Goal: Book appointment/travel/reservation

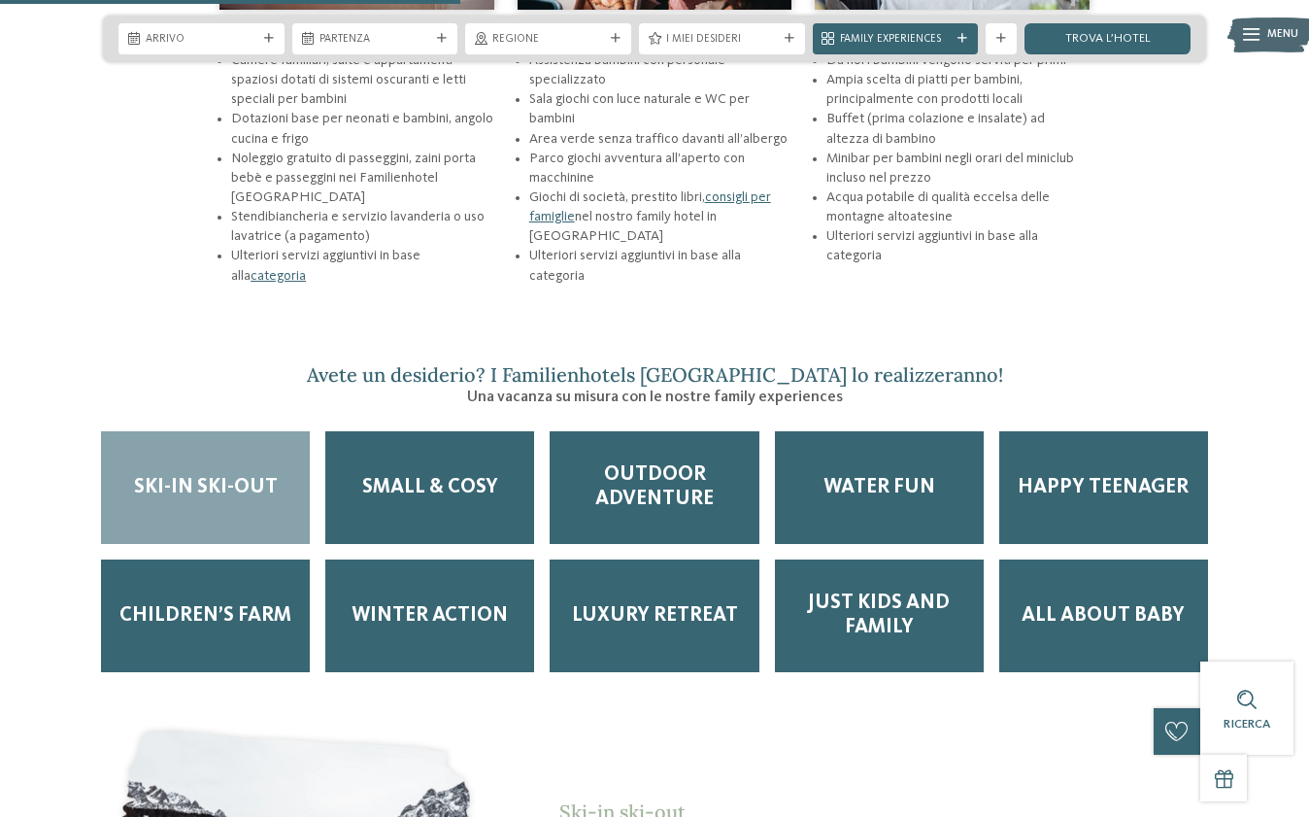
scroll to position [2477, 0]
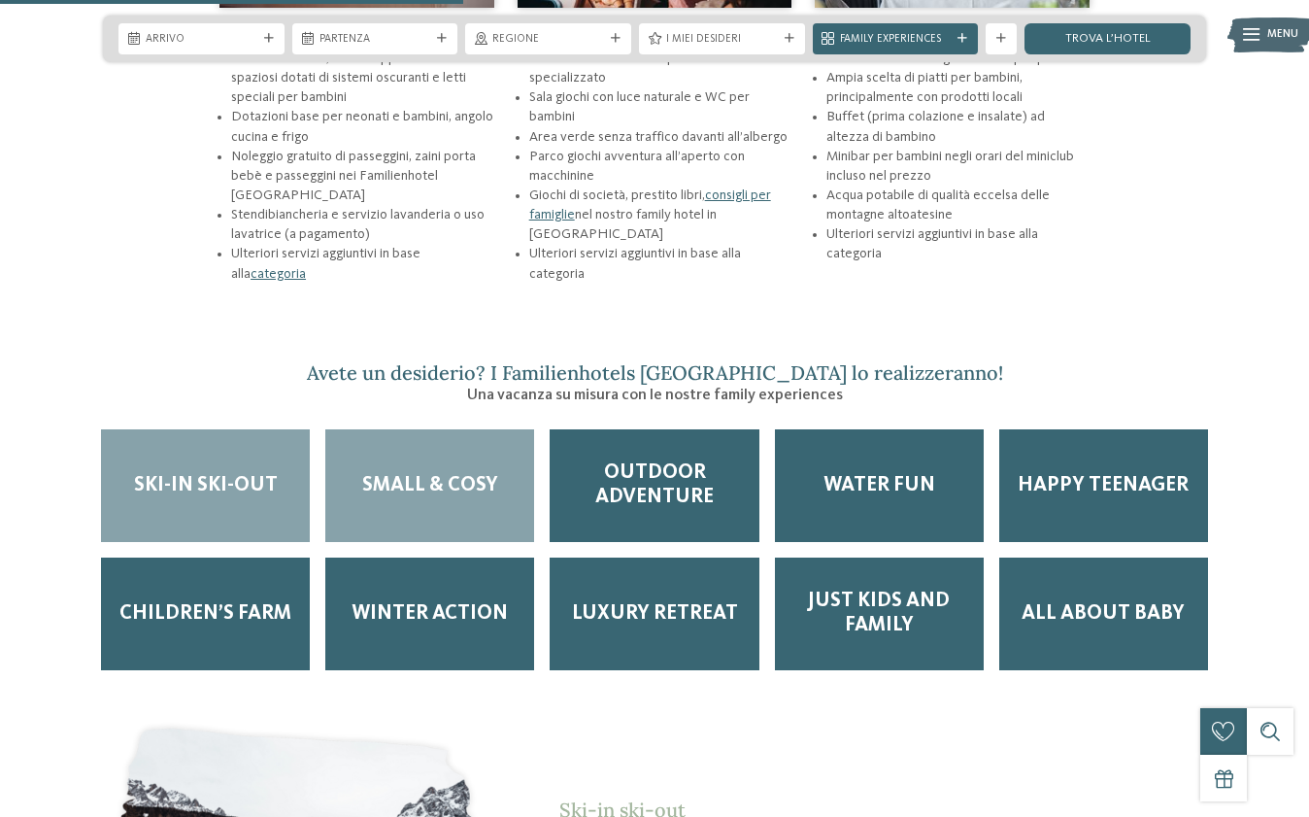
click at [428, 474] on span "Small & Cosy" at bounding box center [430, 486] width 136 height 24
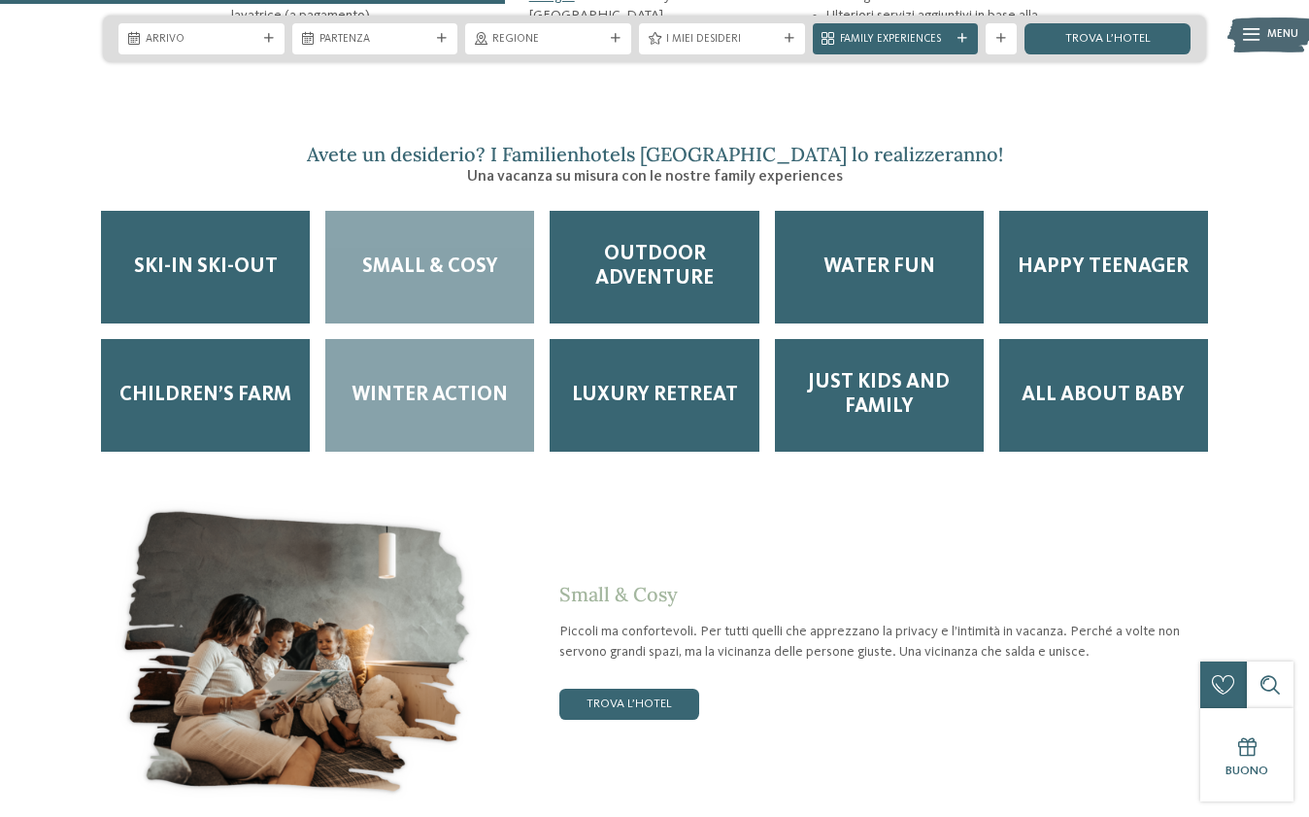
scroll to position [2697, 0]
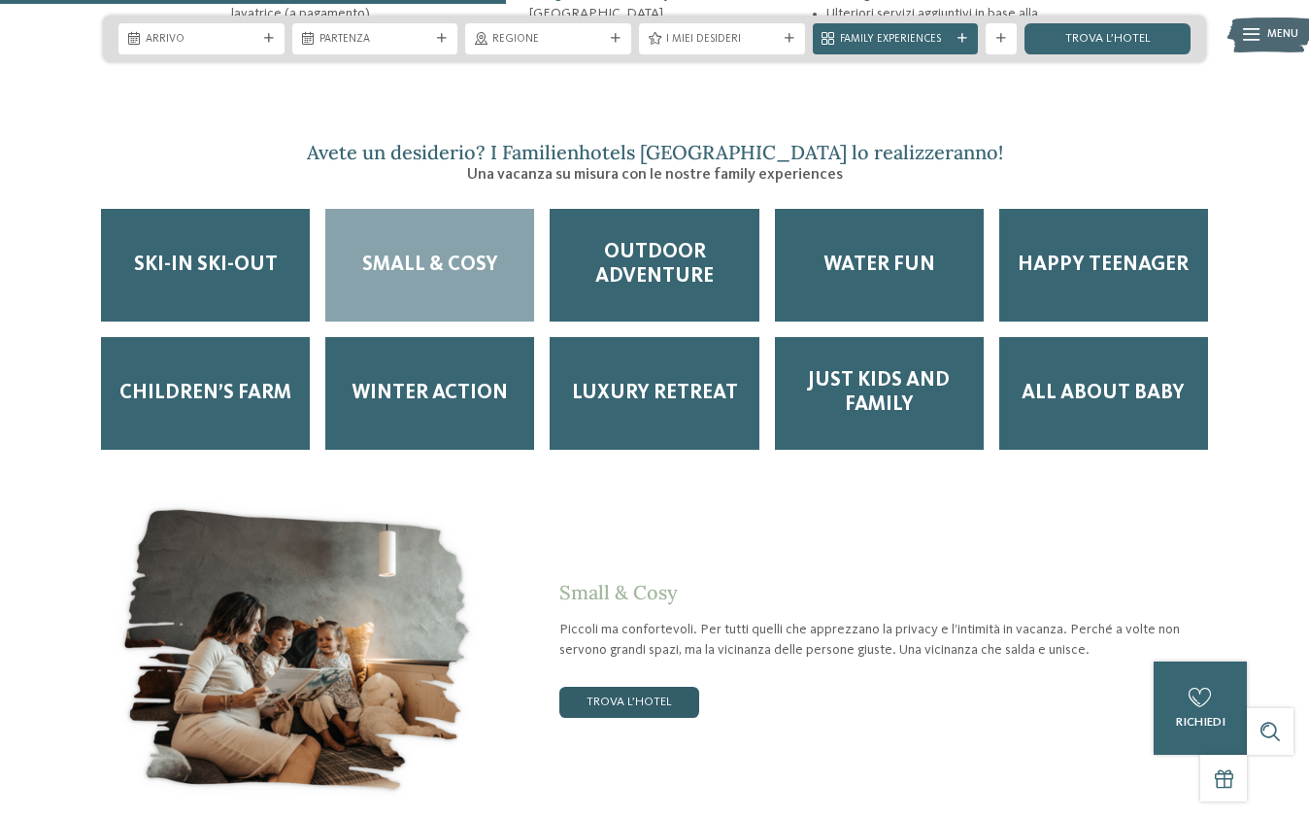
click at [648, 687] on link "trova l’hotel" at bounding box center [629, 702] width 140 height 31
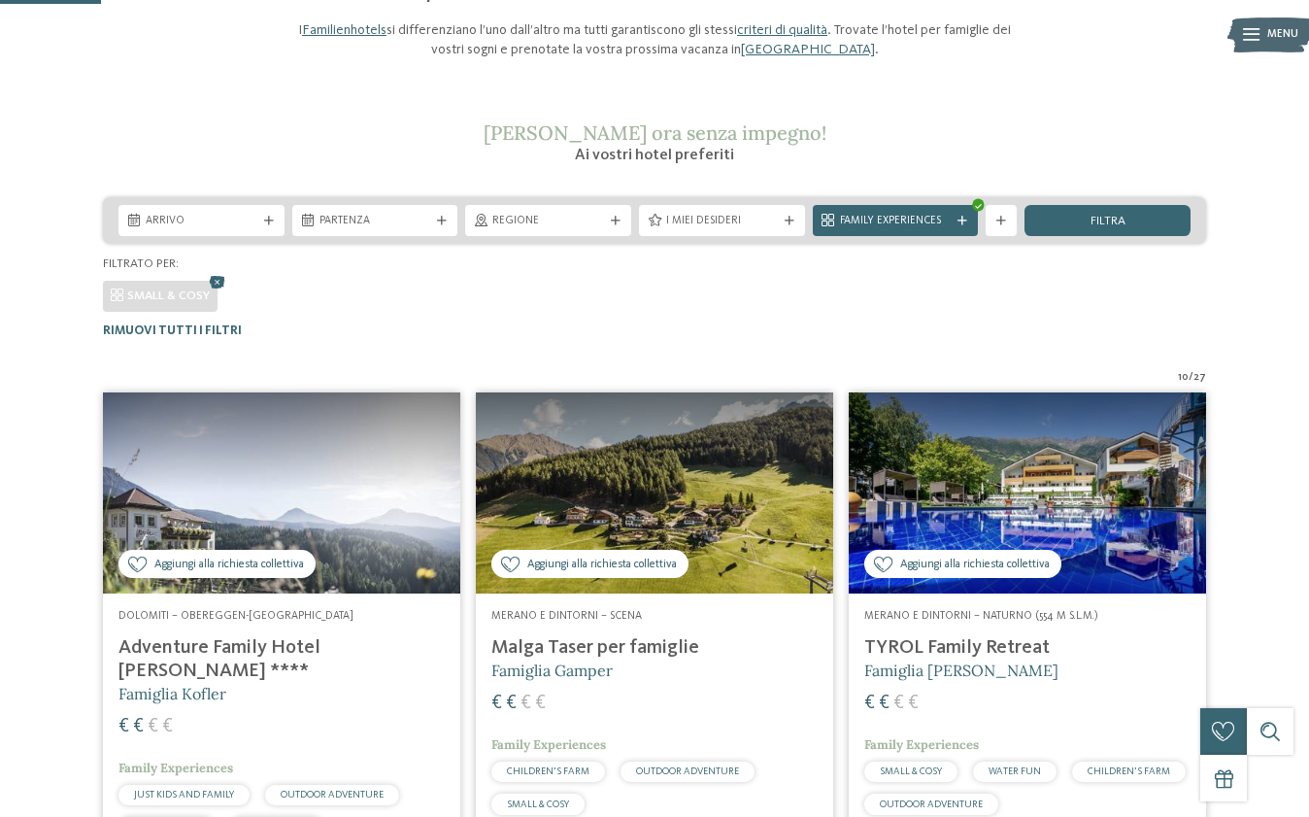
scroll to position [198, 0]
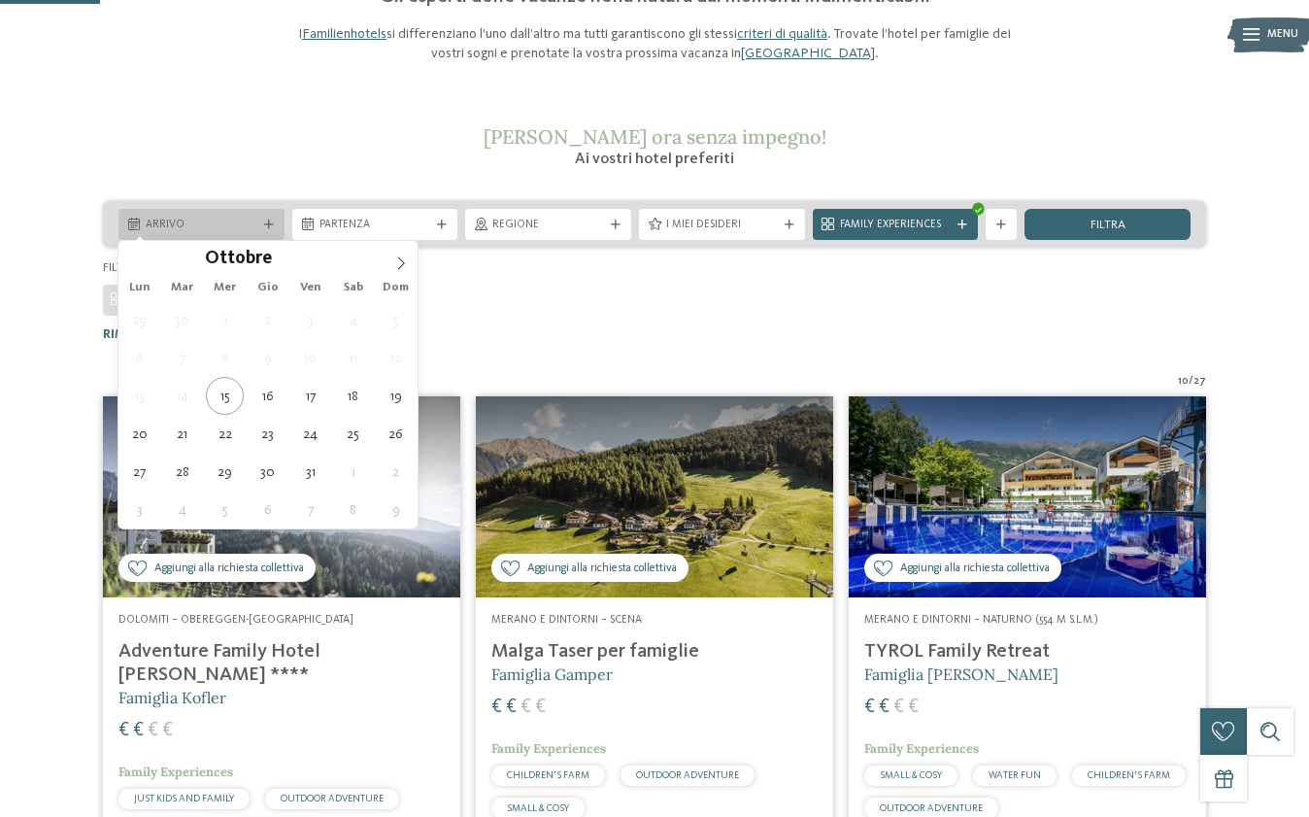
click at [184, 221] on span "Arrivo" at bounding box center [202, 226] width 112 height 16
click at [401, 262] on icon at bounding box center [401, 263] width 14 height 14
click at [401, 264] on icon at bounding box center [401, 263] width 14 height 14
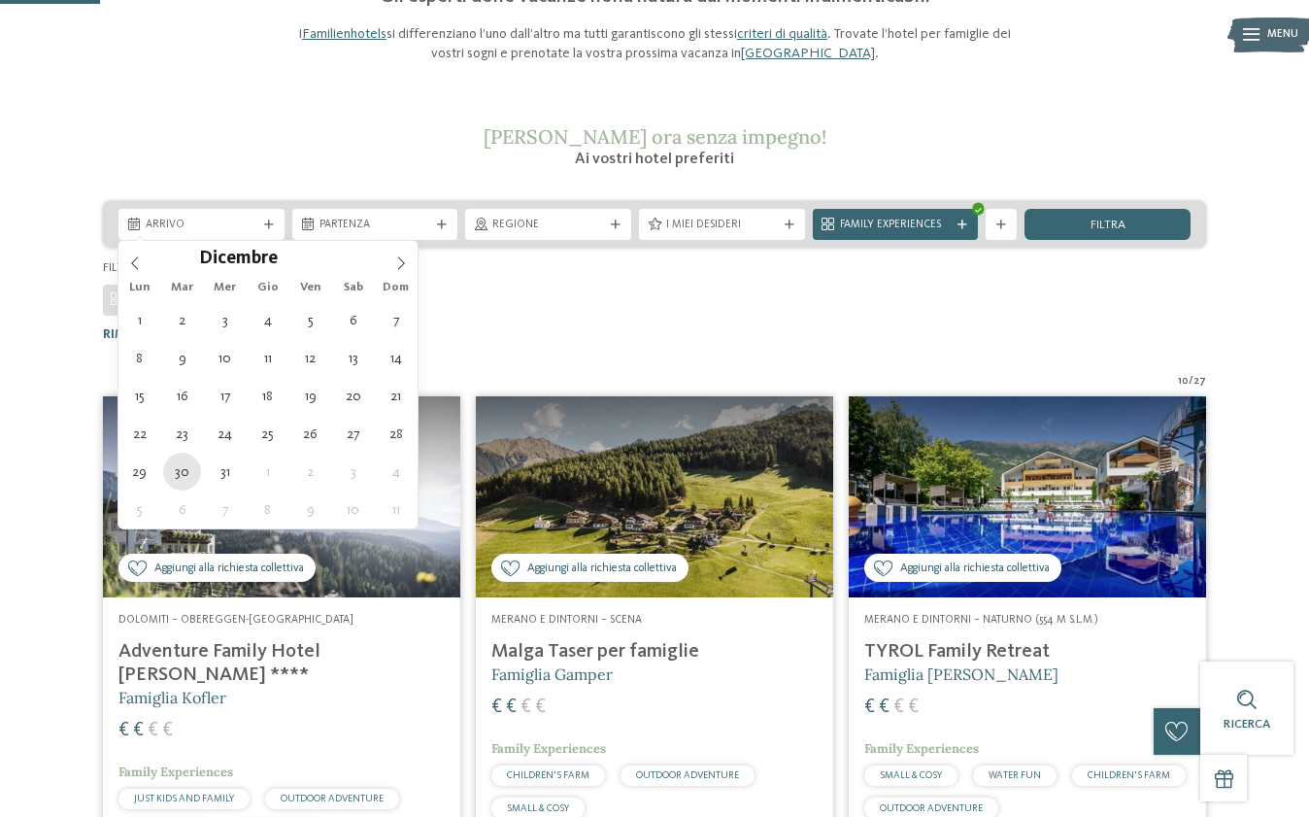
type div "30.12.2025"
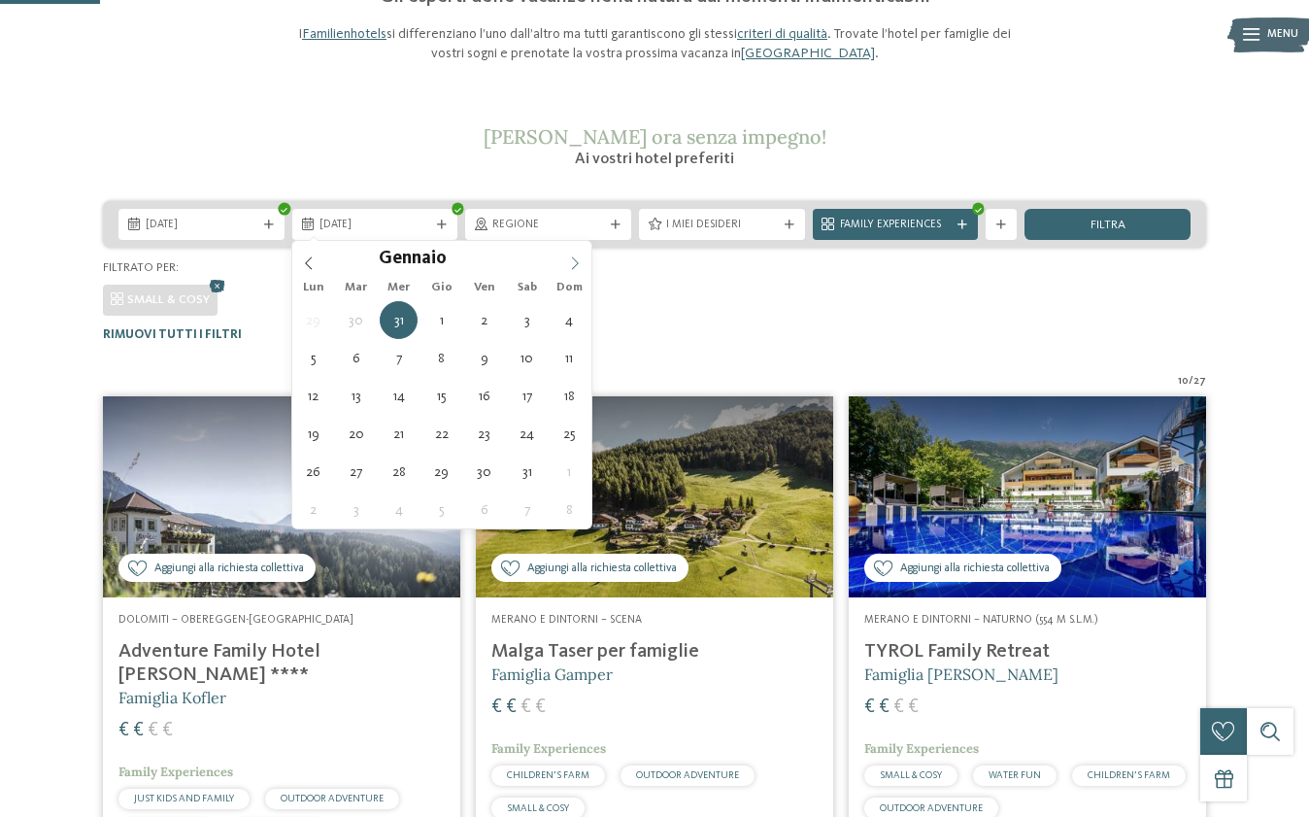
type input "****"
click at [578, 261] on icon at bounding box center [575, 263] width 14 height 14
type div "03.01.2026"
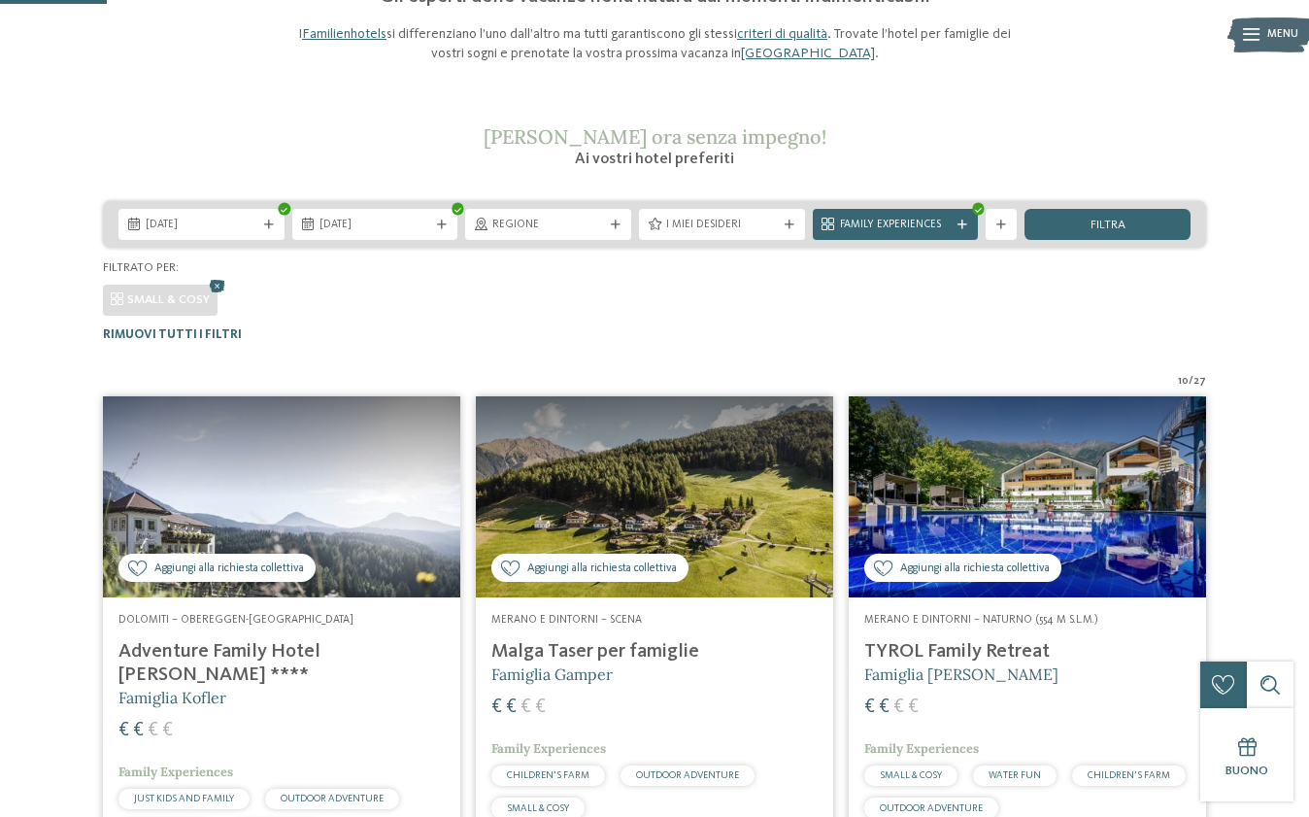
scroll to position [222, 0]
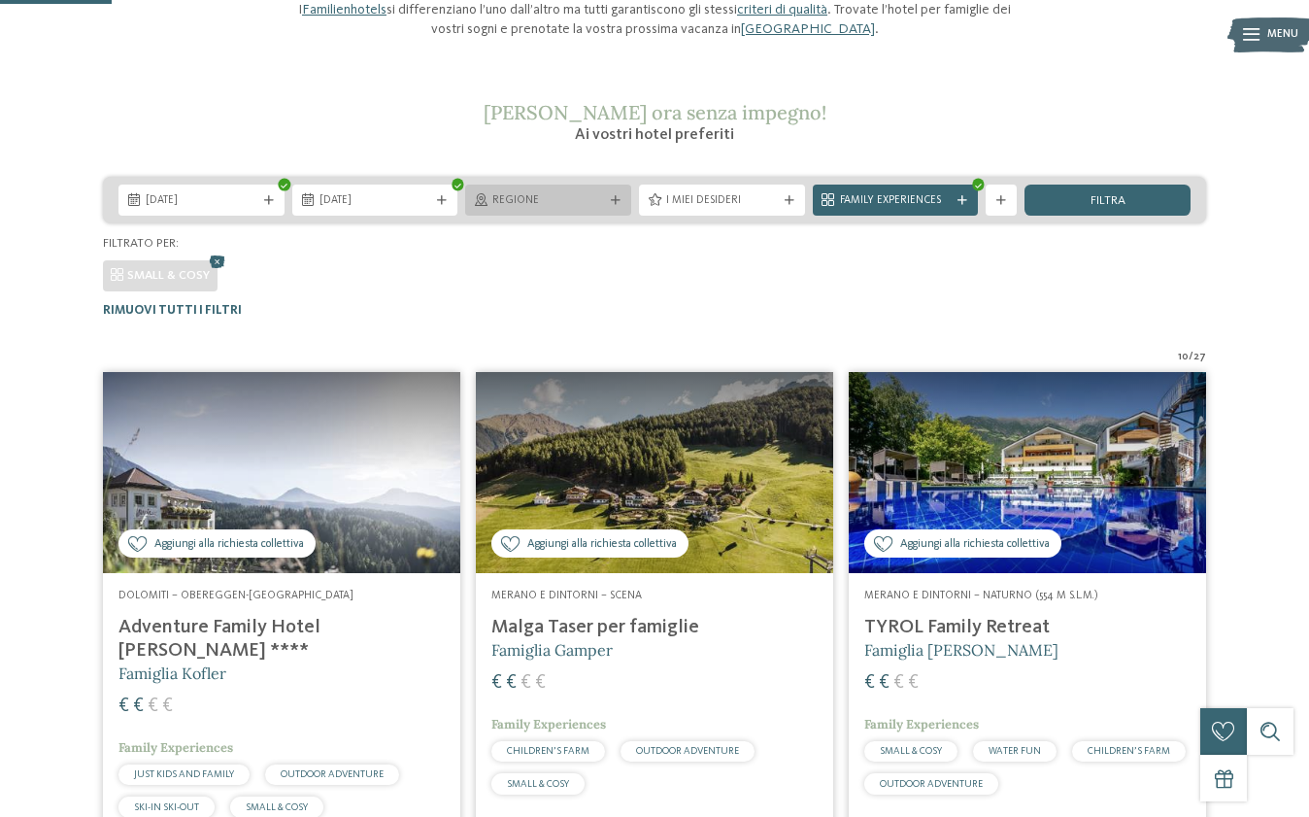
click at [613, 191] on div "Regione" at bounding box center [548, 200] width 166 height 31
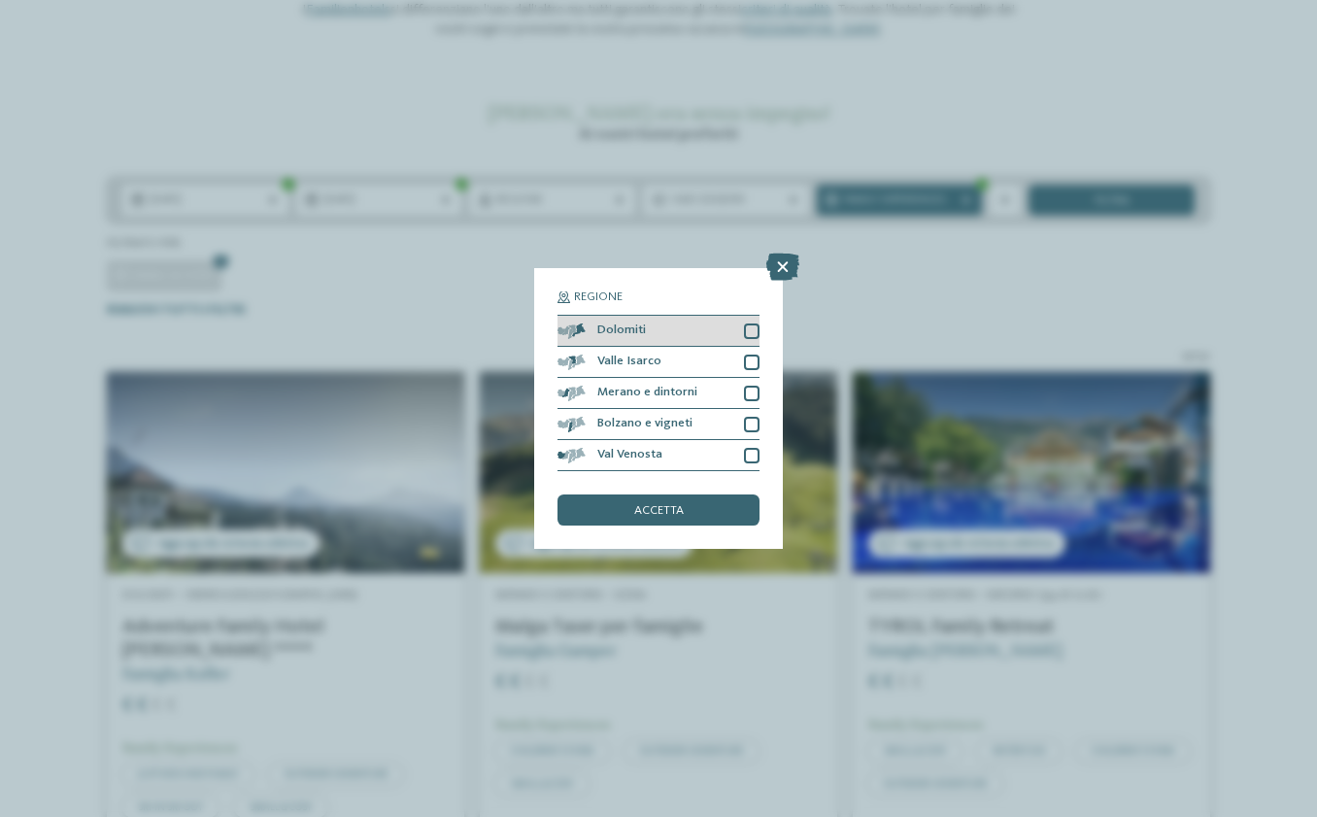
click at [755, 323] on div at bounding box center [752, 331] width 16 height 16
click at [692, 494] on div "accetta" at bounding box center [658, 509] width 202 height 31
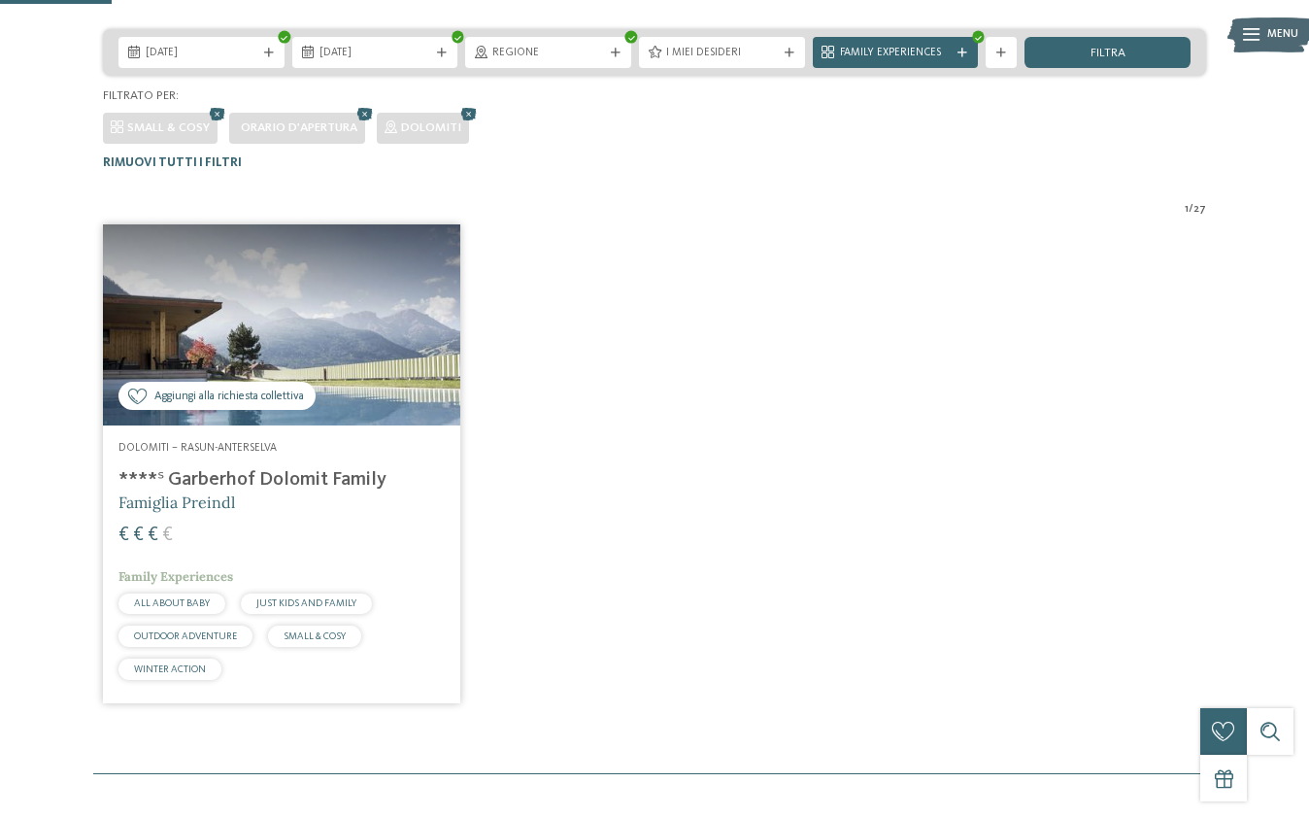
scroll to position [477, 0]
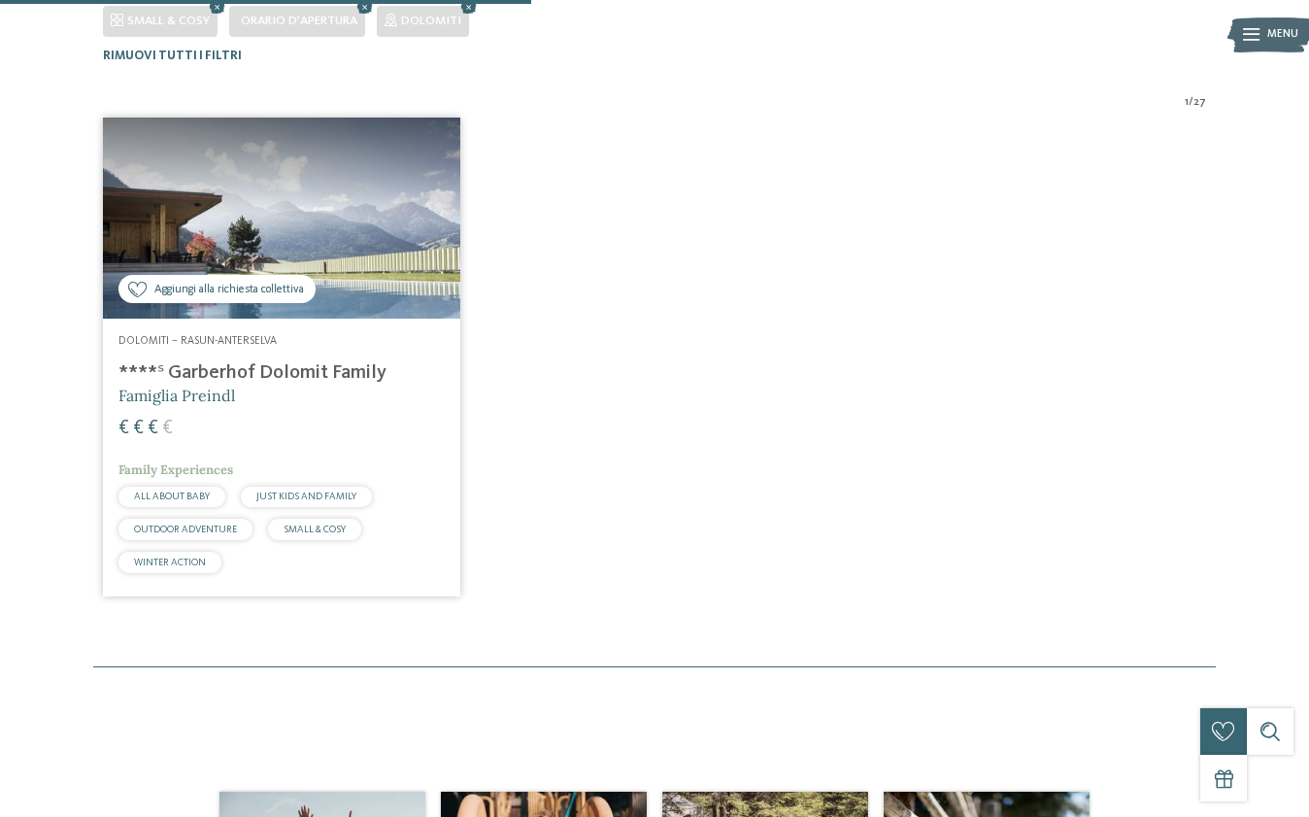
click at [294, 365] on h4 "****ˢ Garberhof Dolomit Family" at bounding box center [281, 372] width 326 height 23
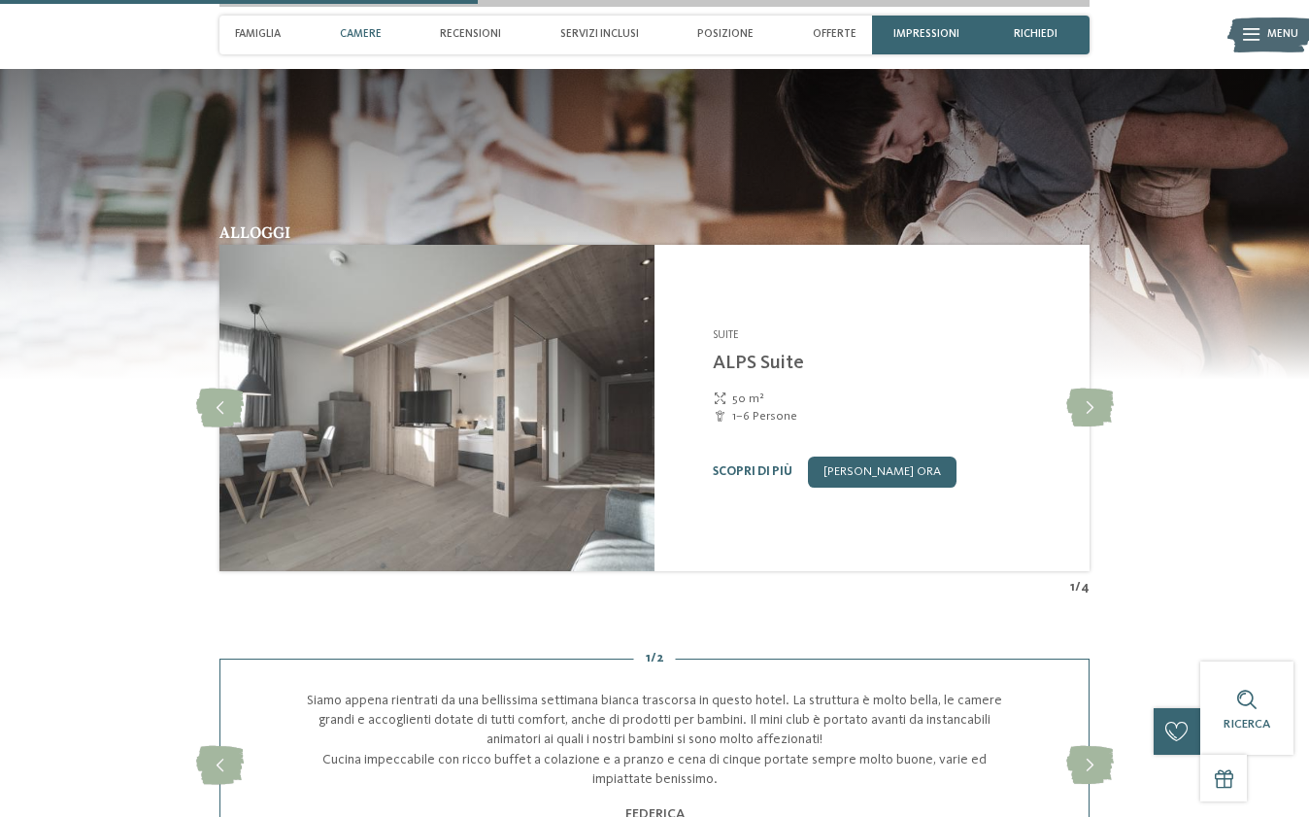
scroll to position [2183, 0]
click at [1090, 388] on icon at bounding box center [1090, 407] width 48 height 39
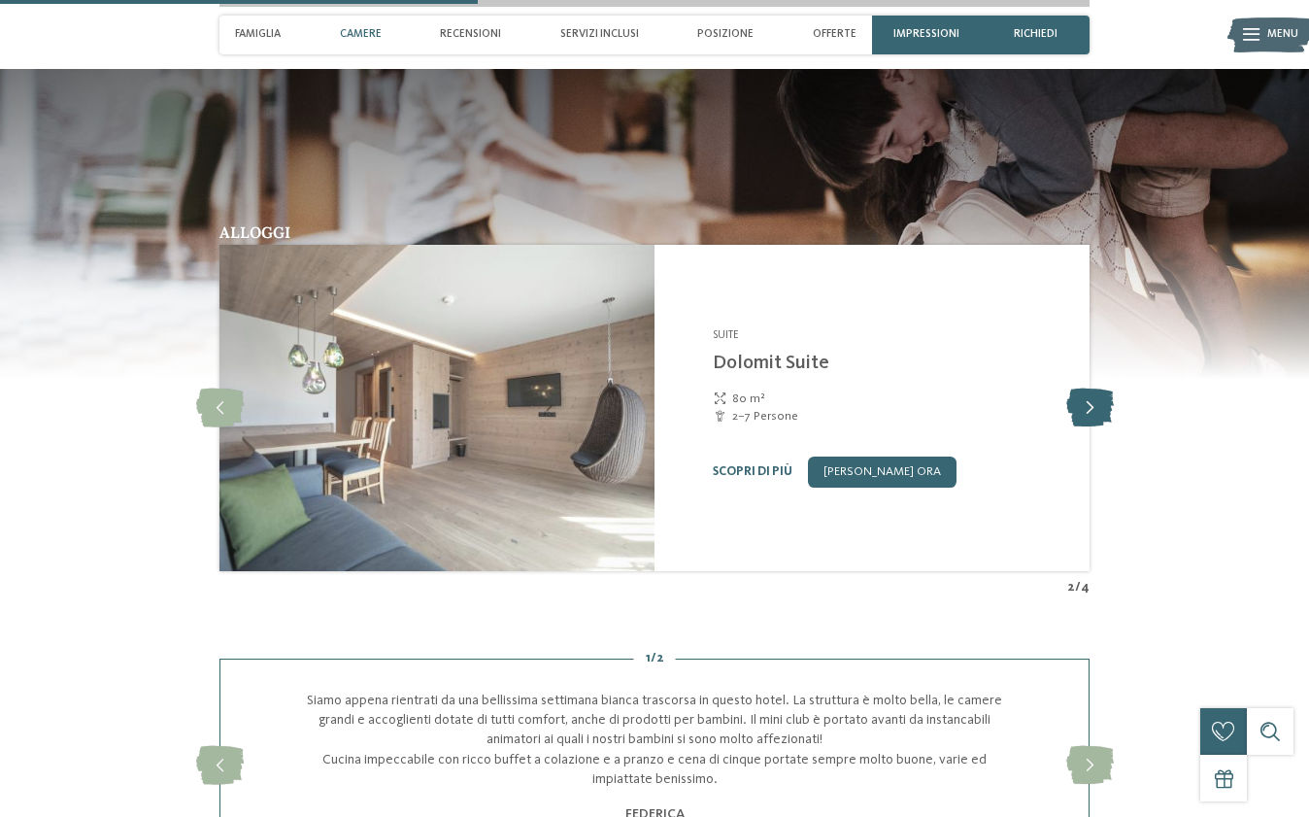
click at [1090, 388] on icon at bounding box center [1090, 407] width 48 height 39
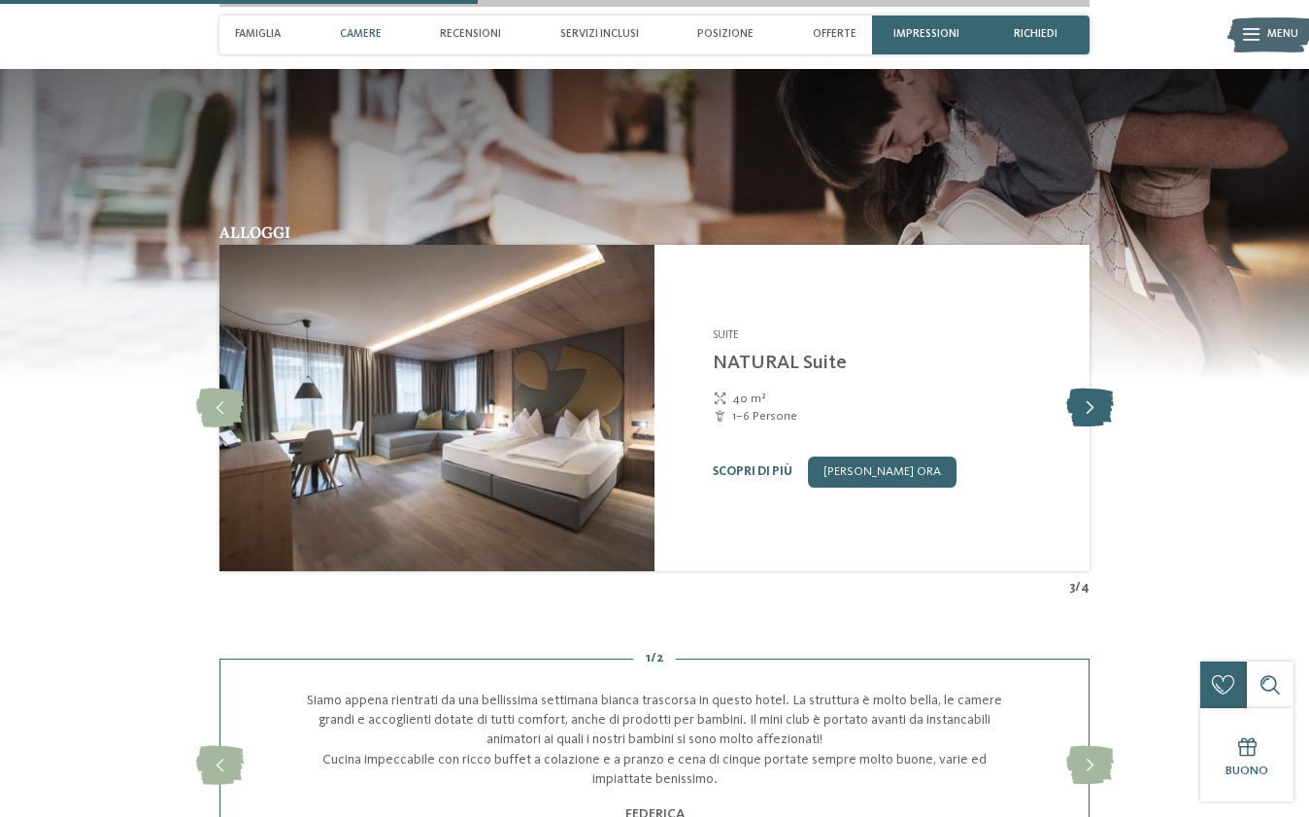
click at [1090, 388] on icon at bounding box center [1090, 407] width 48 height 39
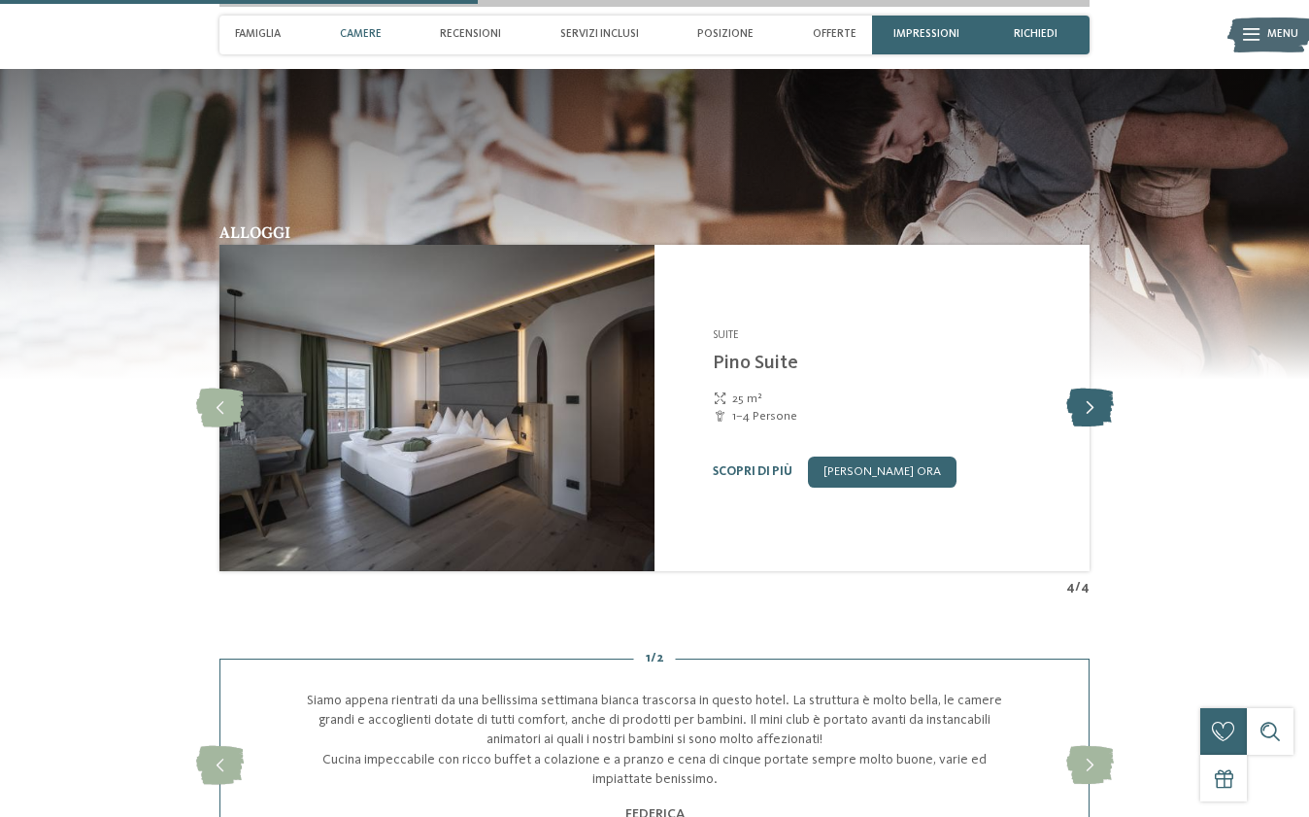
click at [1090, 388] on icon at bounding box center [1090, 407] width 48 height 39
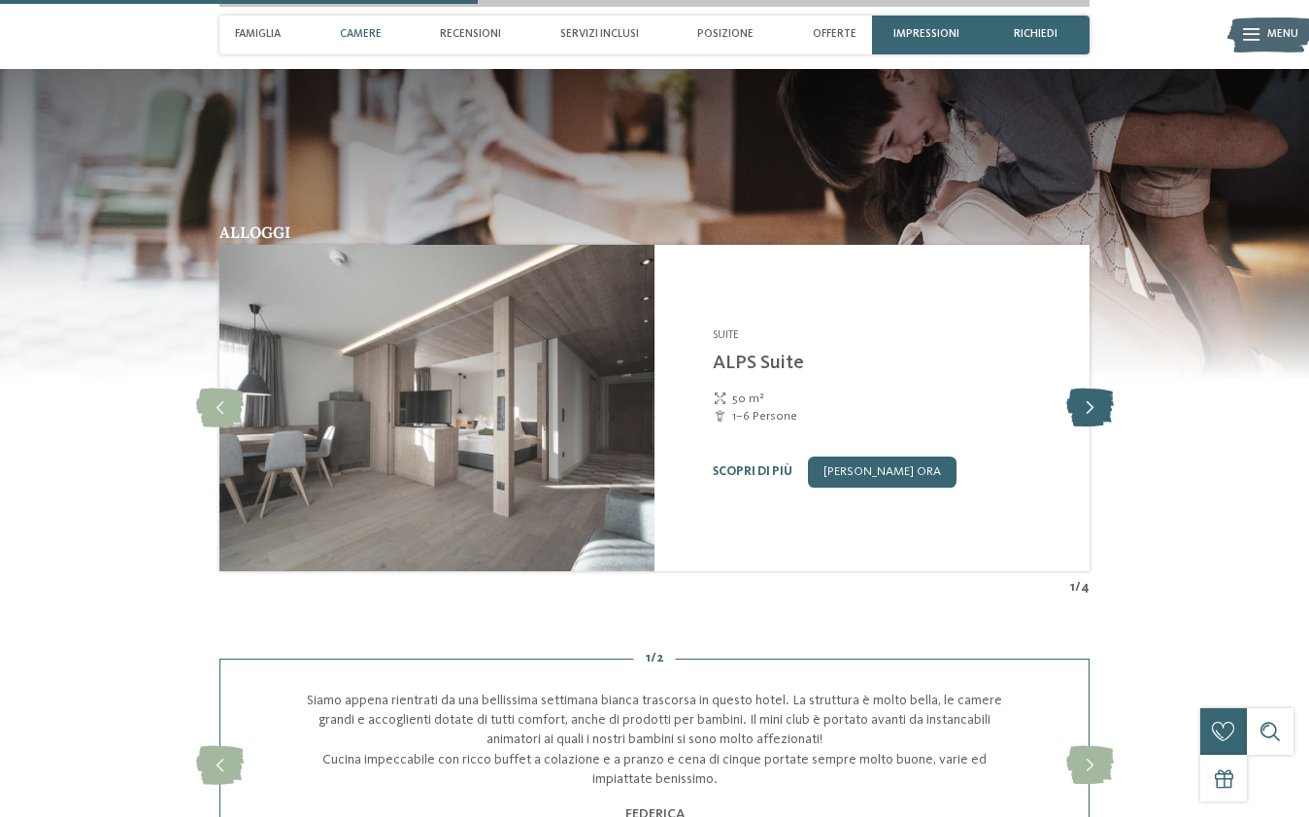
click at [1090, 388] on icon at bounding box center [1090, 407] width 48 height 39
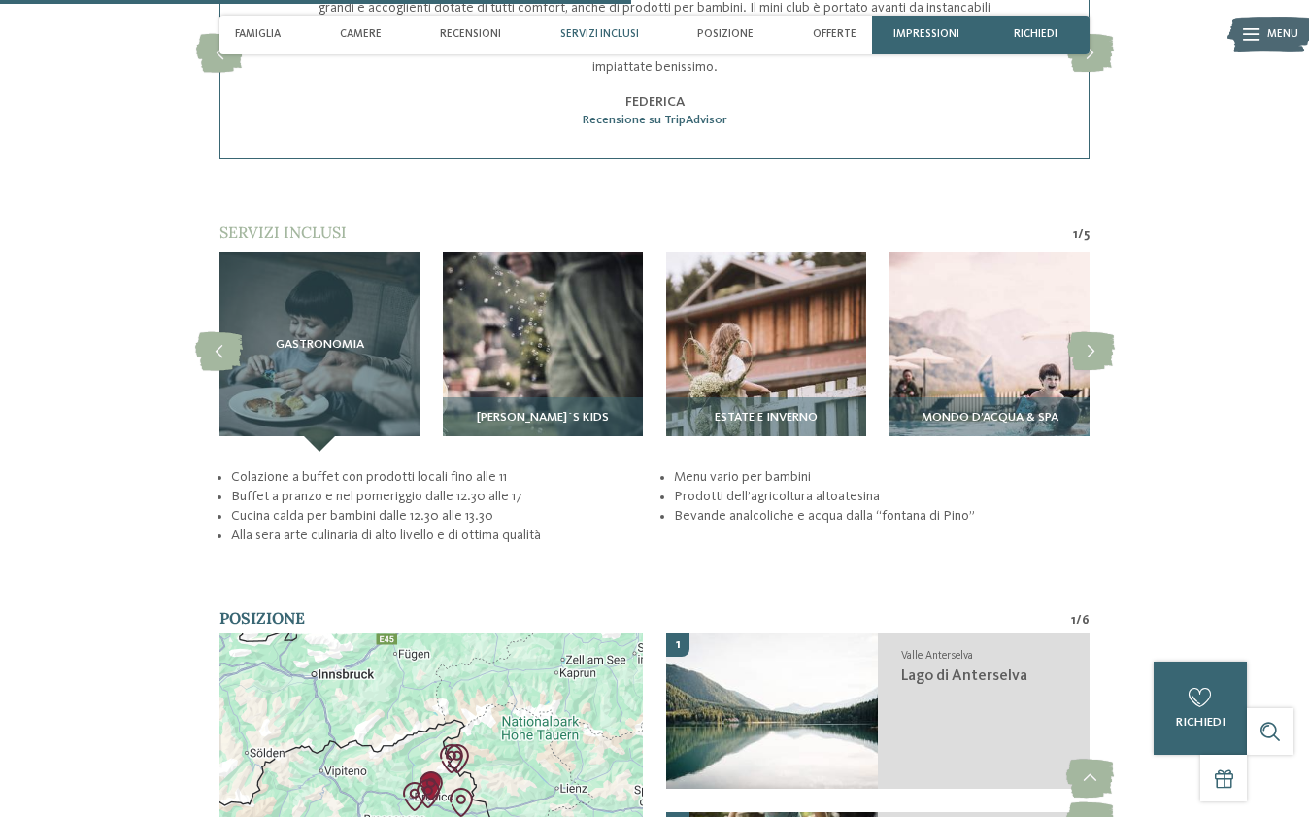
scroll to position [2920, 0]
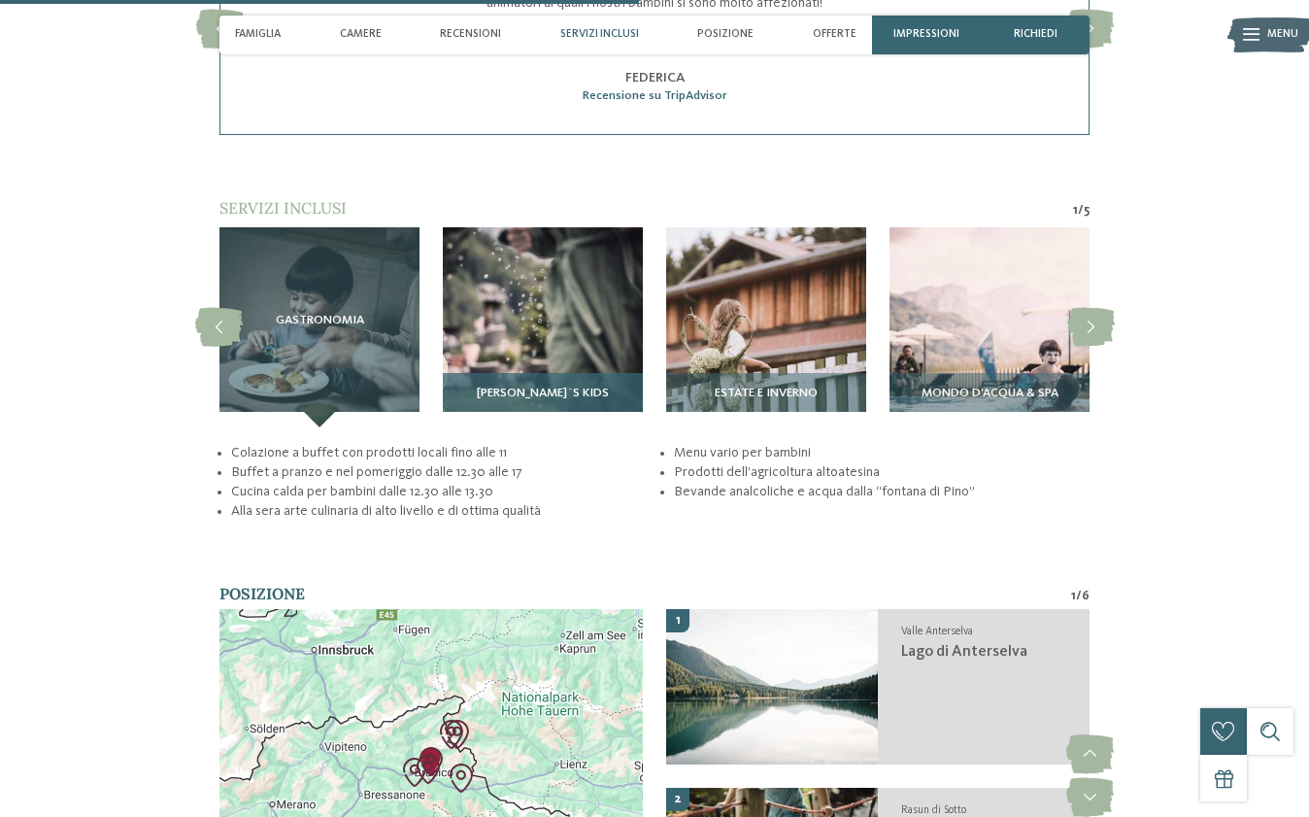
click at [538, 308] on img at bounding box center [543, 327] width 200 height 200
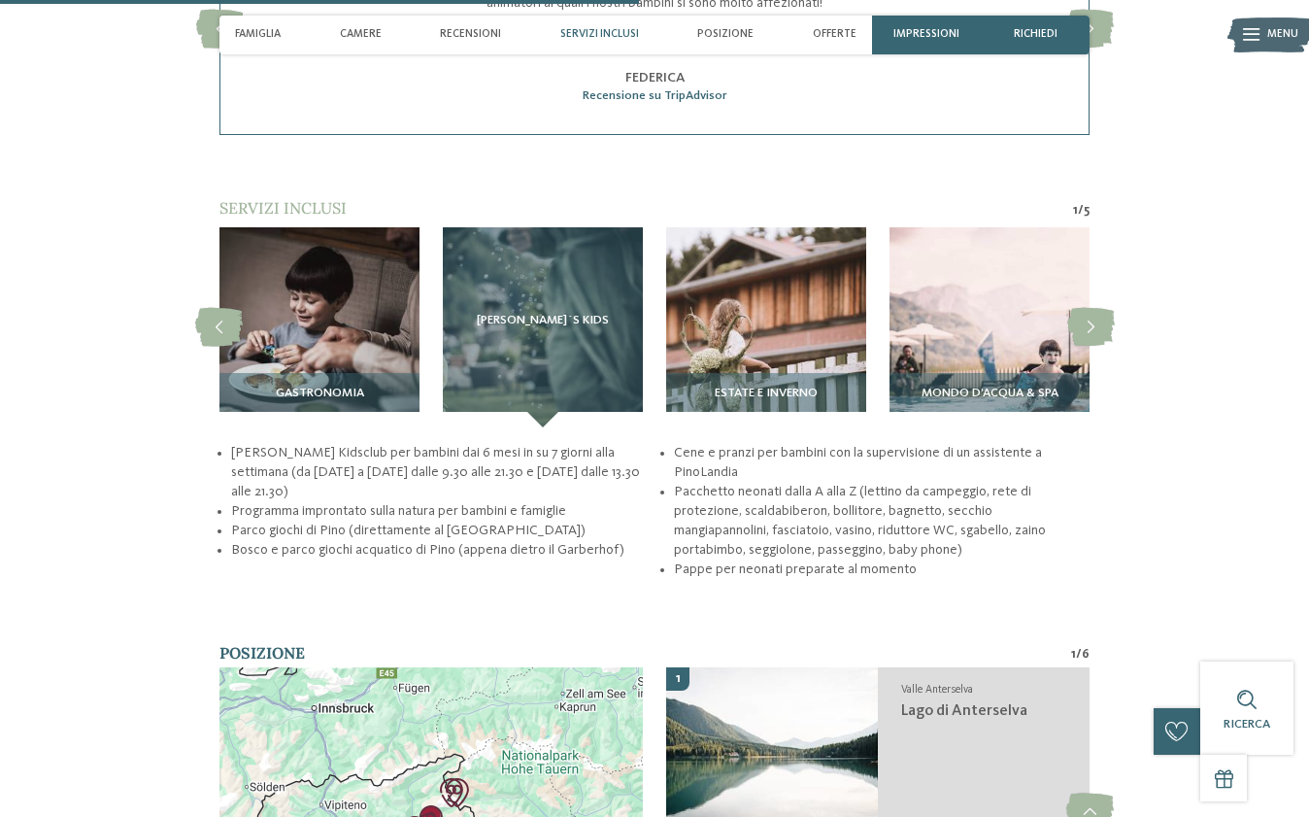
scroll to position [2919, 0]
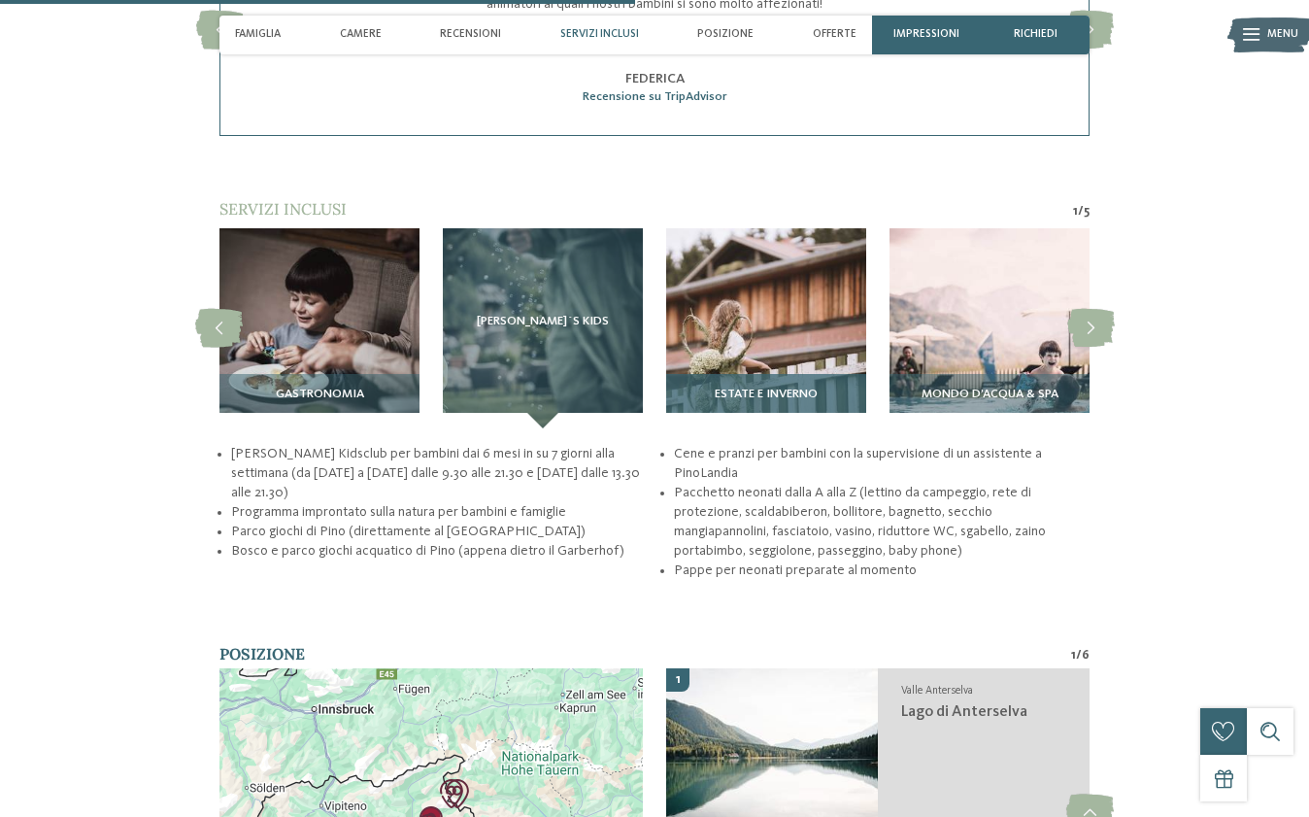
click at [755, 301] on img at bounding box center [766, 328] width 200 height 200
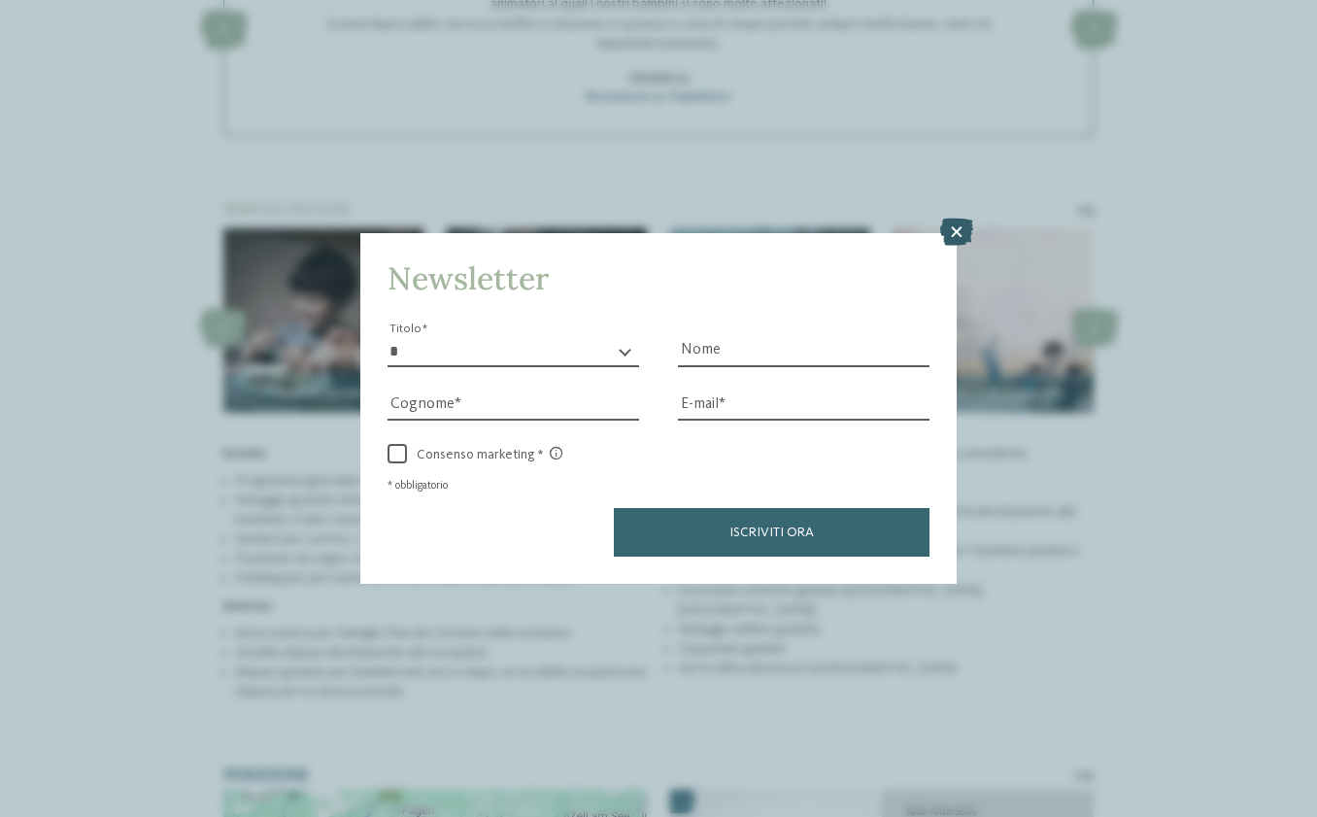
click at [960, 219] on icon at bounding box center [956, 232] width 33 height 27
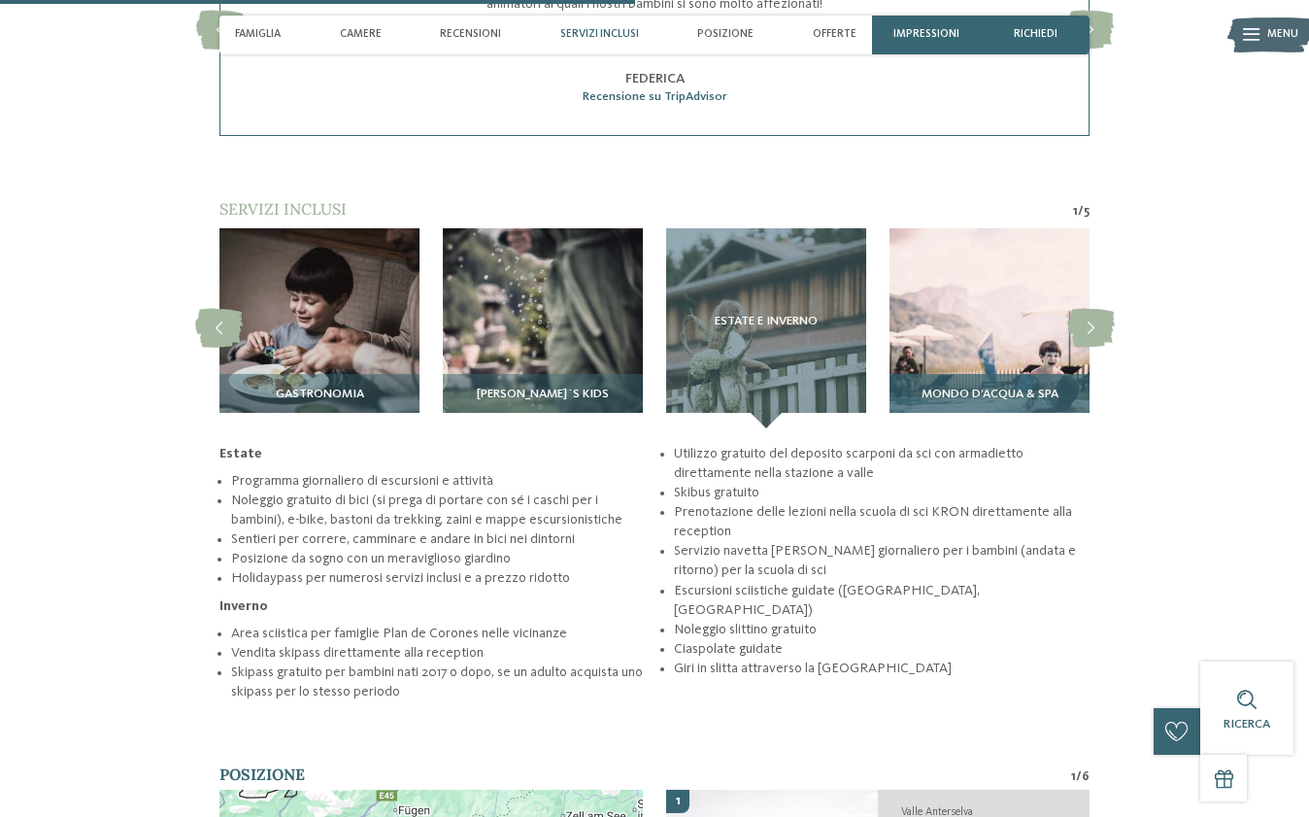
click at [986, 298] on img at bounding box center [990, 328] width 200 height 200
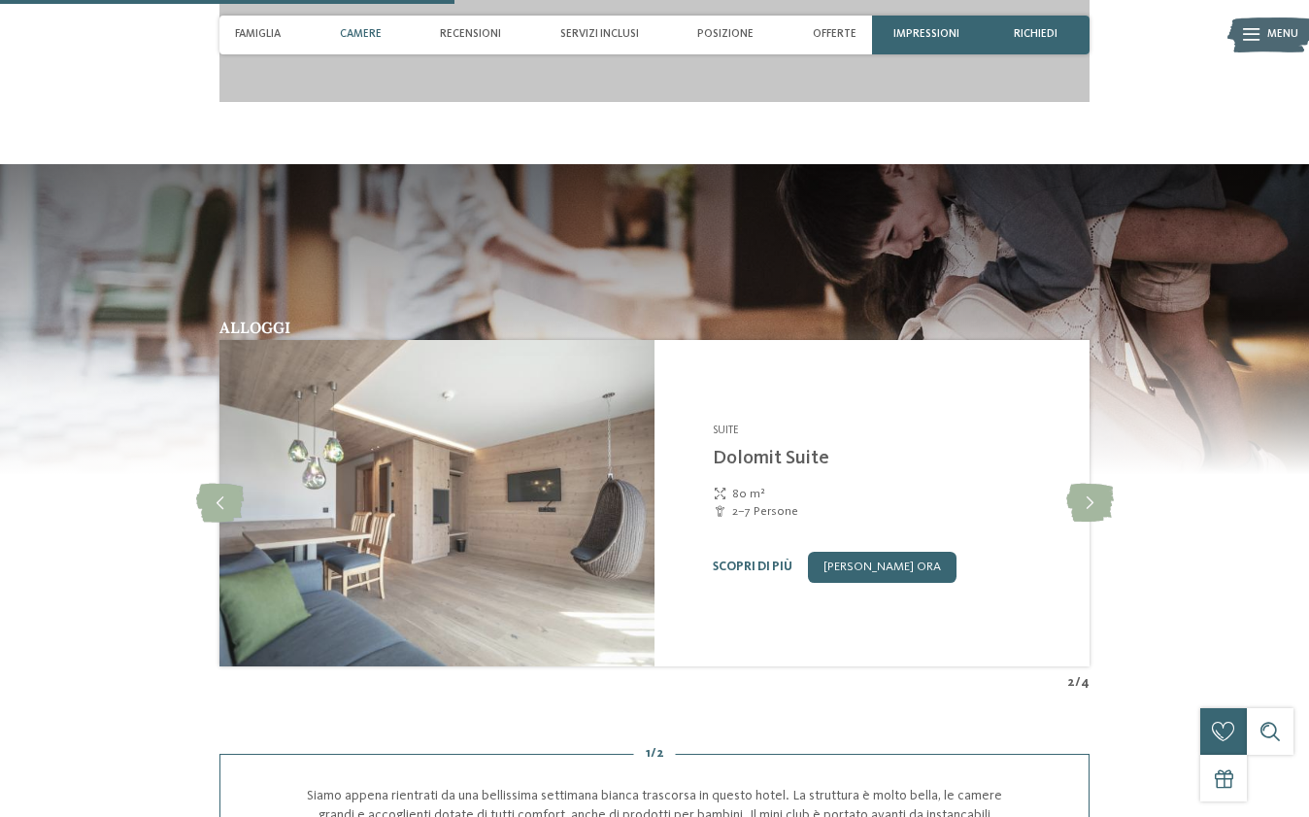
scroll to position [2107, 0]
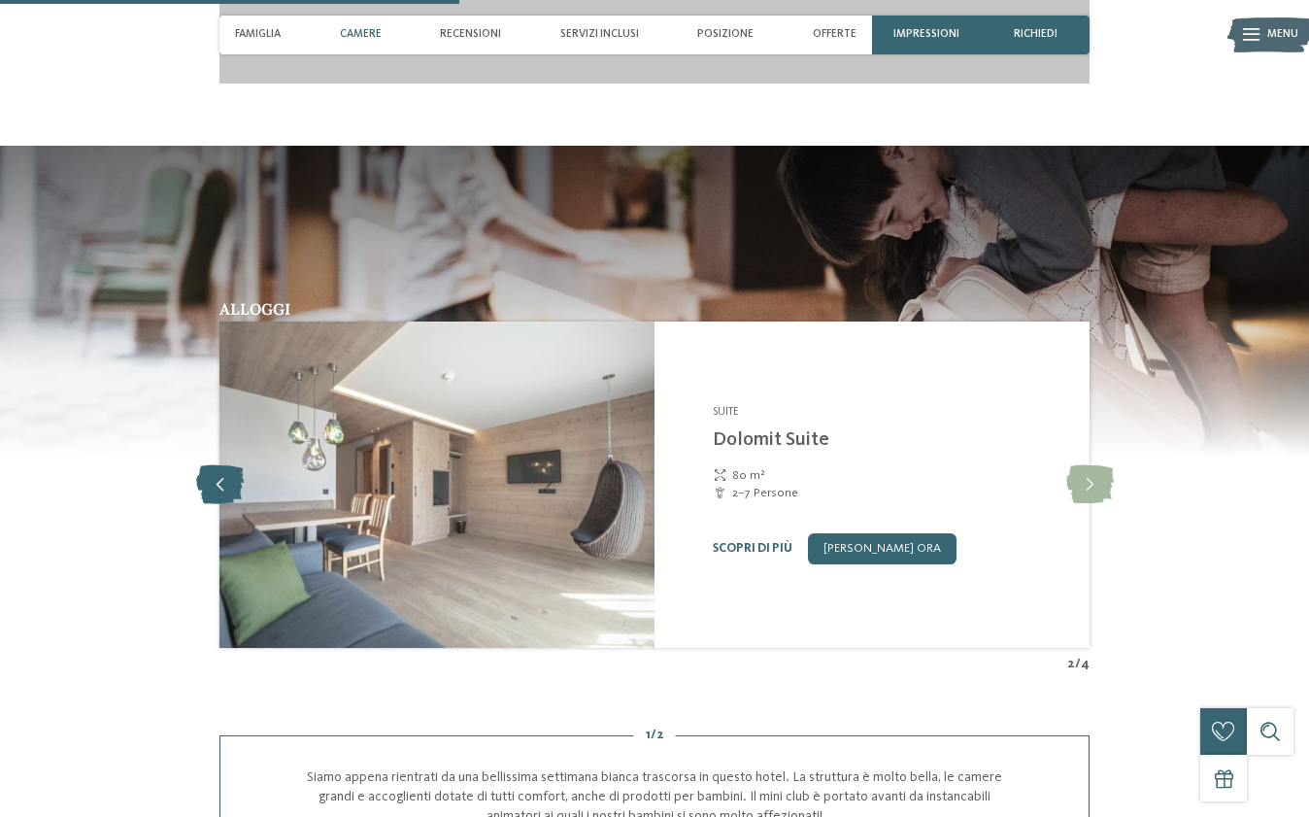
click at [215, 468] on icon at bounding box center [220, 484] width 48 height 39
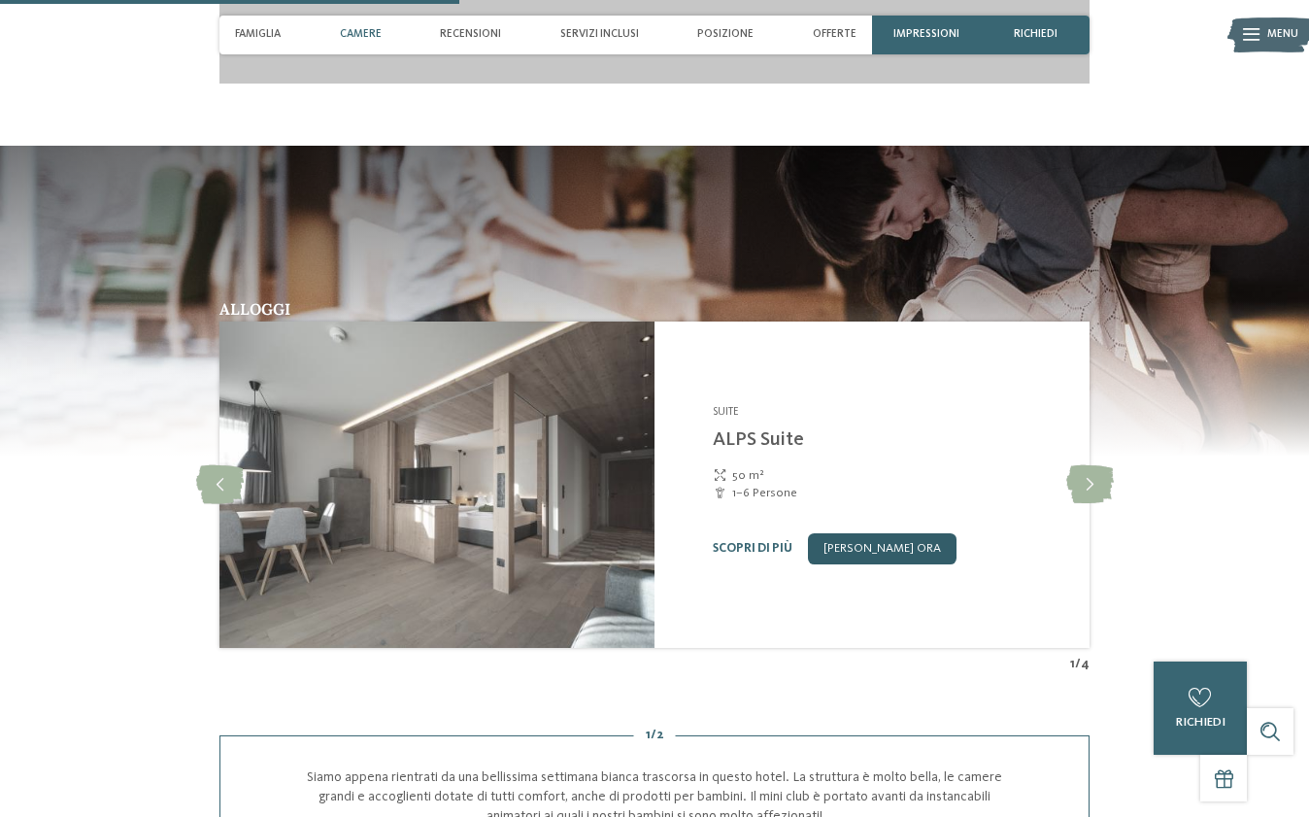
click at [870, 533] on link "[PERSON_NAME] ora" at bounding box center [882, 548] width 149 height 31
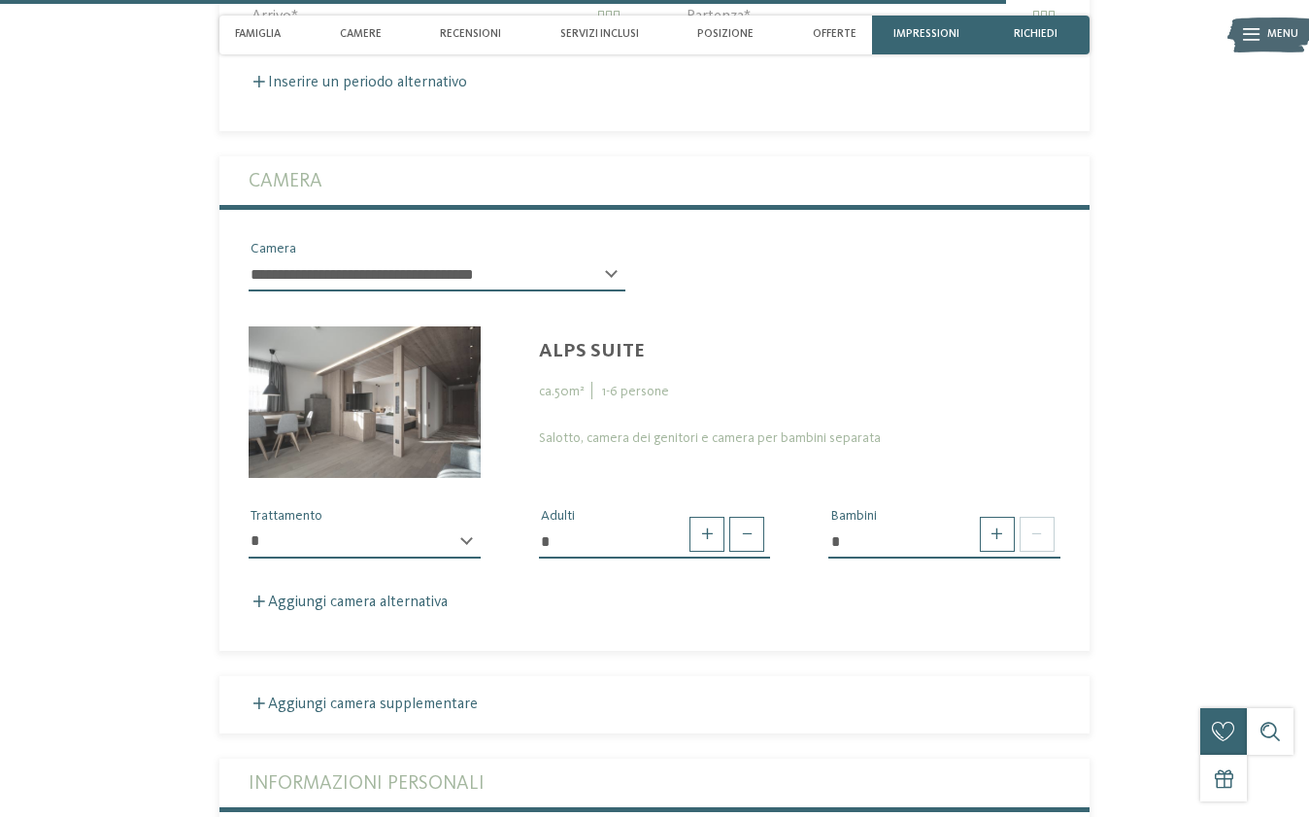
scroll to position [4784, 0]
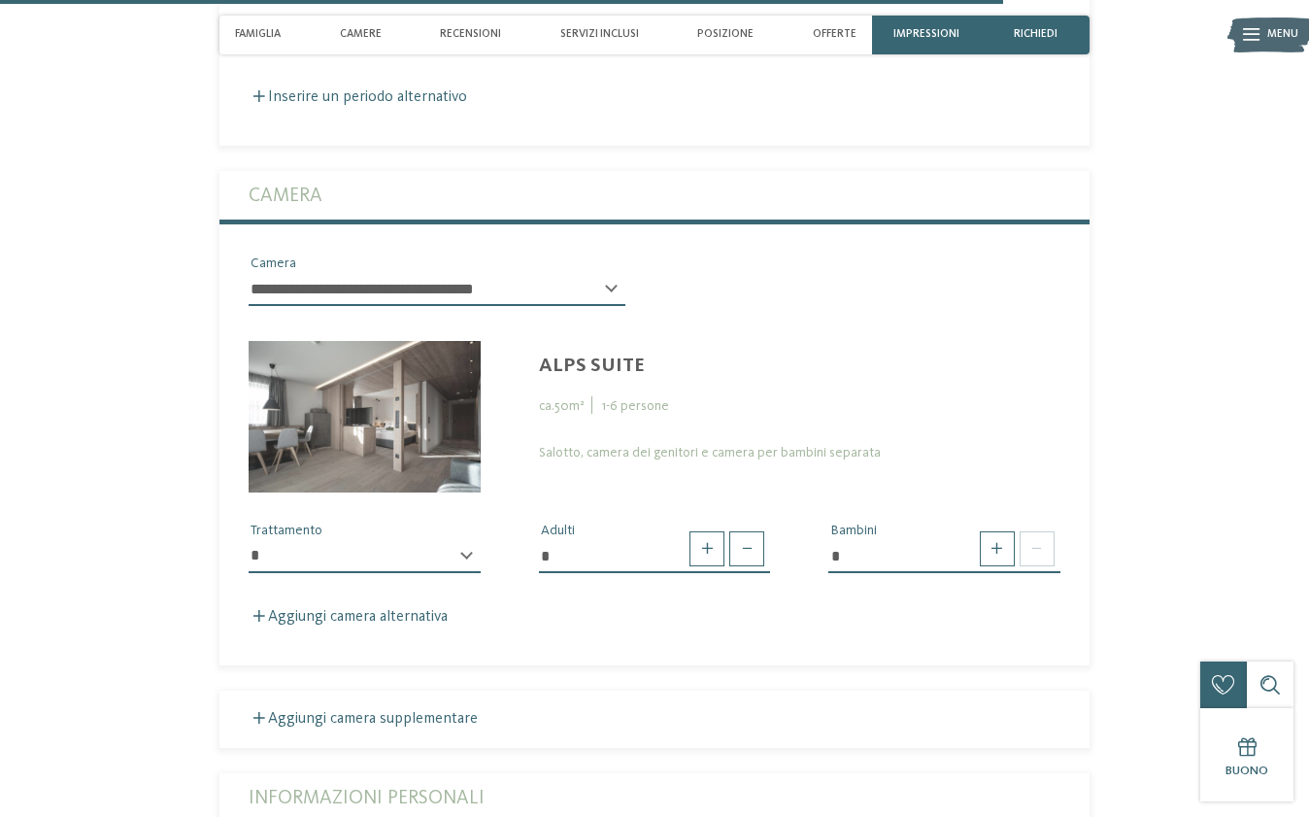
click at [464, 540] on div "**********" at bounding box center [365, 564] width 232 height 49
select select "*"
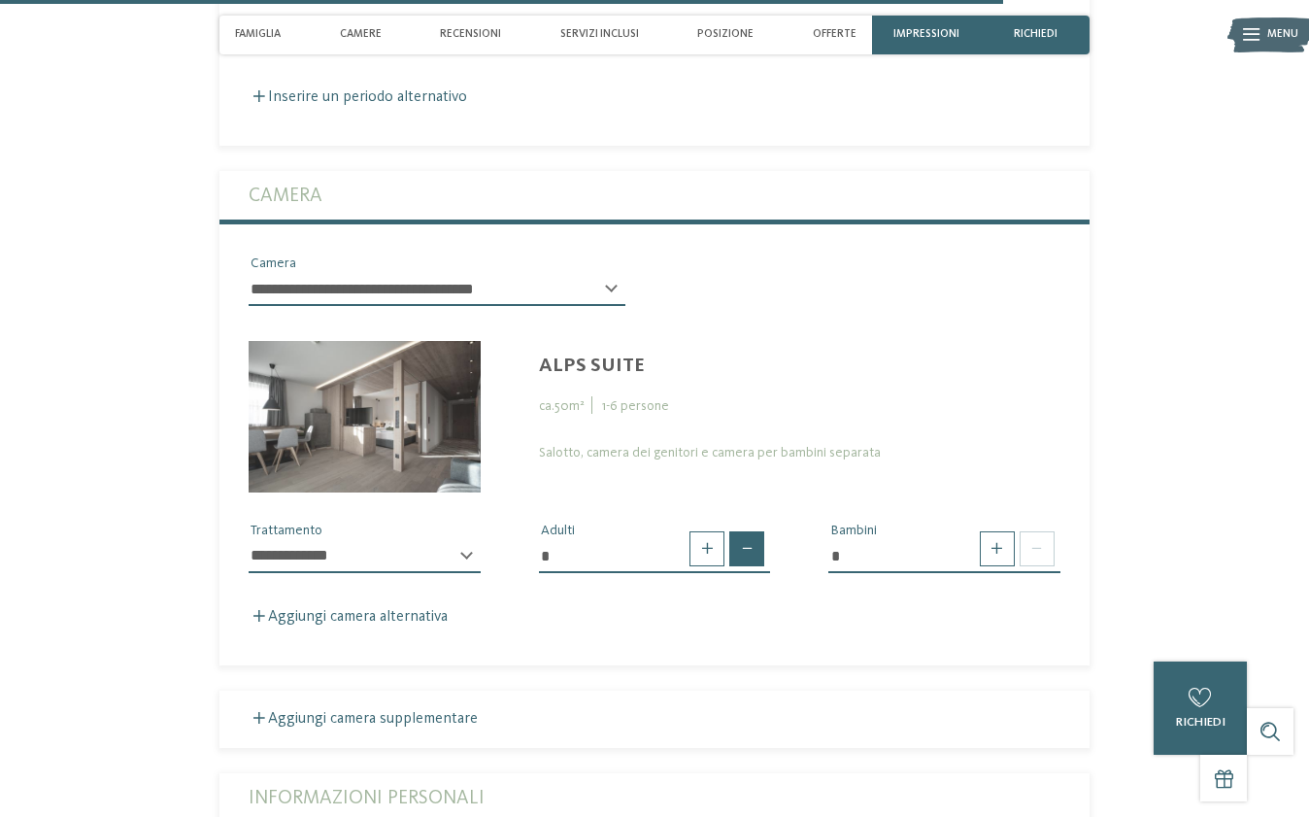
click at [750, 531] on span at bounding box center [746, 548] width 35 height 35
type input "*"
click at [1039, 531] on span at bounding box center [1037, 548] width 35 height 35
click at [987, 531] on span at bounding box center [997, 548] width 35 height 35
type input "*"
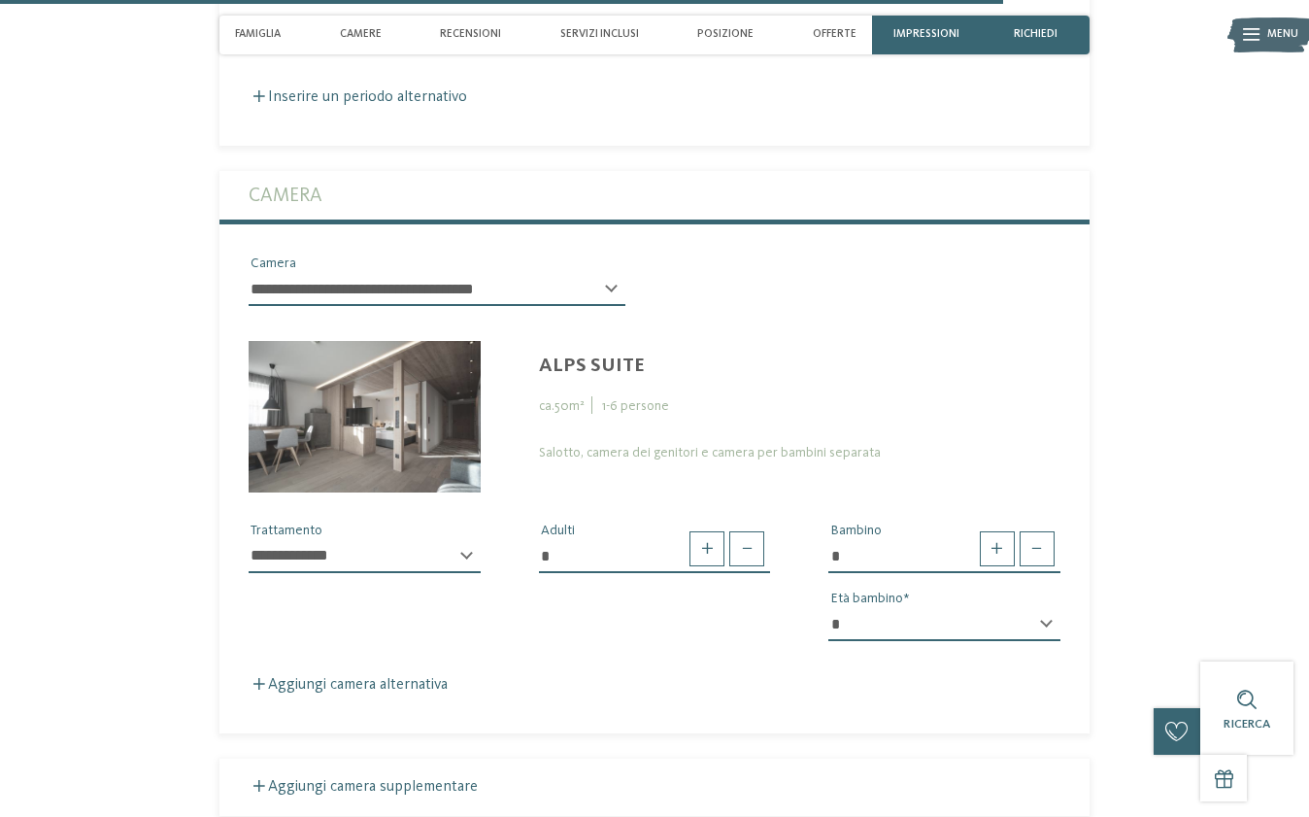
select select "*"
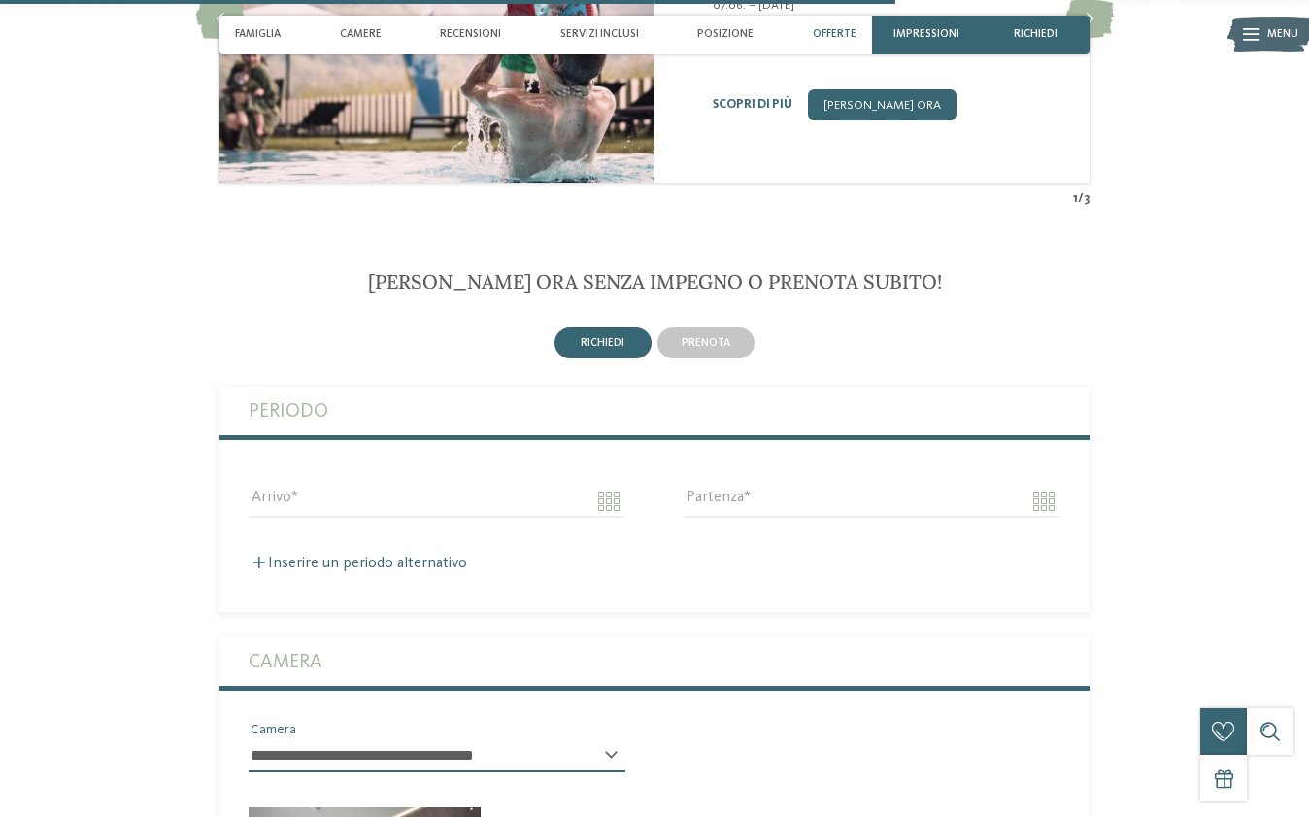
scroll to position [4317, 0]
click at [607, 486] on input "Arrivo" at bounding box center [437, 502] width 377 height 33
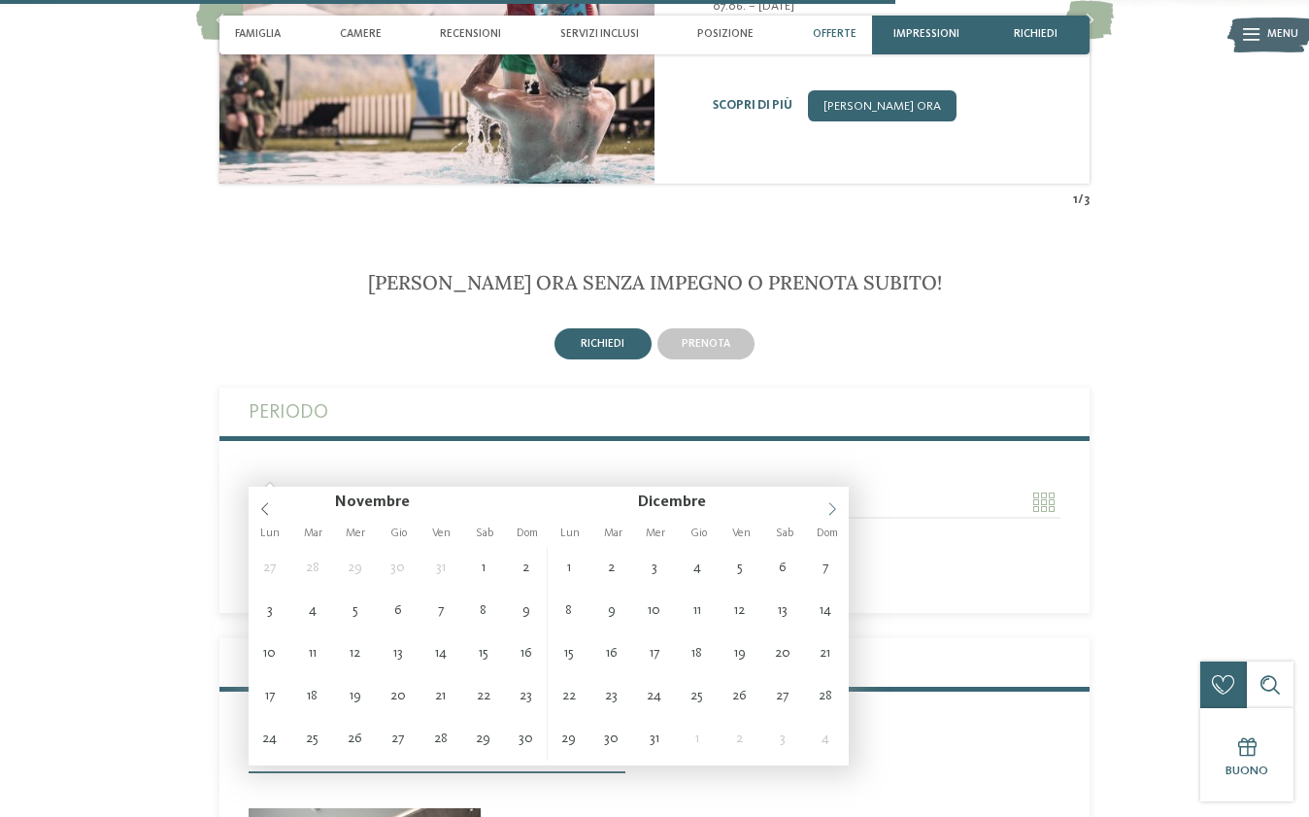
click at [834, 509] on icon at bounding box center [833, 509] width 14 height 14
type input "**********"
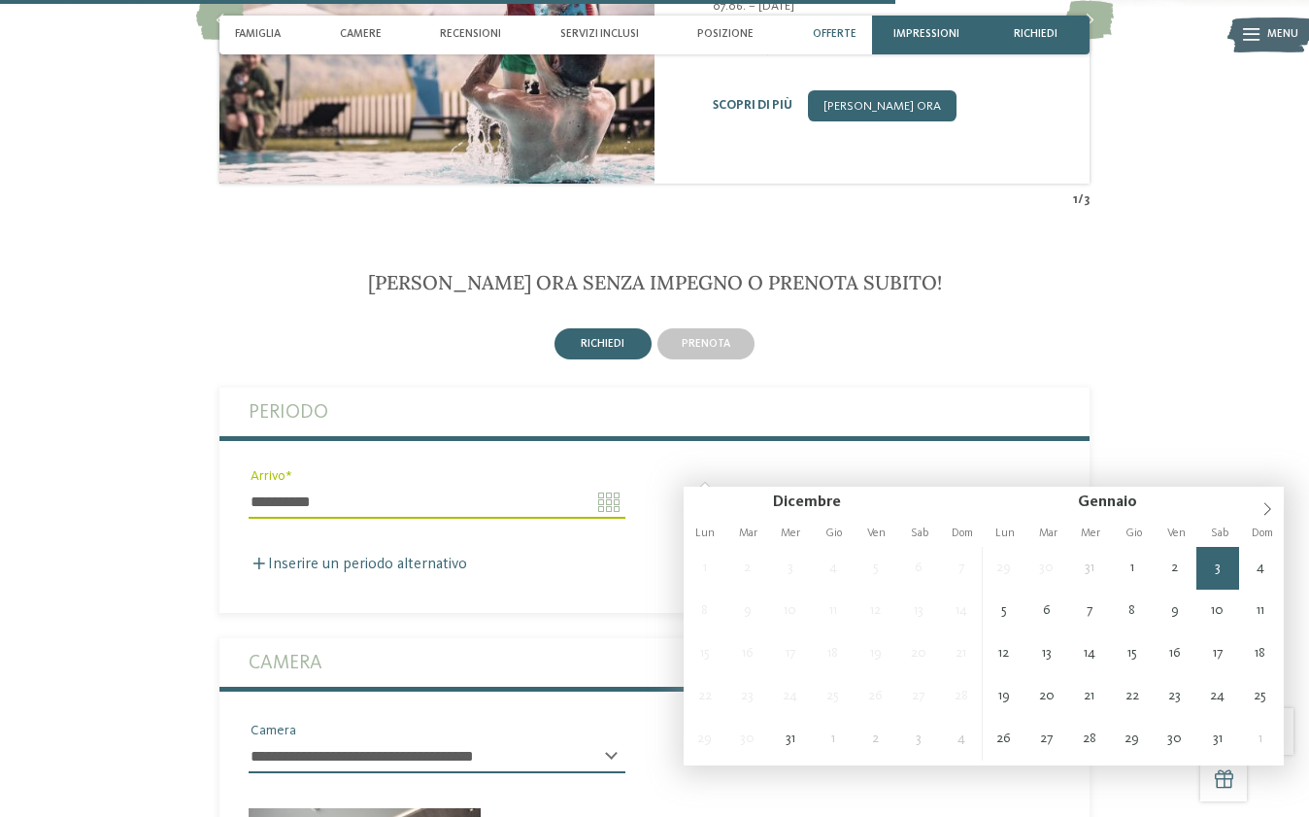
type input "**********"
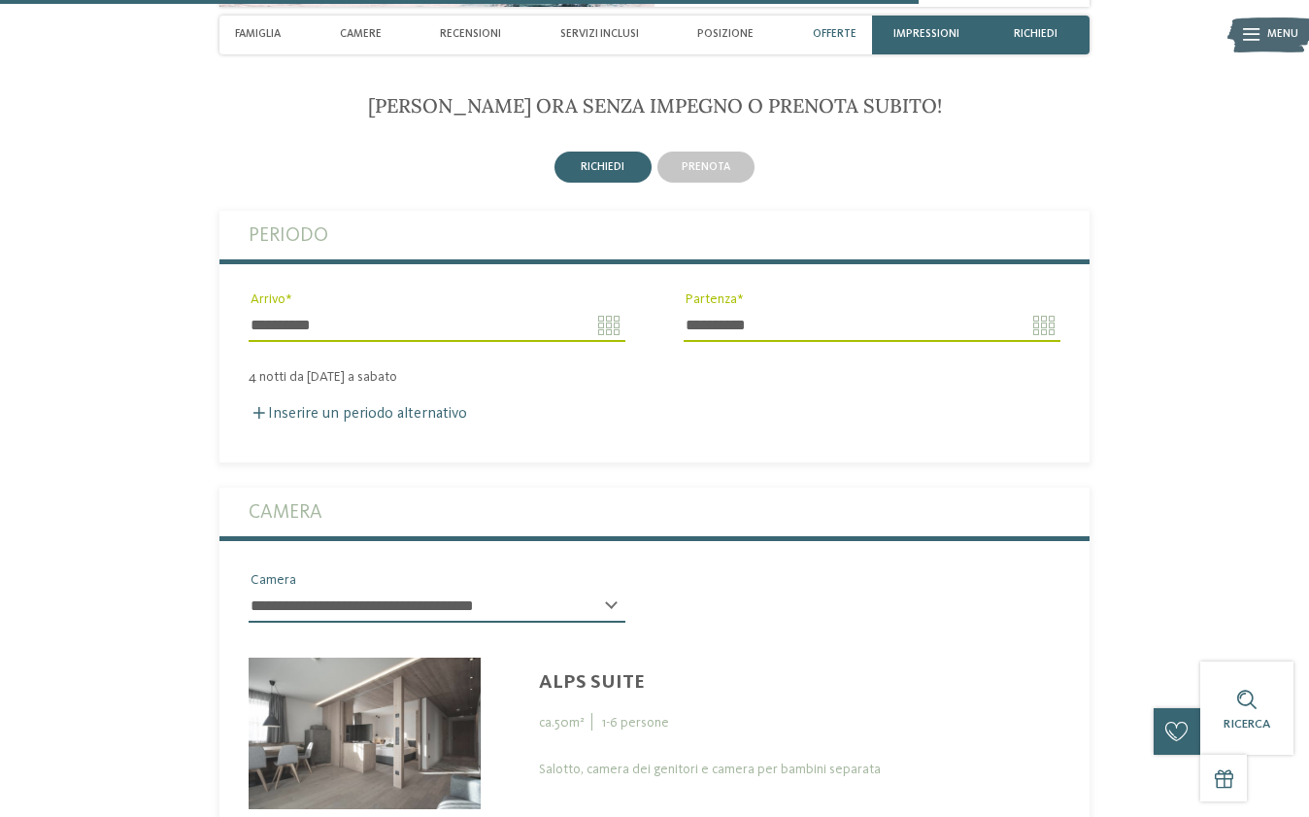
scroll to position [4508, 0]
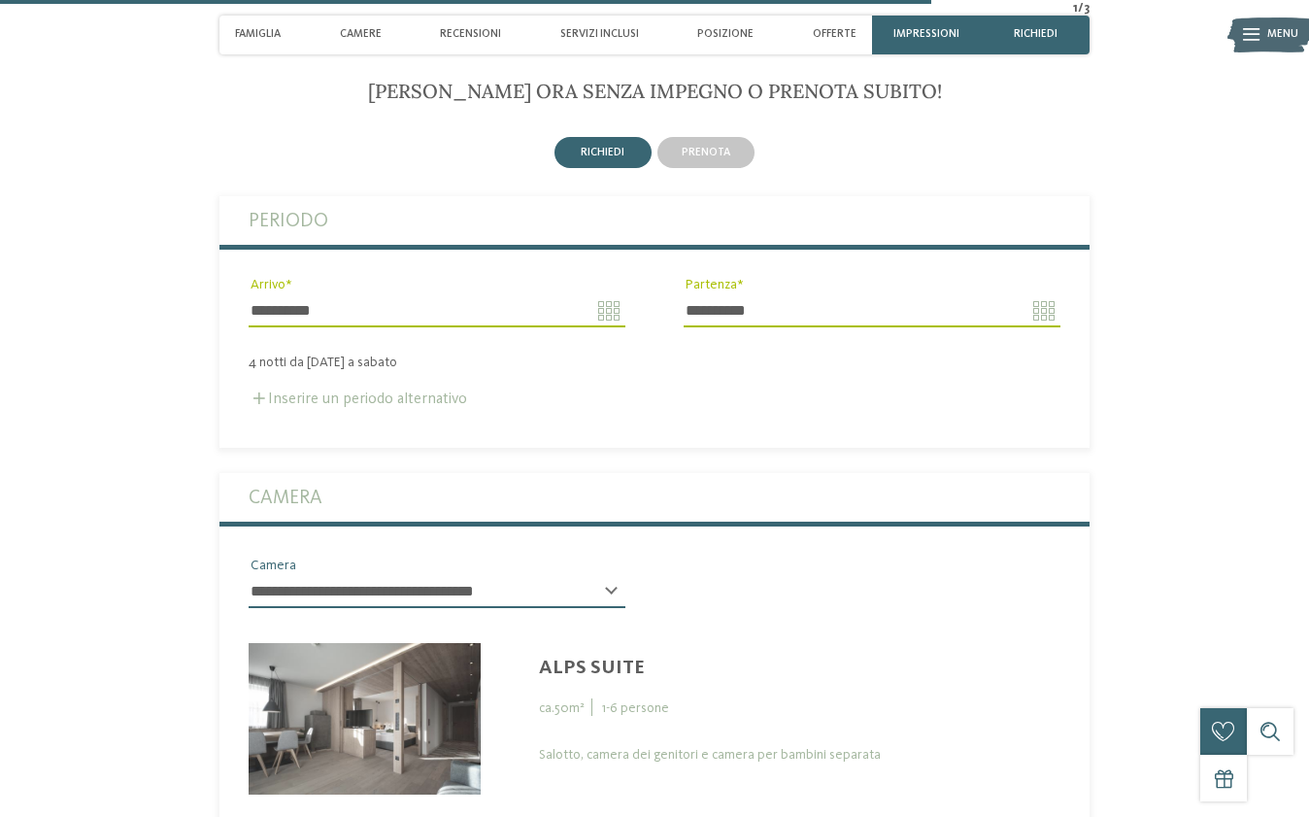
click at [258, 392] on span at bounding box center [259, 398] width 12 height 12
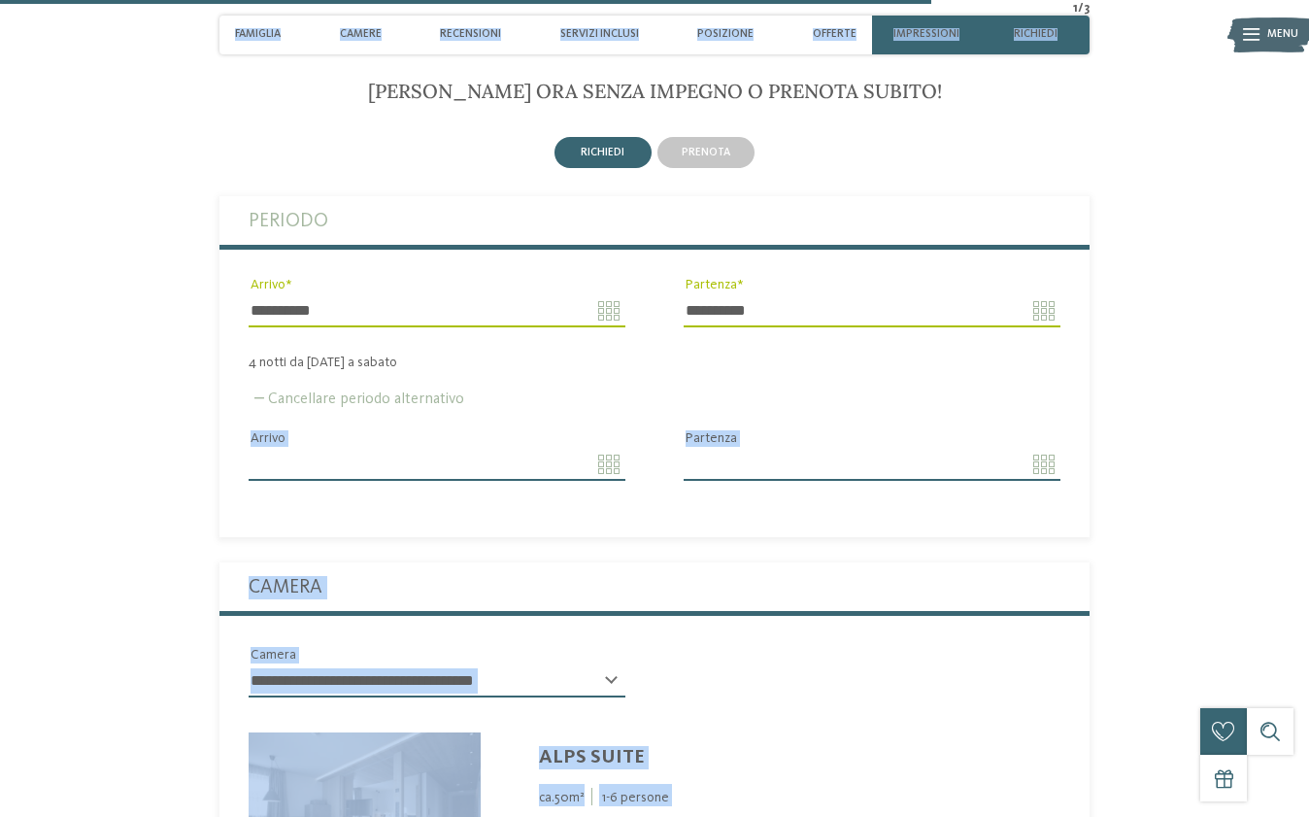
click at [607, 448] on input "Arrivo" at bounding box center [437, 464] width 377 height 33
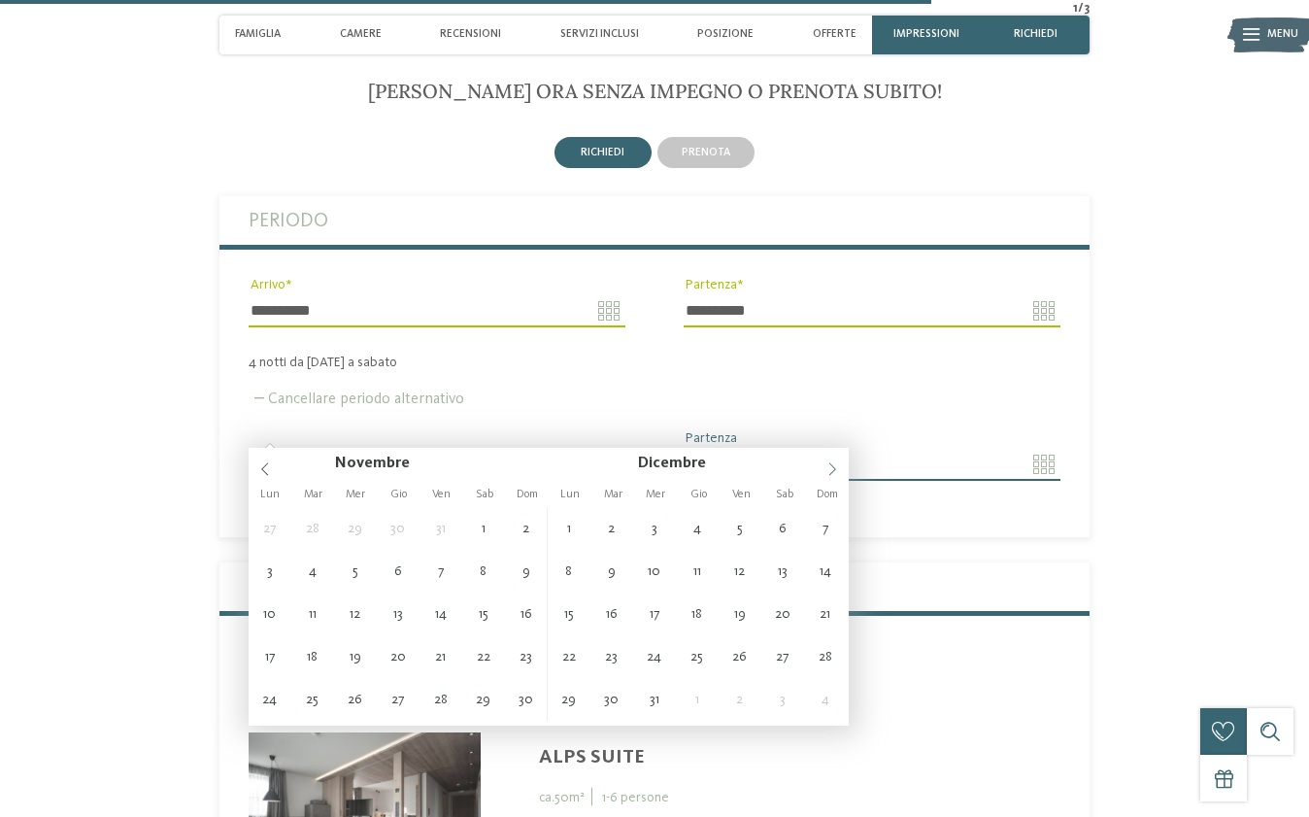
click at [829, 466] on icon at bounding box center [833, 469] width 14 height 14
type input "**********"
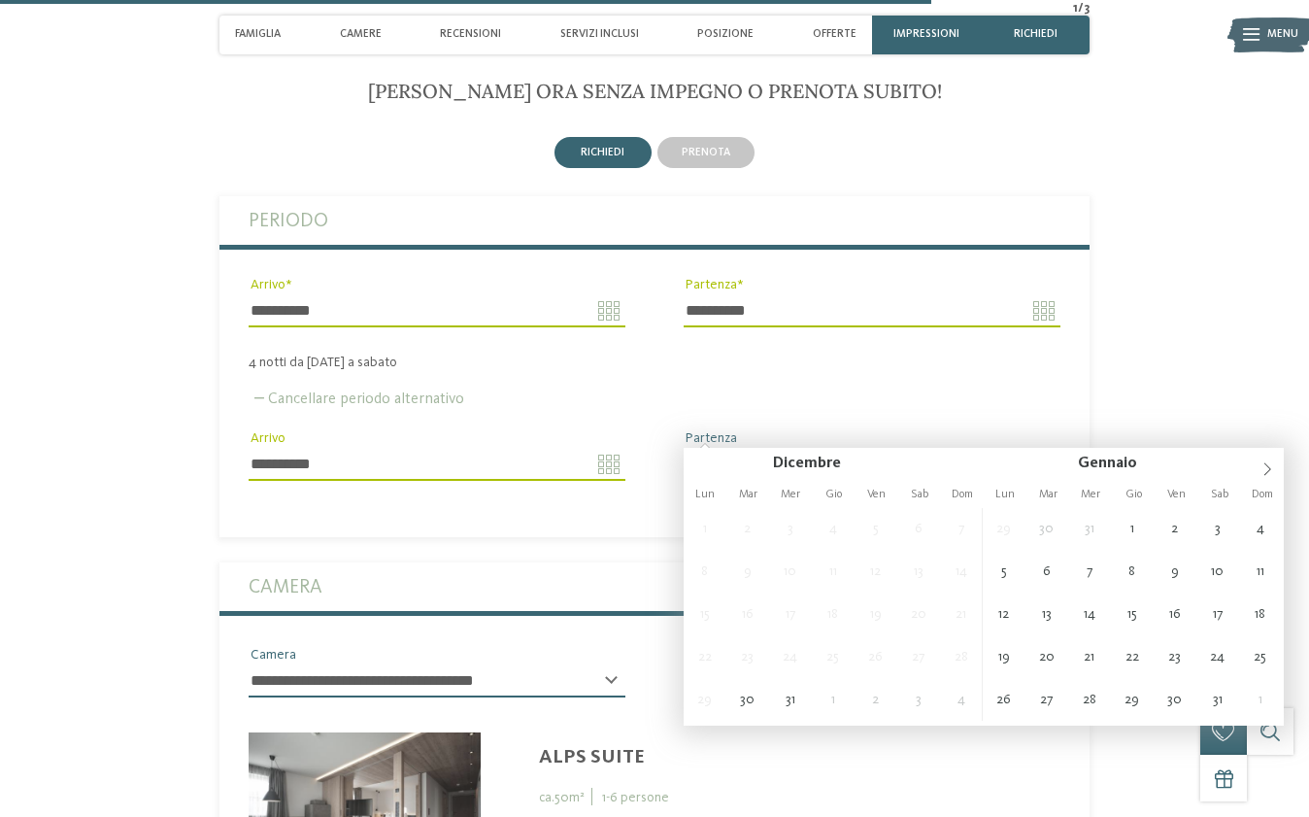
type input "**********"
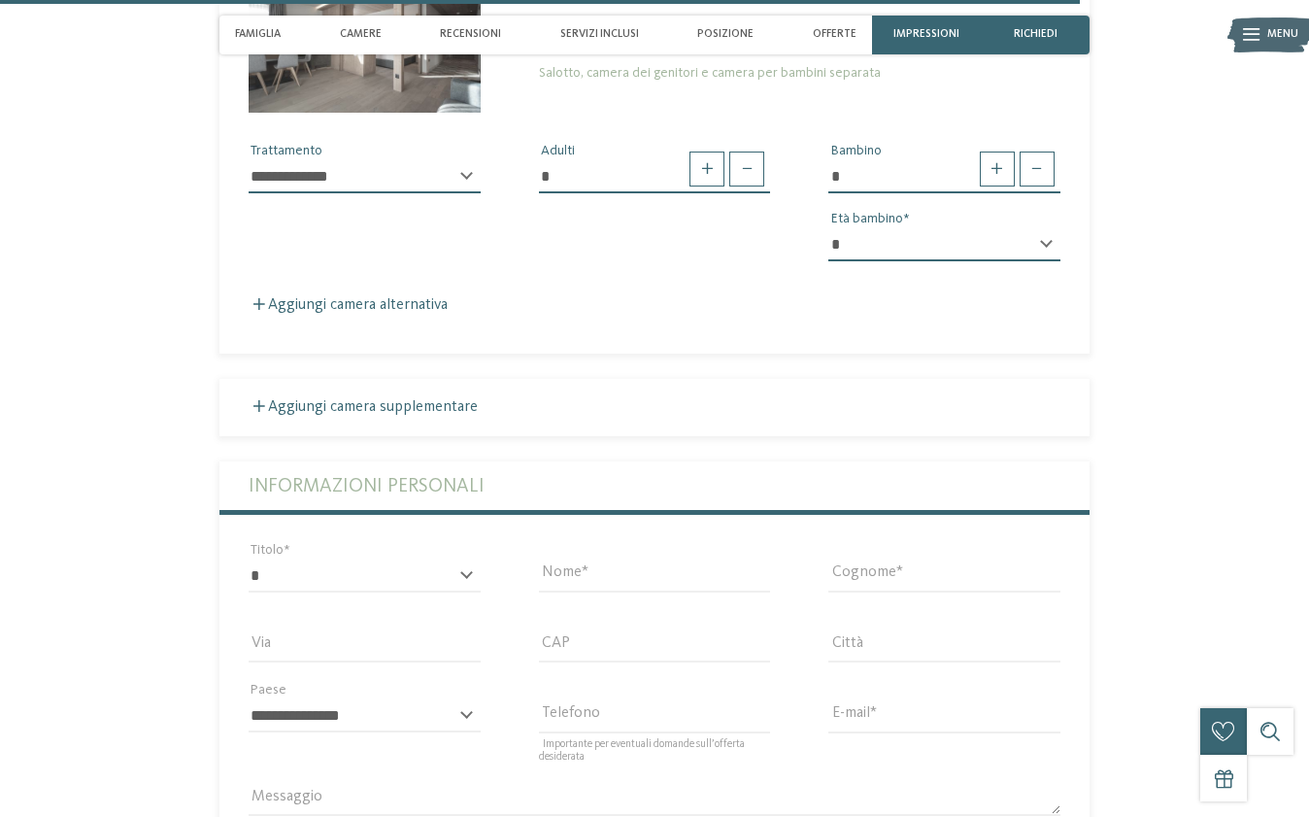
scroll to position [5330, 0]
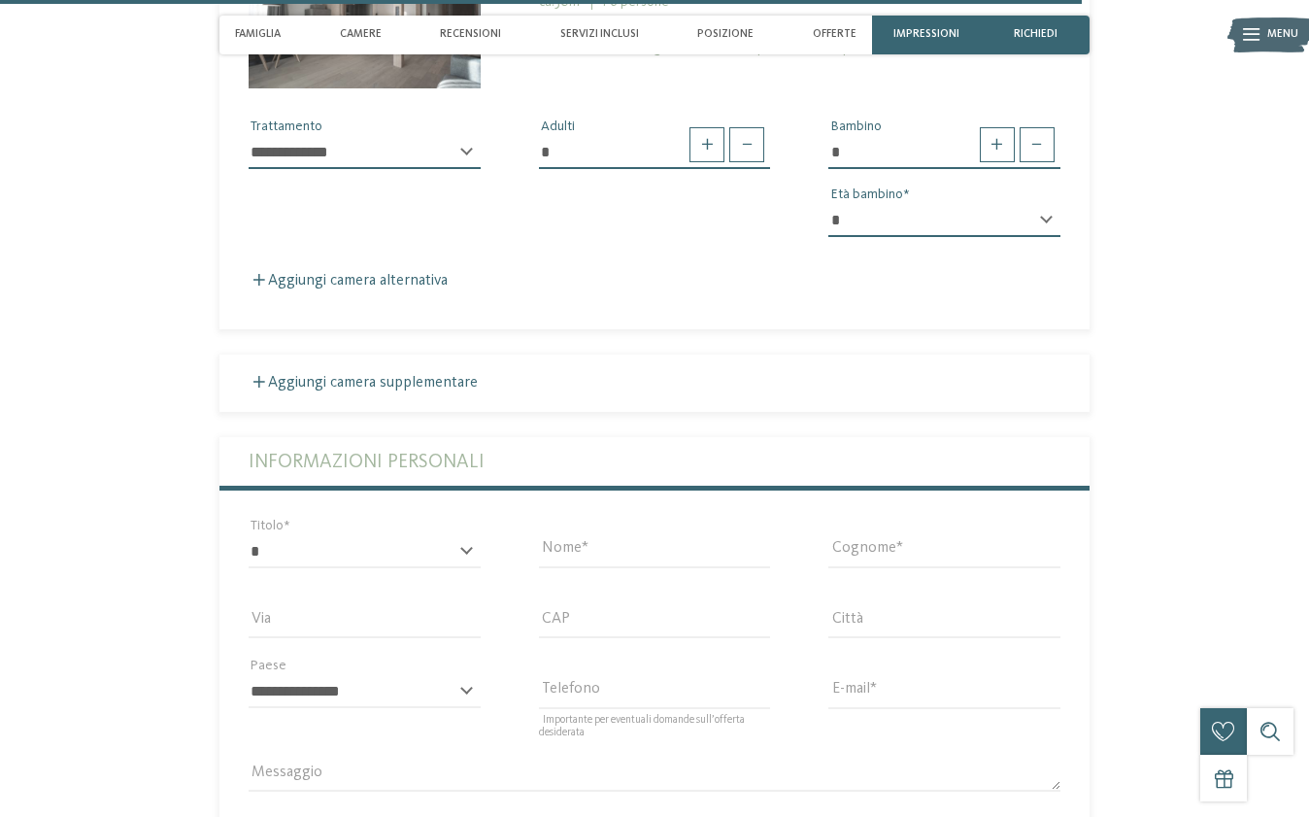
click at [466, 535] on div "* ****** ******* ******** ****** Titolo" at bounding box center [365, 560] width 232 height 51
select select "*"
type input "*****"
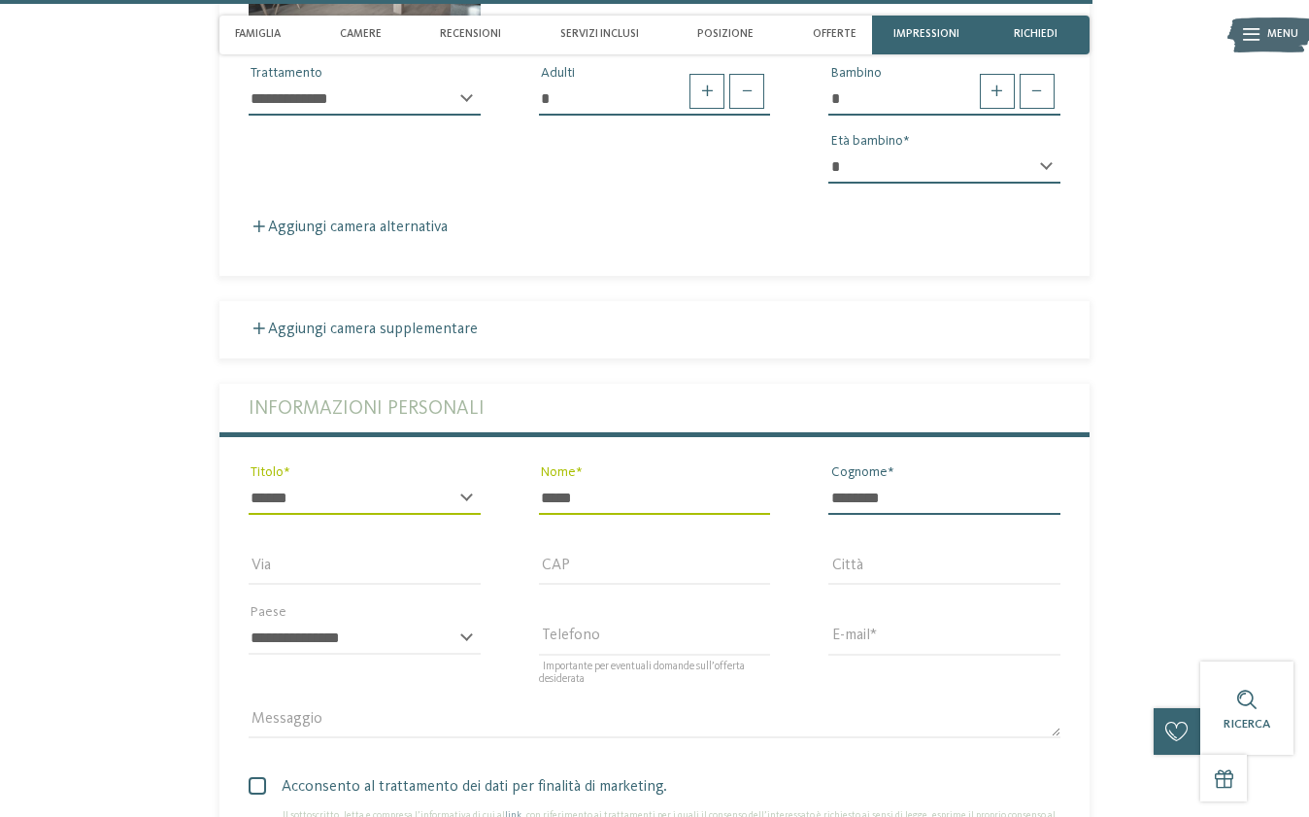
scroll to position [5386, 0]
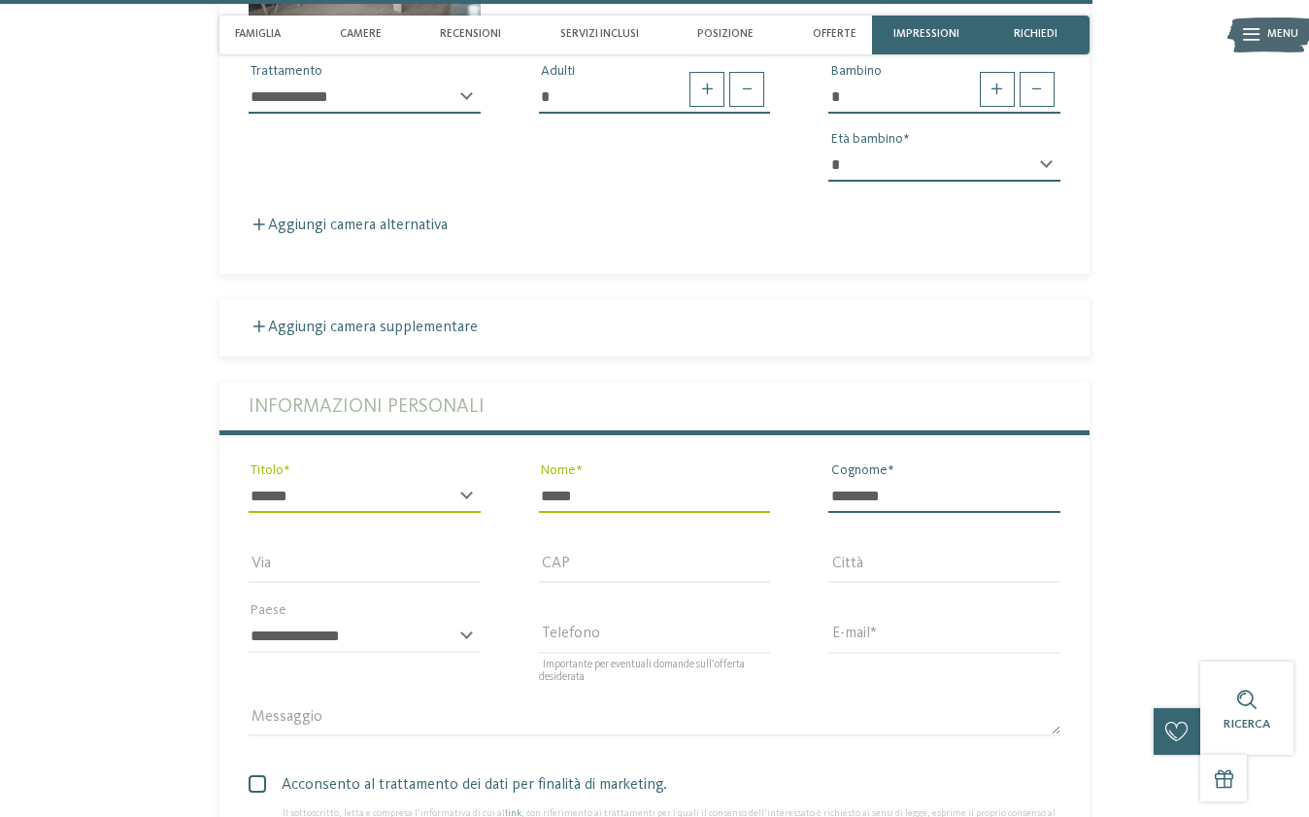
type input "********"
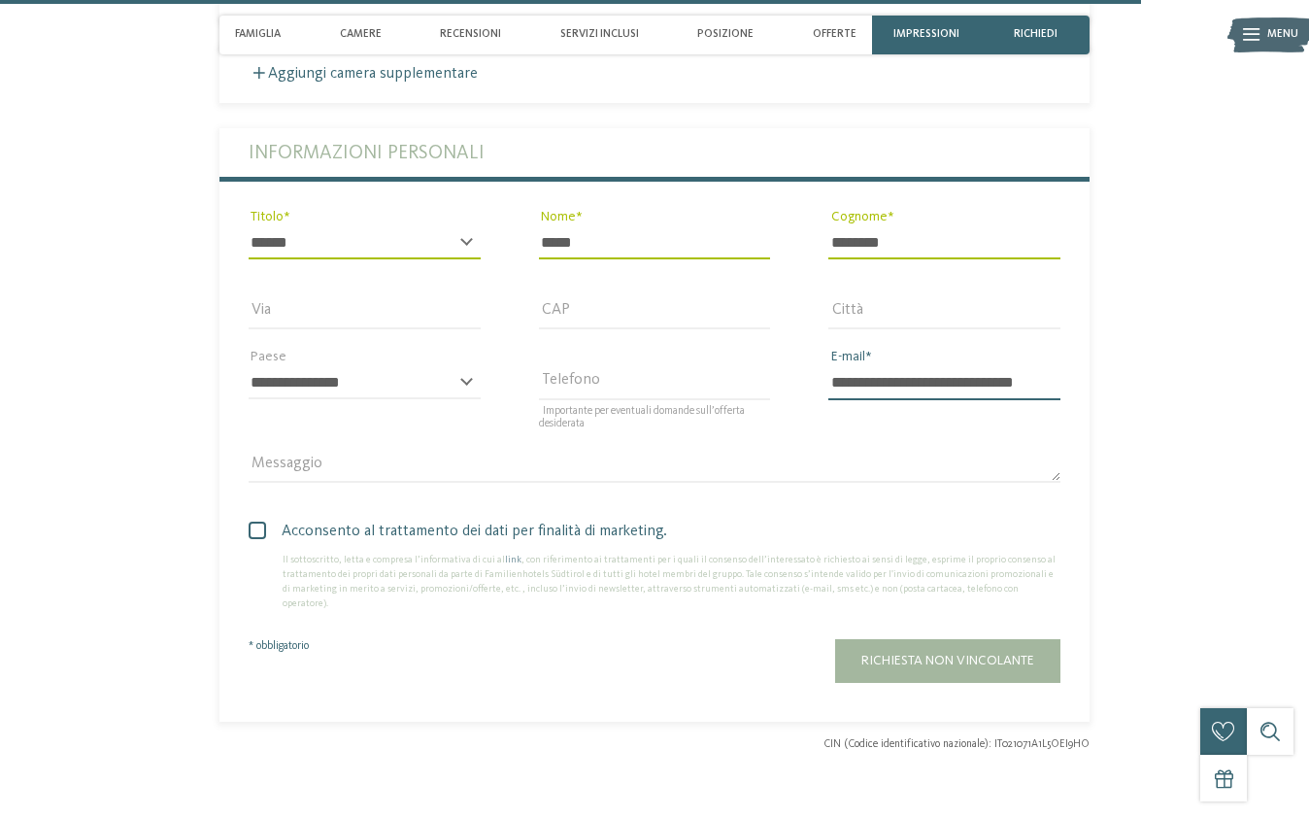
scroll to position [5648, 0]
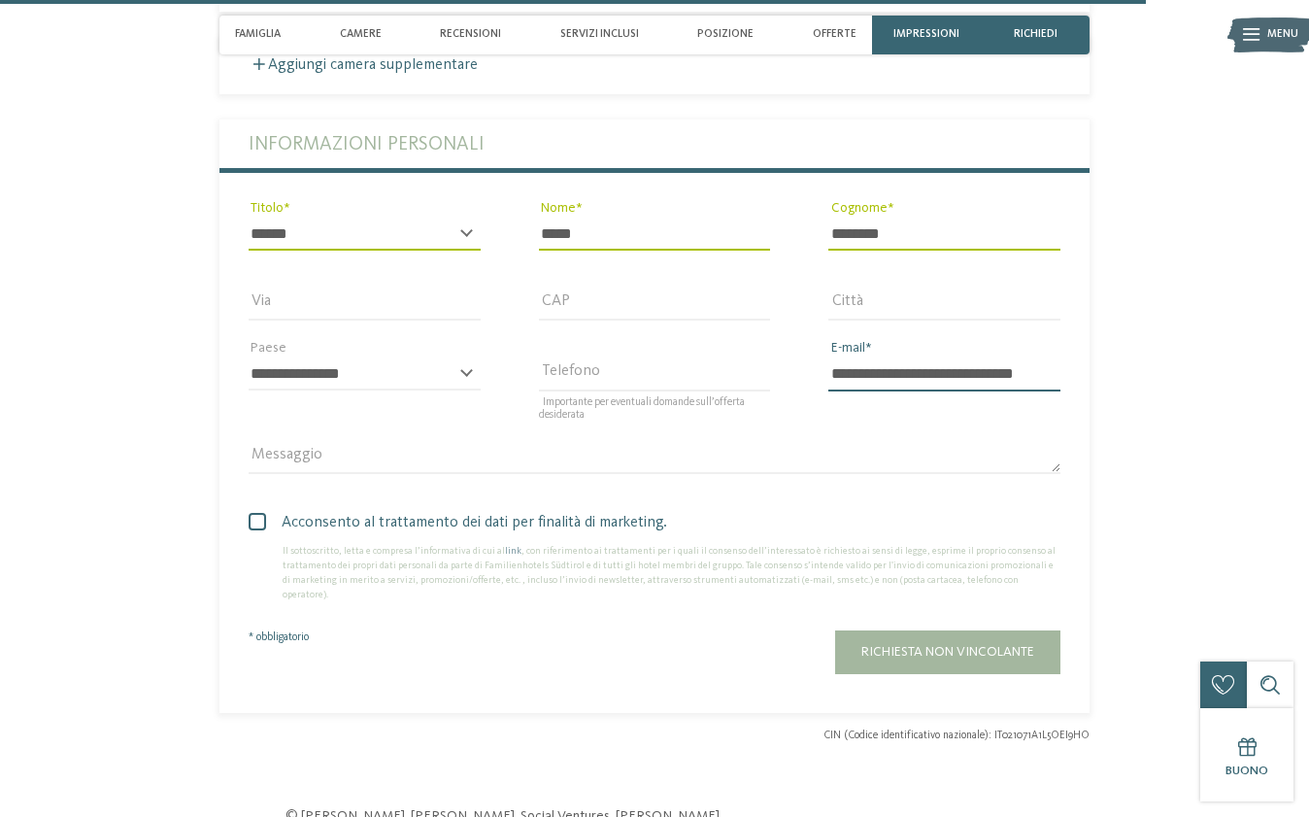
type input "**********"
click at [258, 513] on span at bounding box center [257, 521] width 17 height 17
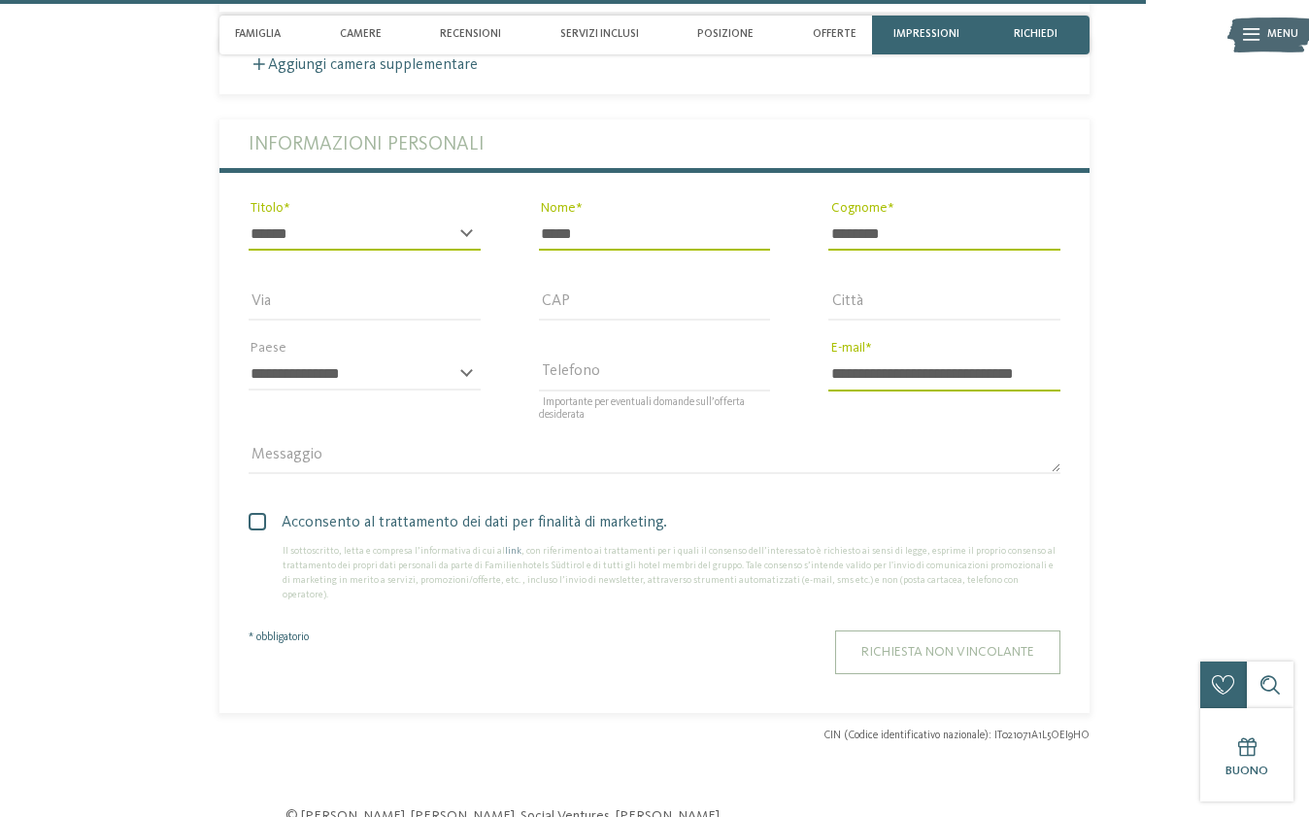
click at [895, 645] on span "Richiesta non vincolante" at bounding box center [947, 652] width 173 height 14
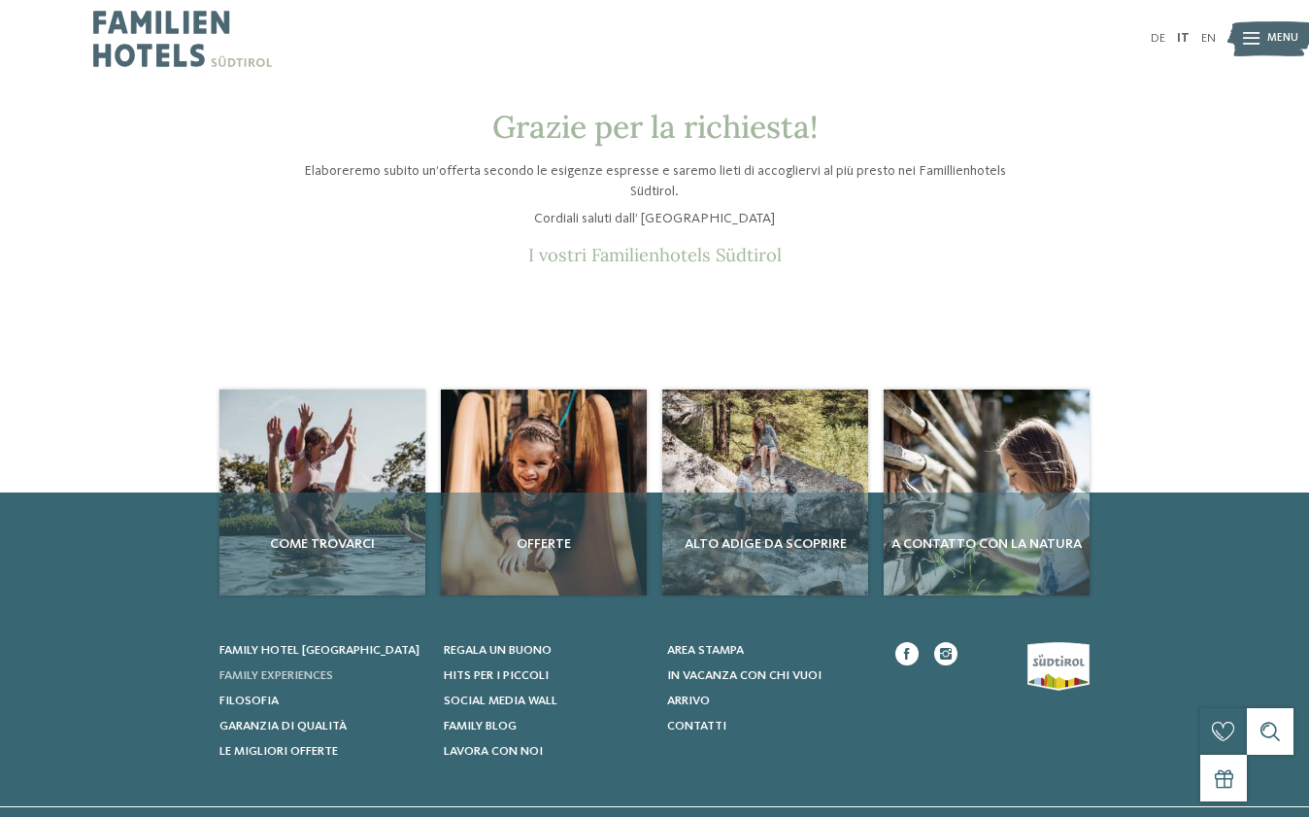
click at [294, 669] on span "Family experiences" at bounding box center [277, 675] width 114 height 13
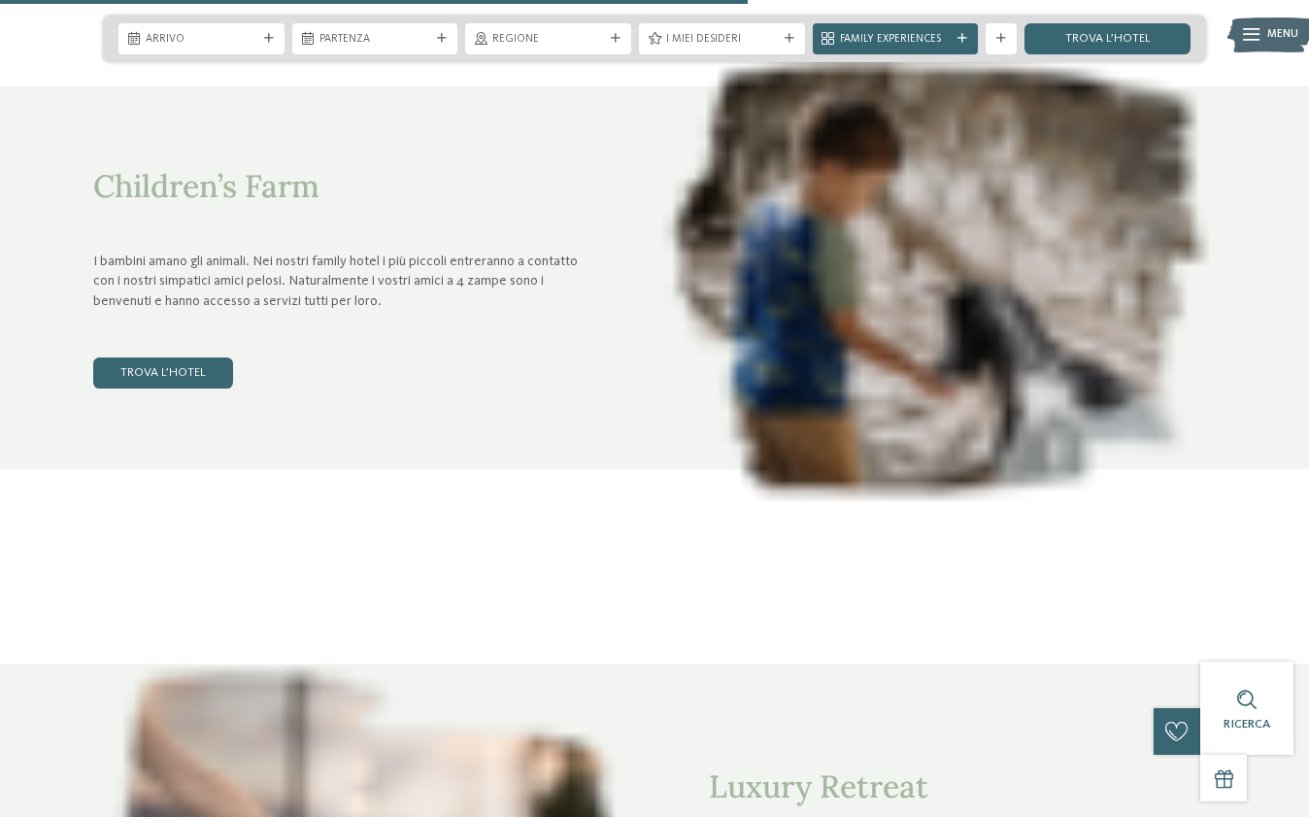
scroll to position [3823, 0]
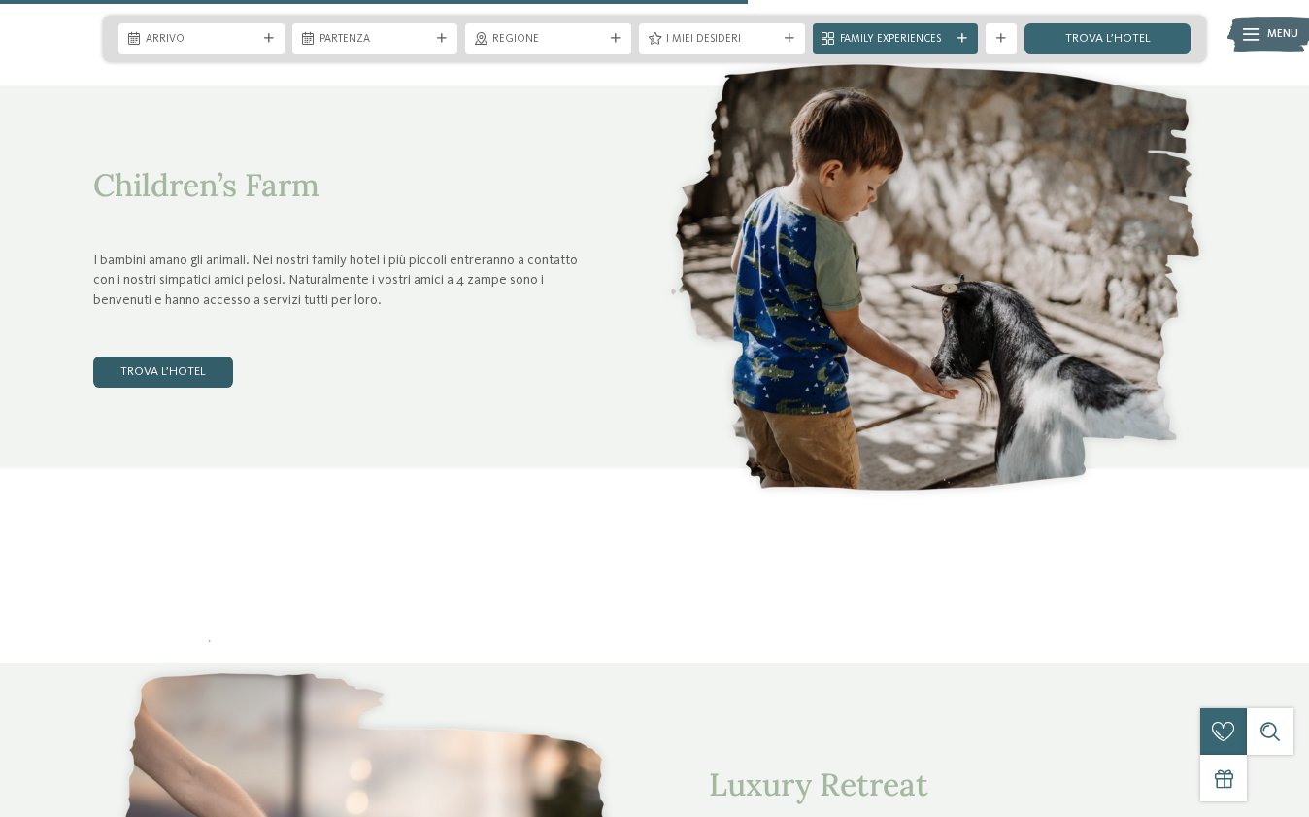
click at [176, 376] on link "trova l’hotel" at bounding box center [163, 371] width 140 height 31
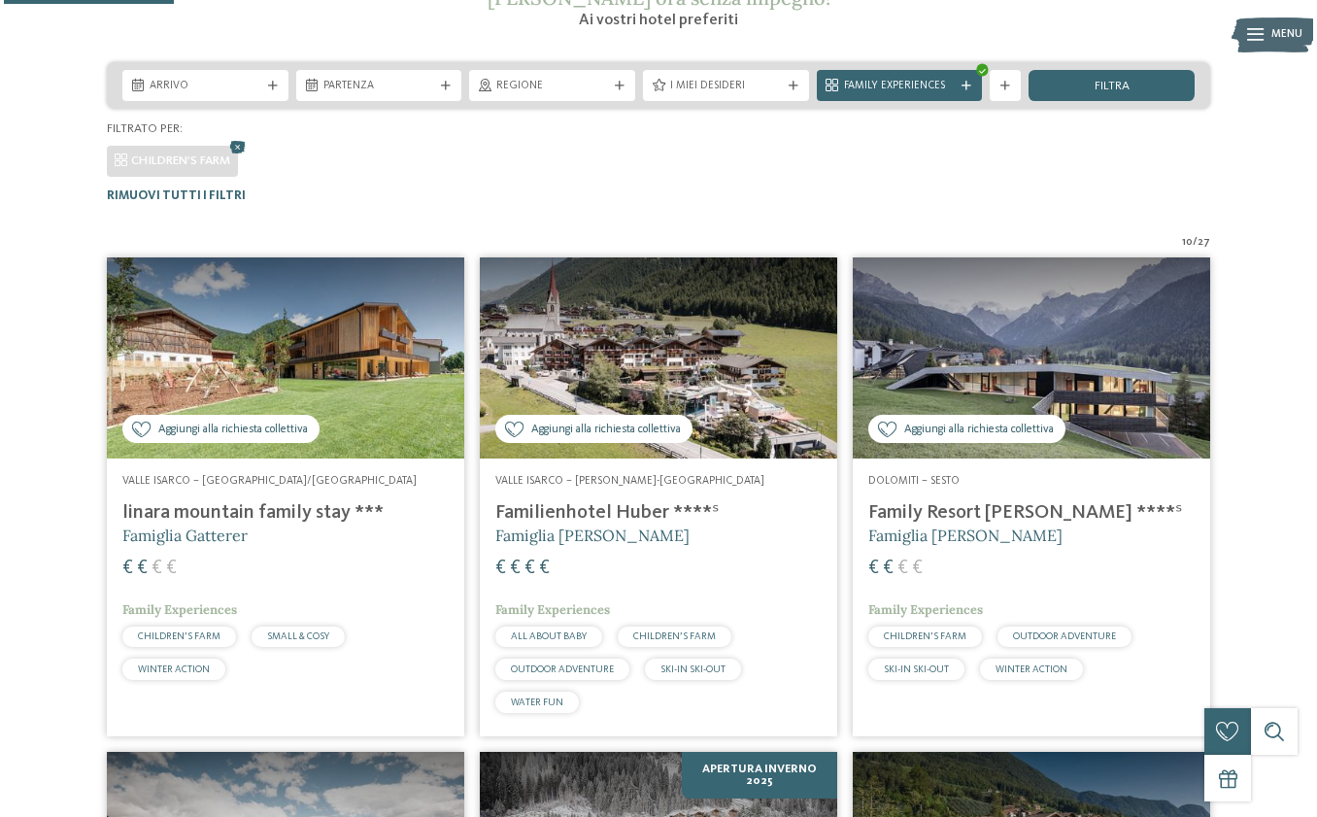
scroll to position [337, 0]
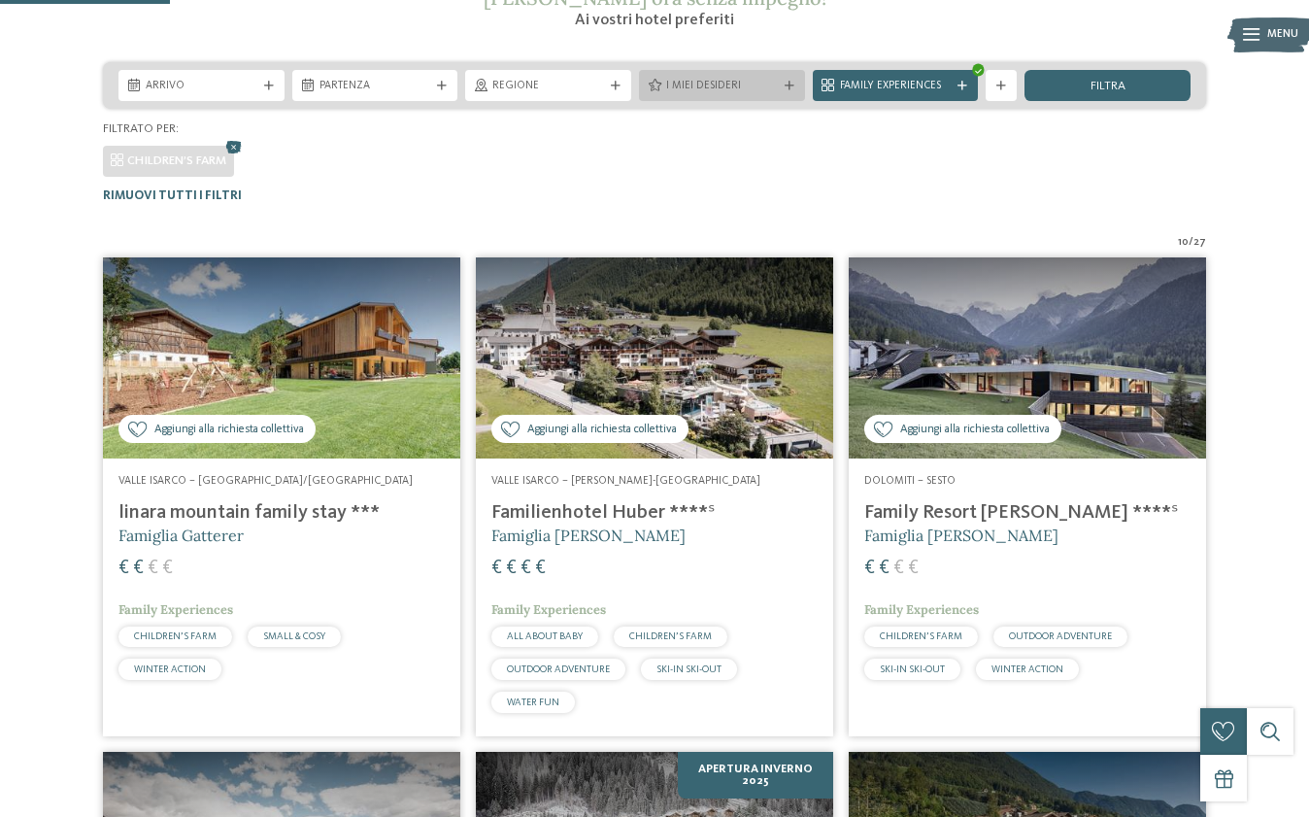
click at [710, 84] on span "I miei desideri" at bounding box center [722, 87] width 112 height 16
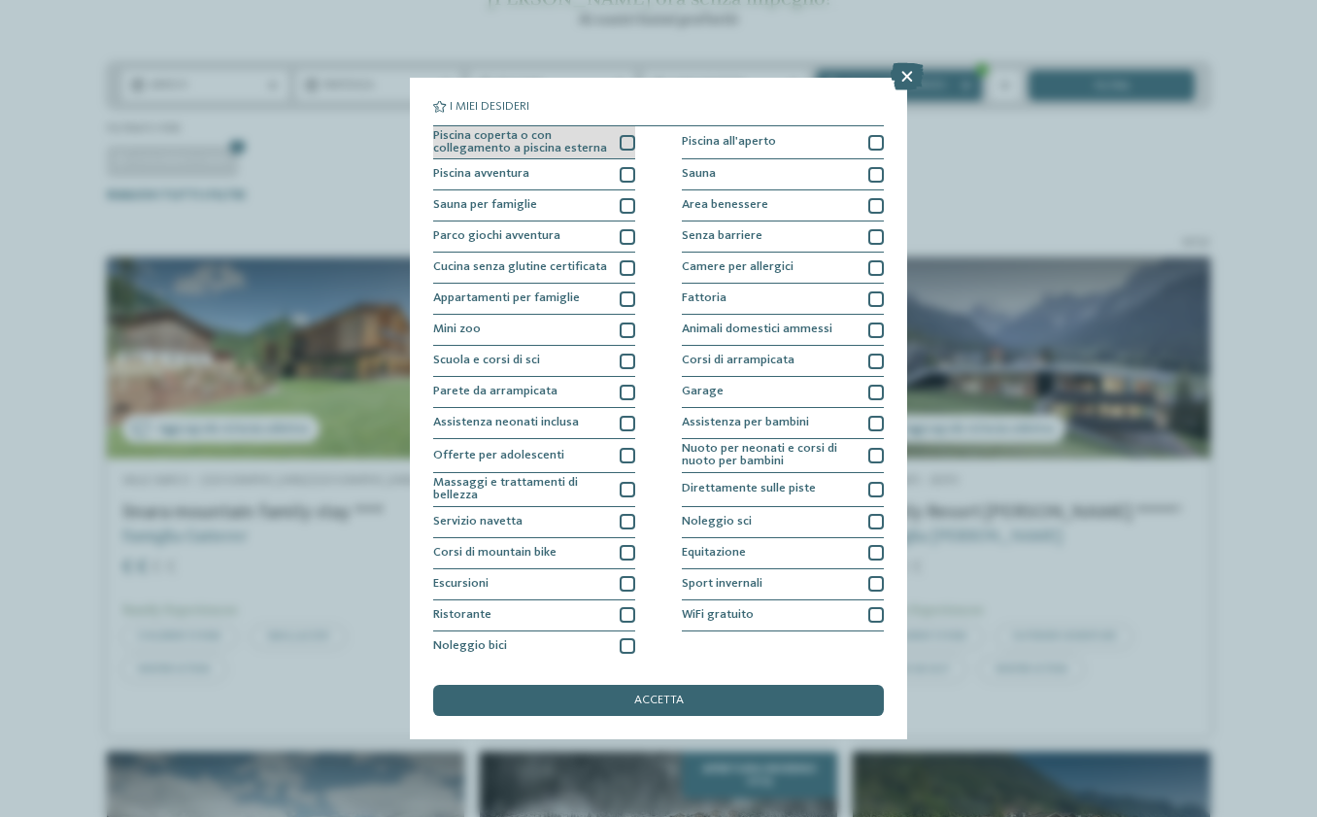
click at [625, 139] on div at bounding box center [628, 143] width 16 height 16
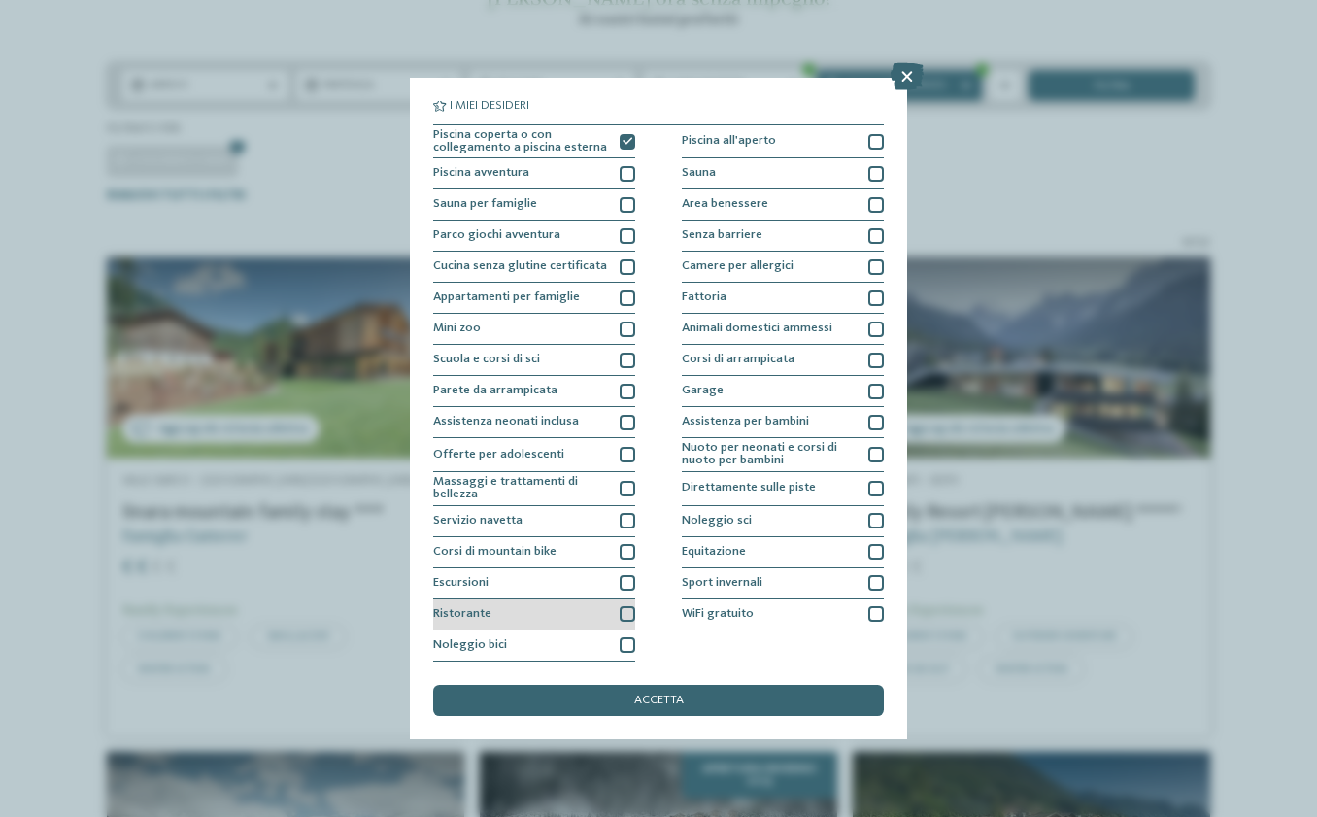
scroll to position [151, 0]
click at [875, 415] on div at bounding box center [876, 423] width 16 height 16
click at [875, 418] on icon at bounding box center [876, 423] width 10 height 10
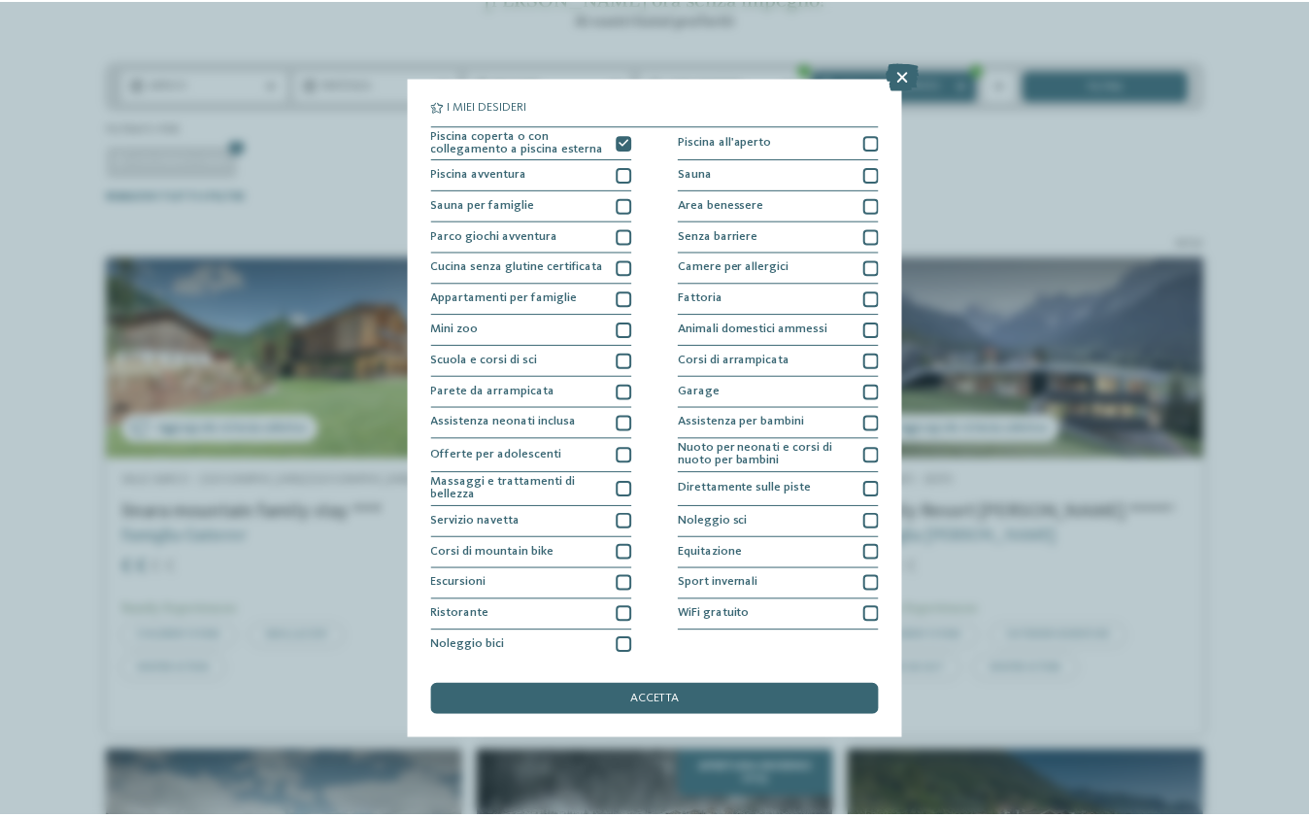
scroll to position [0, 0]
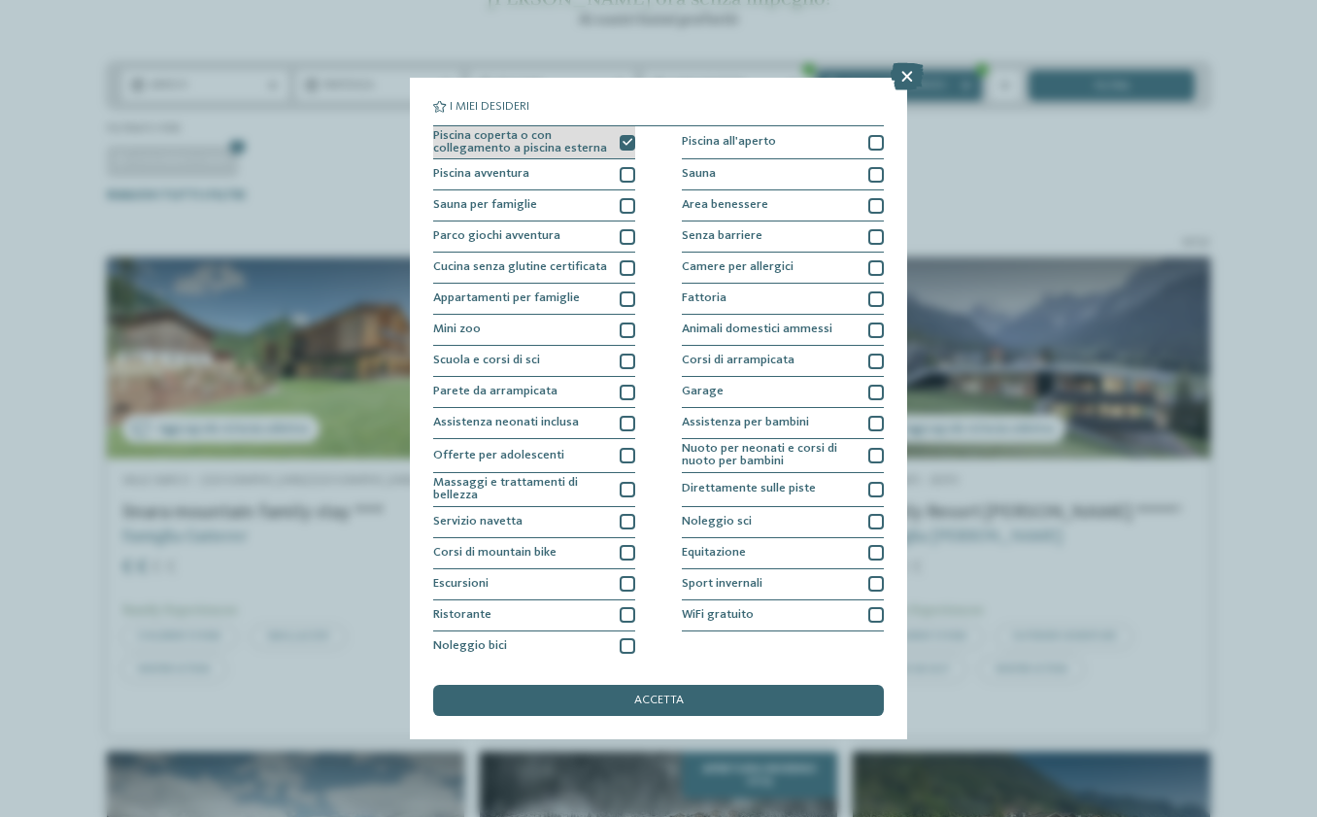
click at [627, 140] on icon at bounding box center [628, 143] width 10 height 10
click at [355, 522] on div "I miei desideri Piscina coperta o con collegamento a piscina esterna Piscina al…" at bounding box center [658, 408] width 1317 height 817
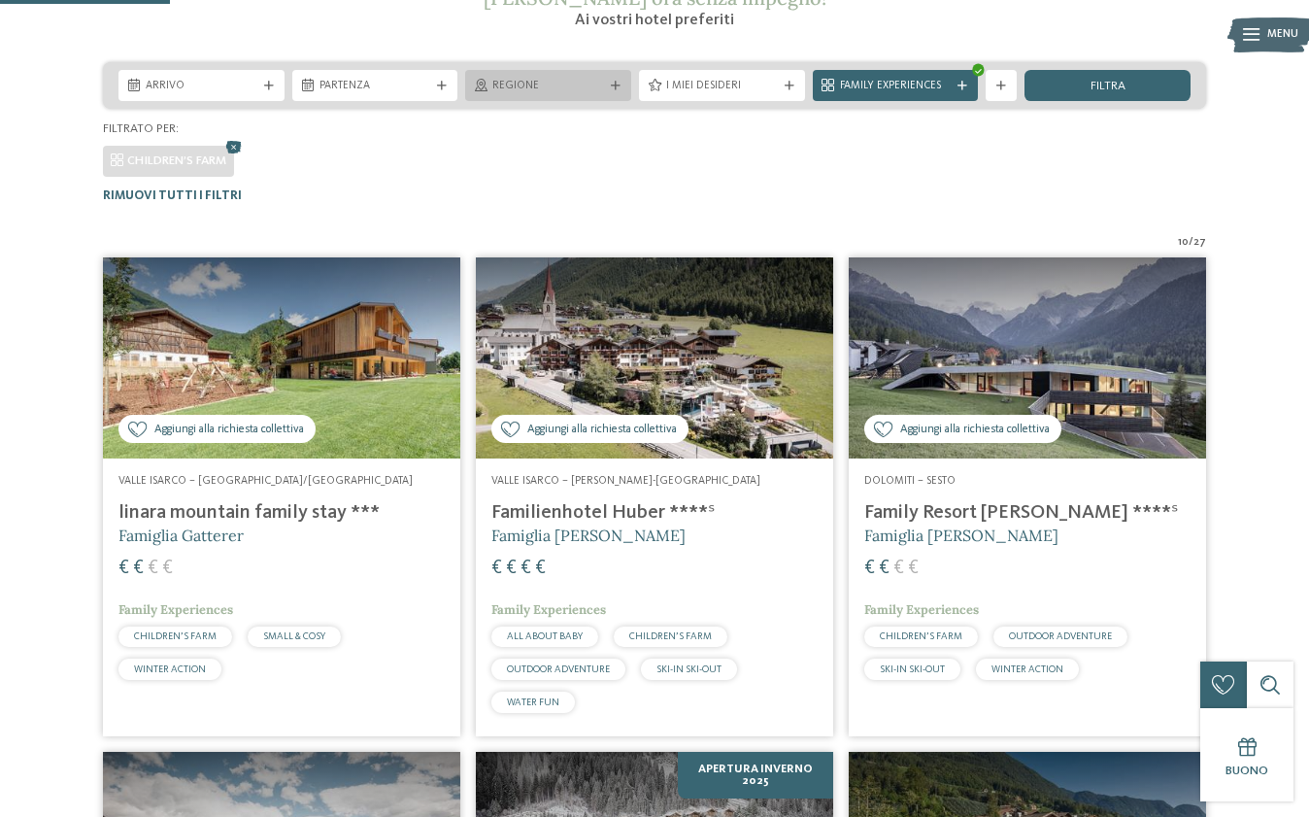
click at [579, 78] on div "Regione" at bounding box center [548, 86] width 119 height 17
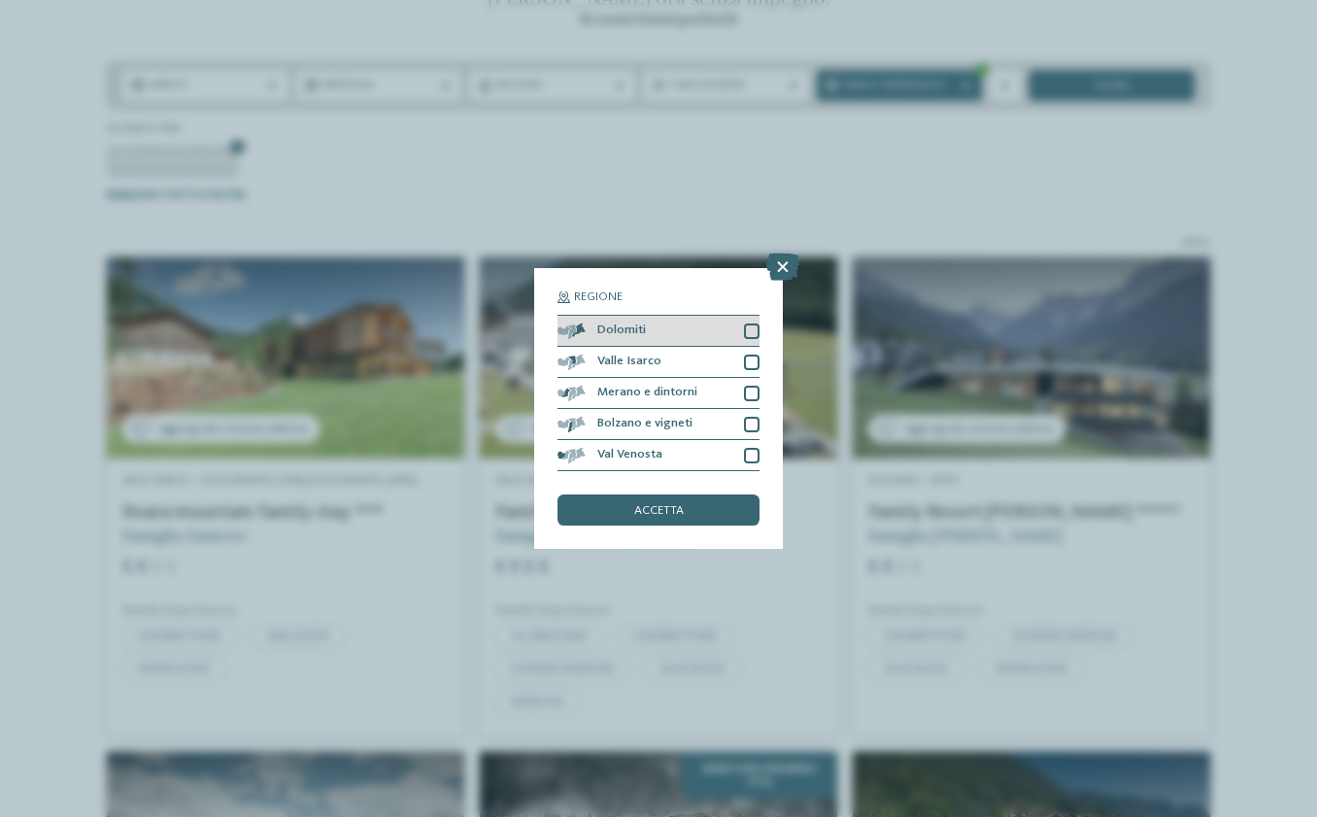
click at [755, 323] on div at bounding box center [752, 331] width 16 height 16
click at [683, 505] on span "accetta" at bounding box center [659, 511] width 50 height 13
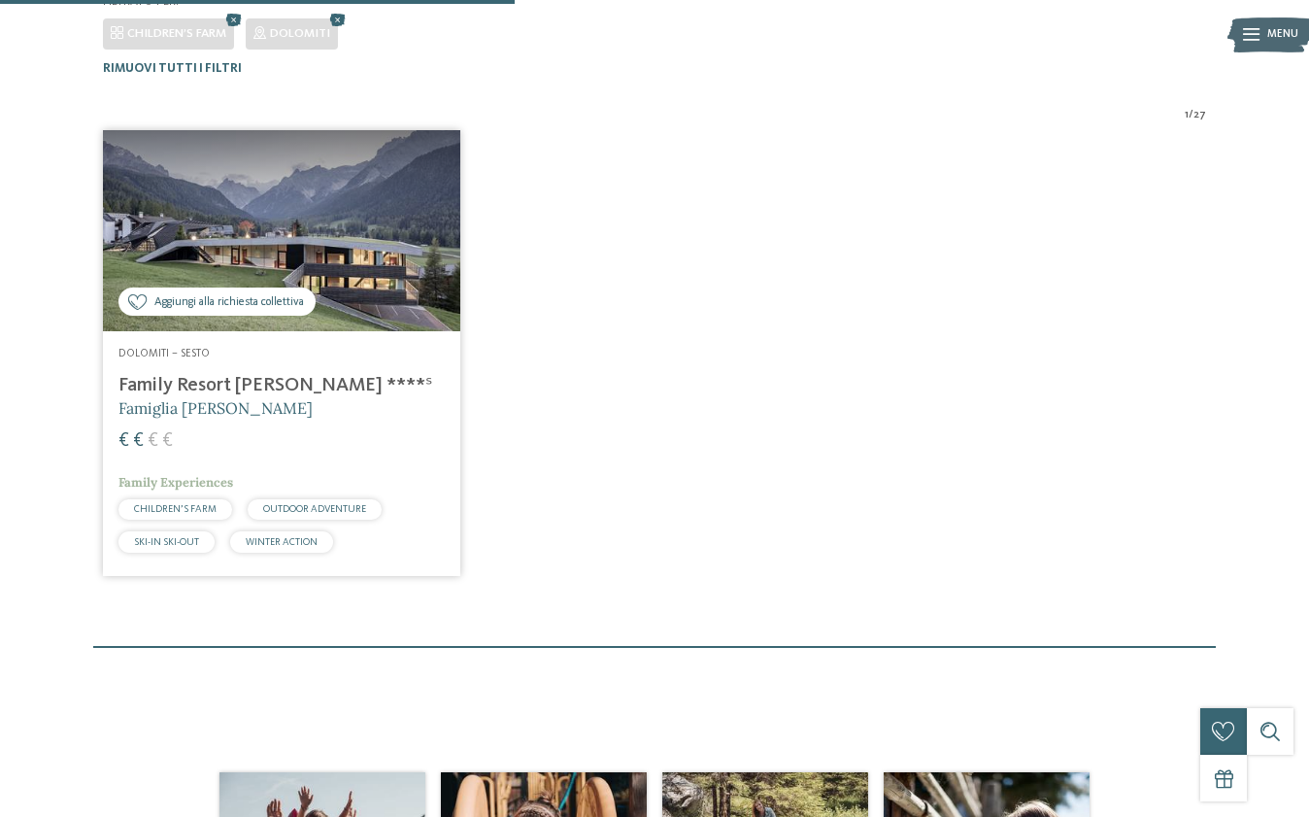
scroll to position [477, 0]
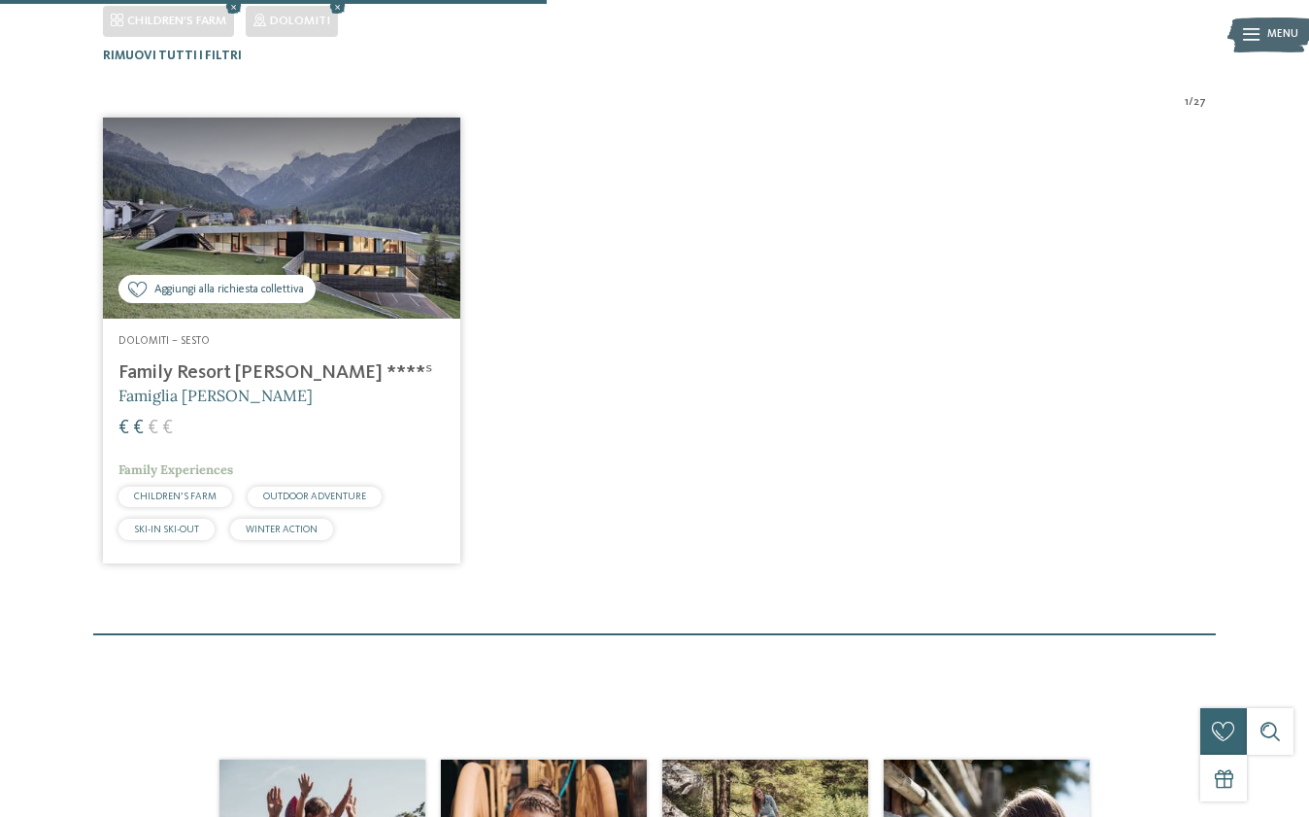
click at [314, 302] on img at bounding box center [281, 218] width 357 height 201
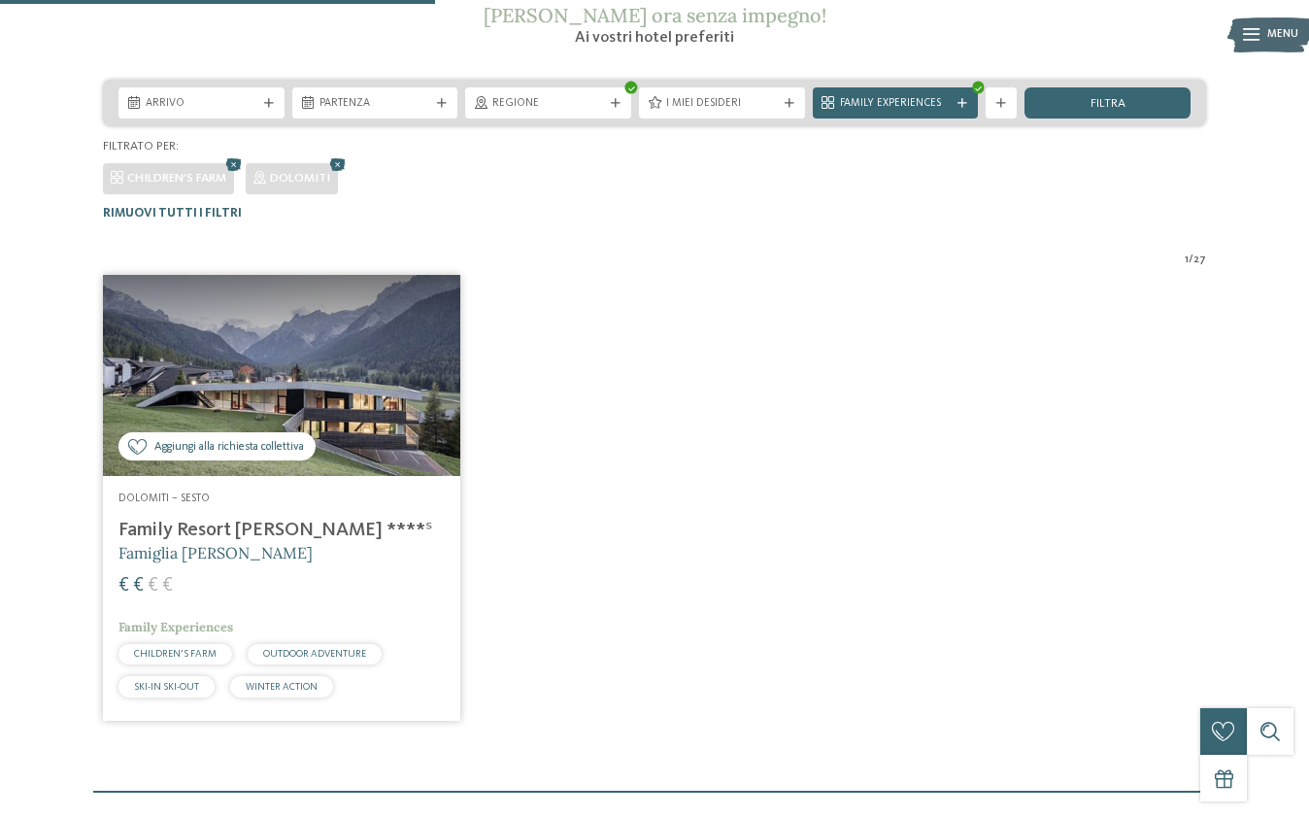
scroll to position [287, 0]
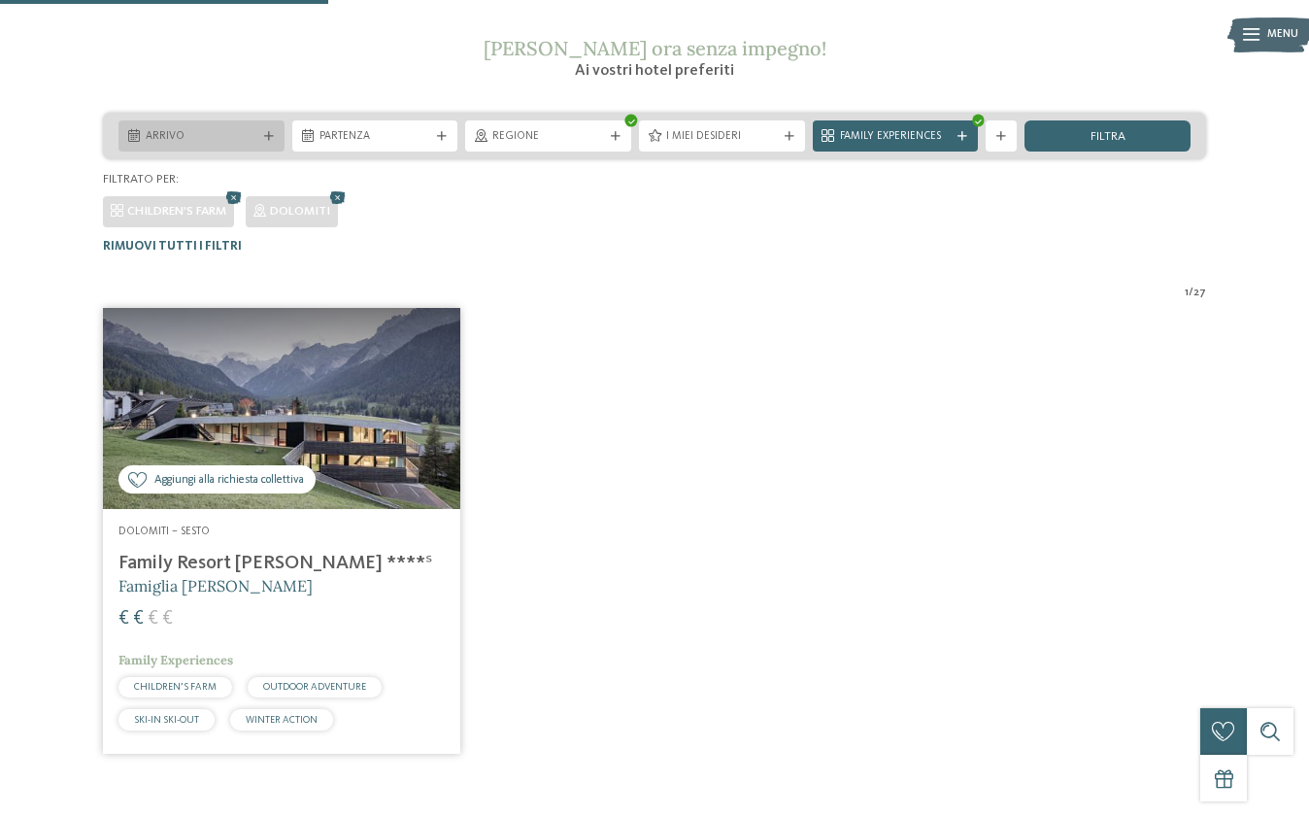
click at [266, 137] on icon at bounding box center [269, 137] width 10 height 10
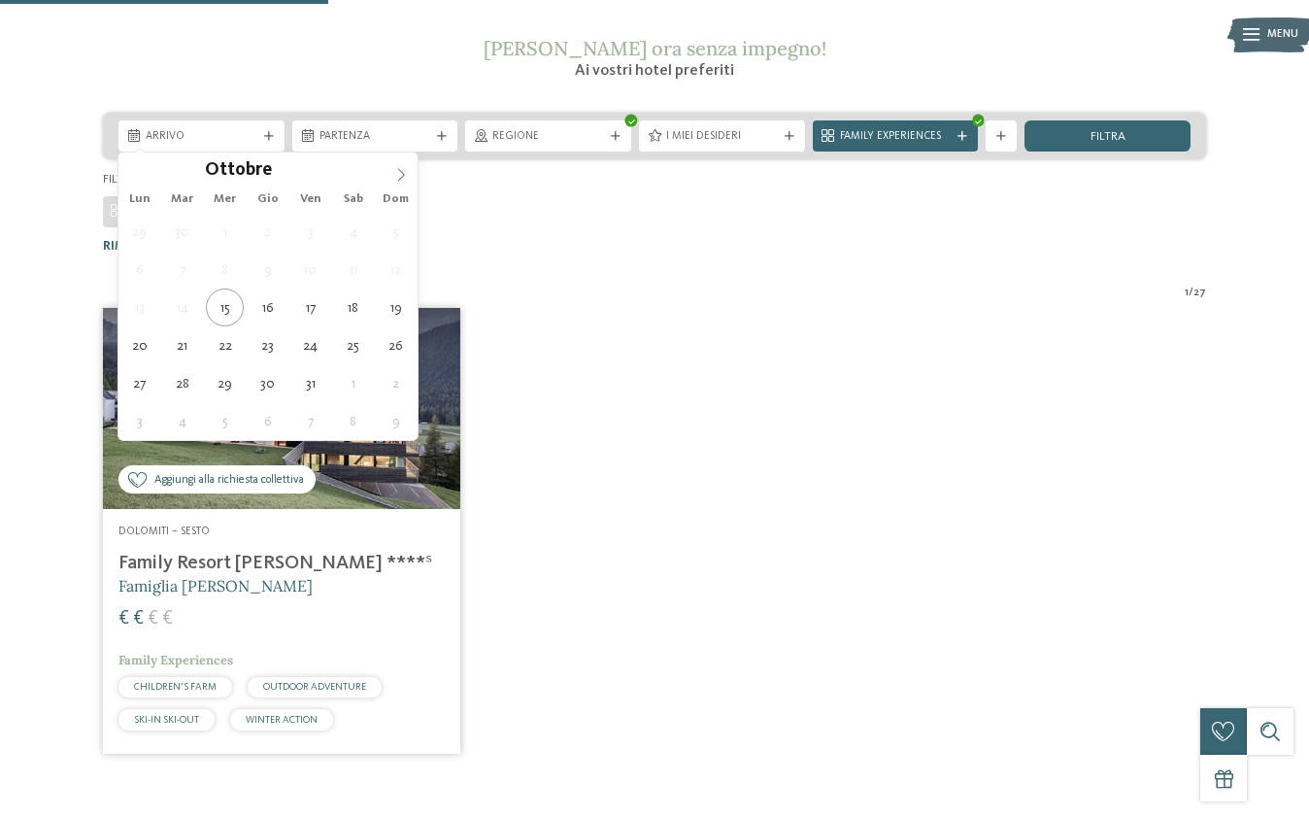
click at [402, 173] on icon at bounding box center [401, 175] width 14 height 14
click at [404, 179] on icon at bounding box center [401, 175] width 14 height 14
type div "30.12.2025"
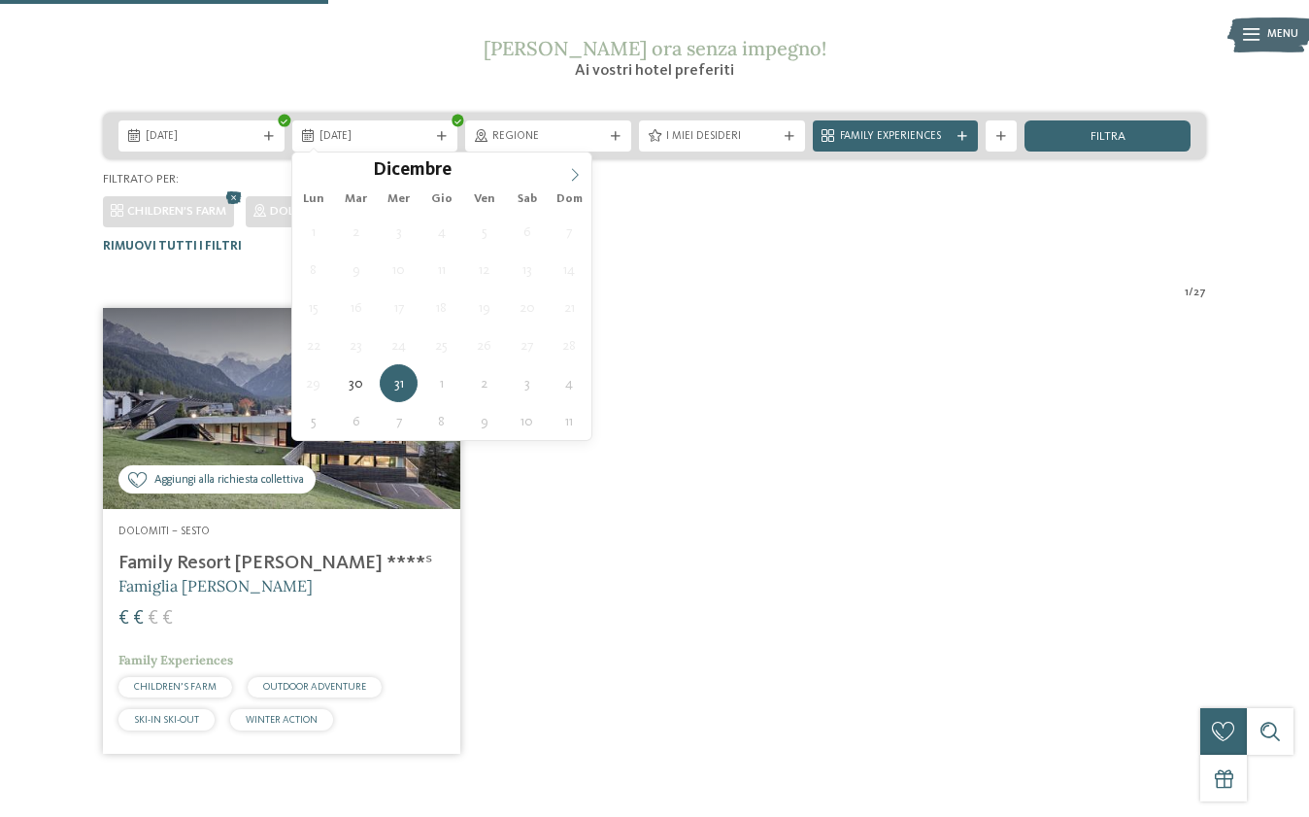
type input "****"
click at [570, 175] on icon at bounding box center [575, 175] width 14 height 14
type div "03.01.2026"
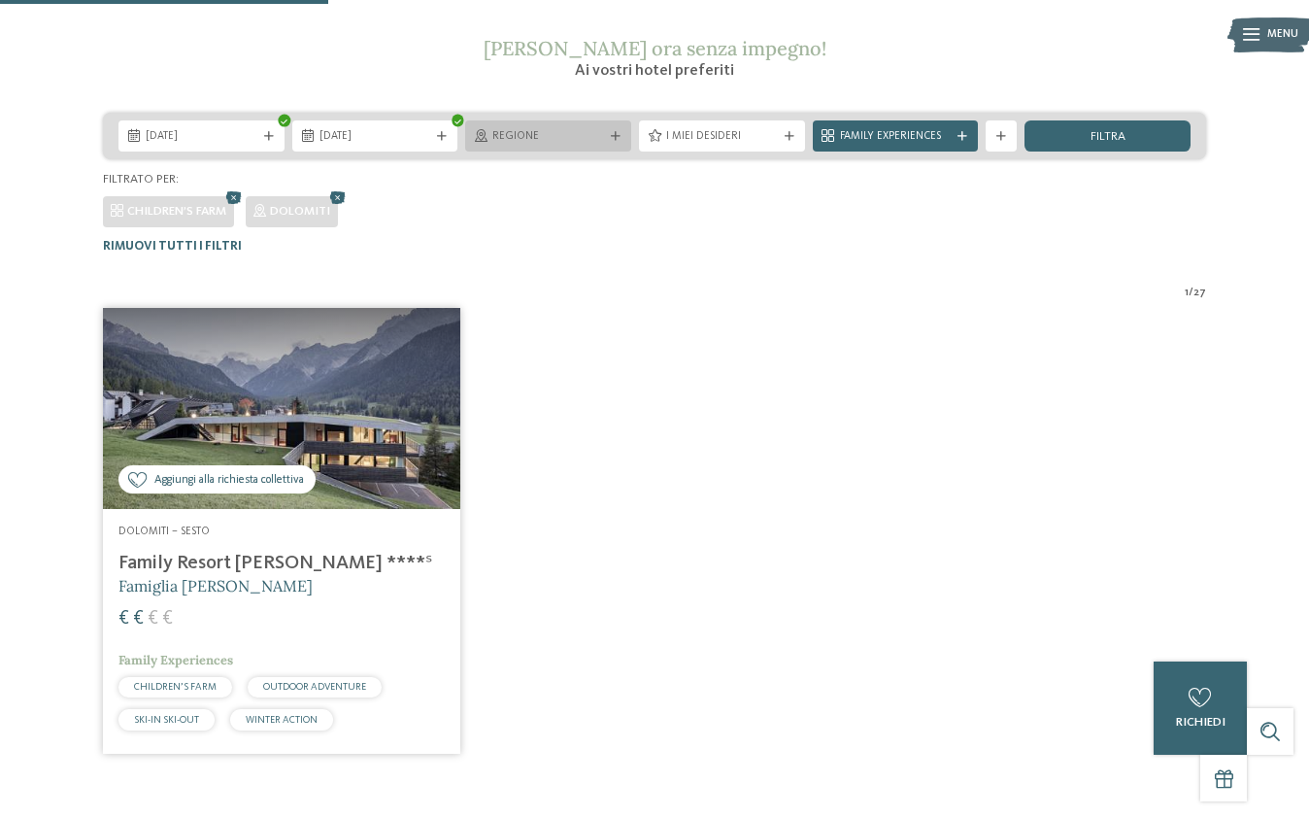
click at [618, 140] on div "Regione" at bounding box center [548, 135] width 166 height 31
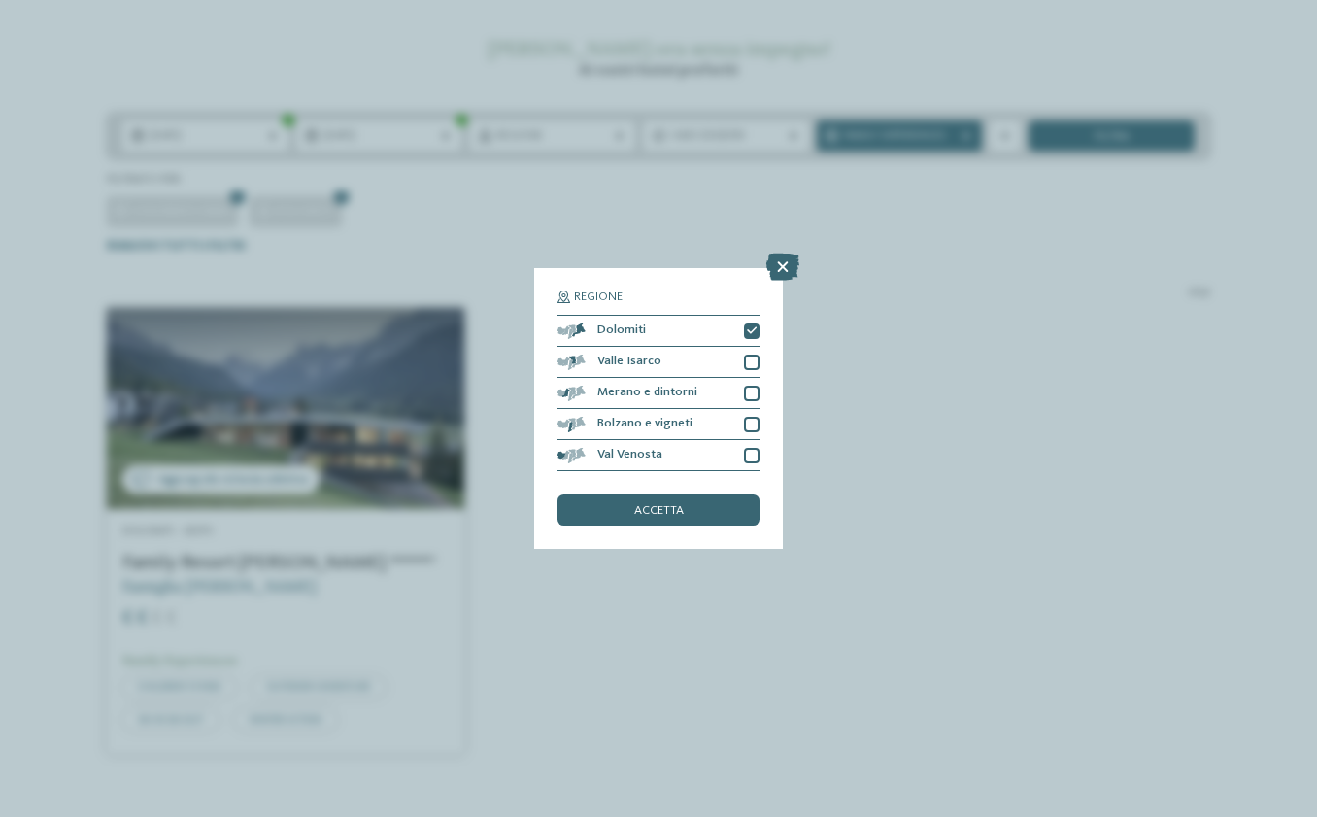
click at [659, 163] on div "Regione Dolomiti" at bounding box center [658, 408] width 1317 height 817
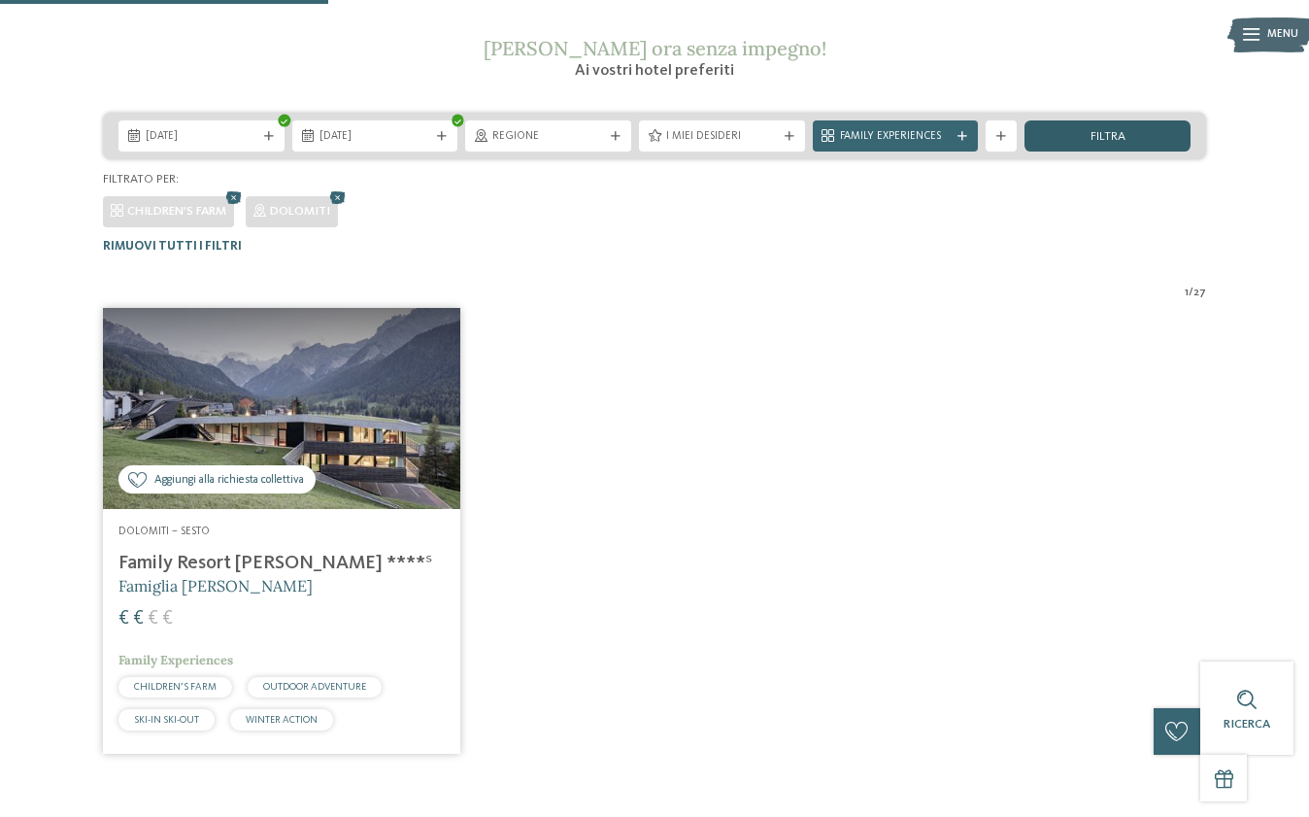
click at [1105, 143] on span "filtra" at bounding box center [1108, 137] width 35 height 13
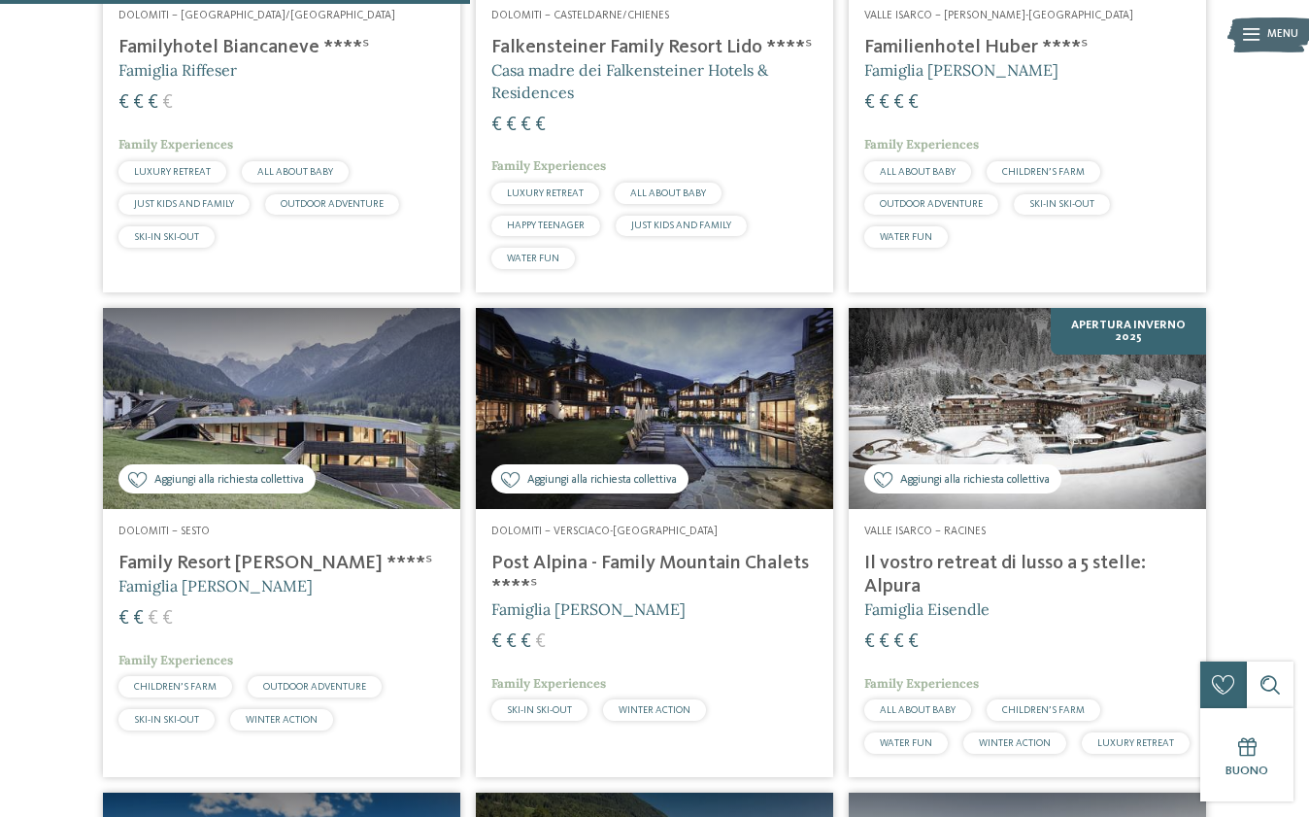
scroll to position [1301, 0]
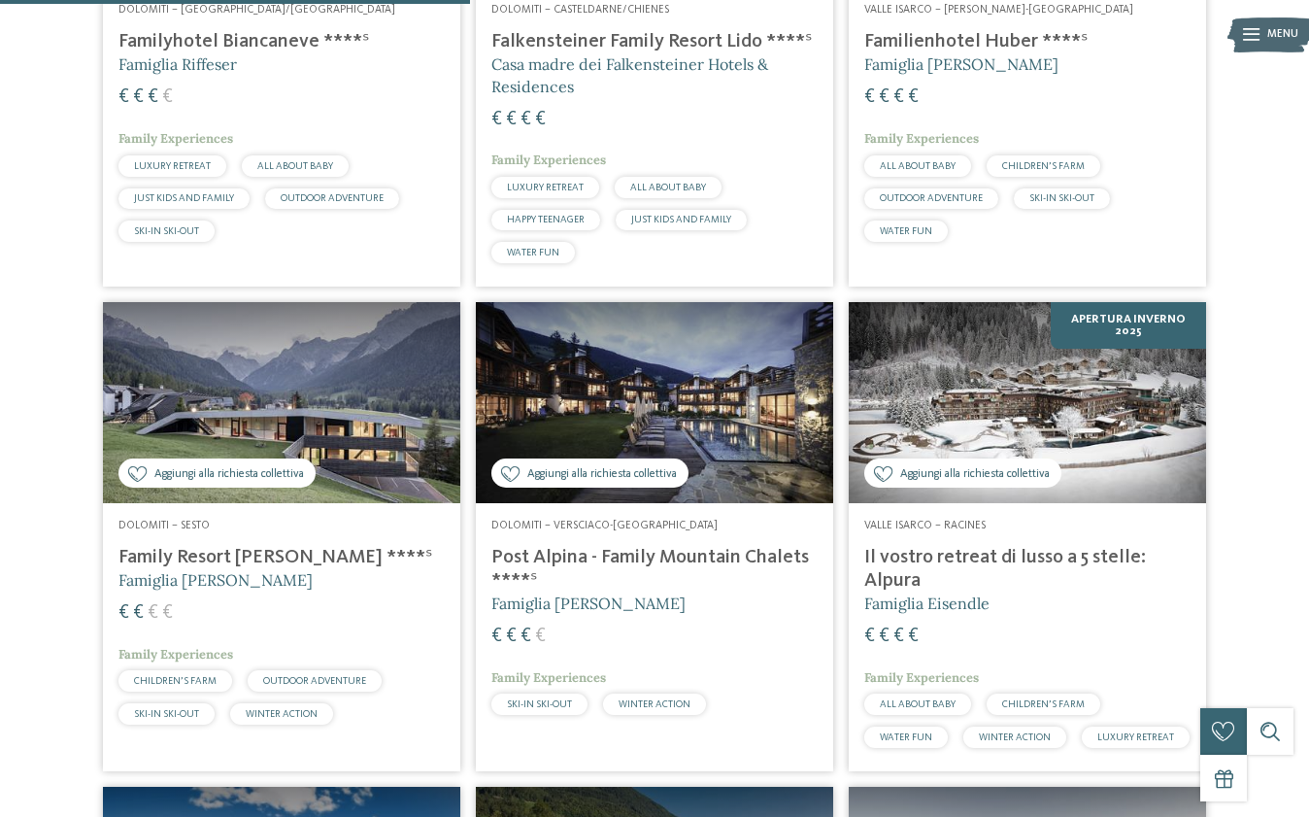
click at [329, 519] on address "Dolomiti – Sesto" at bounding box center [281, 527] width 326 height 16
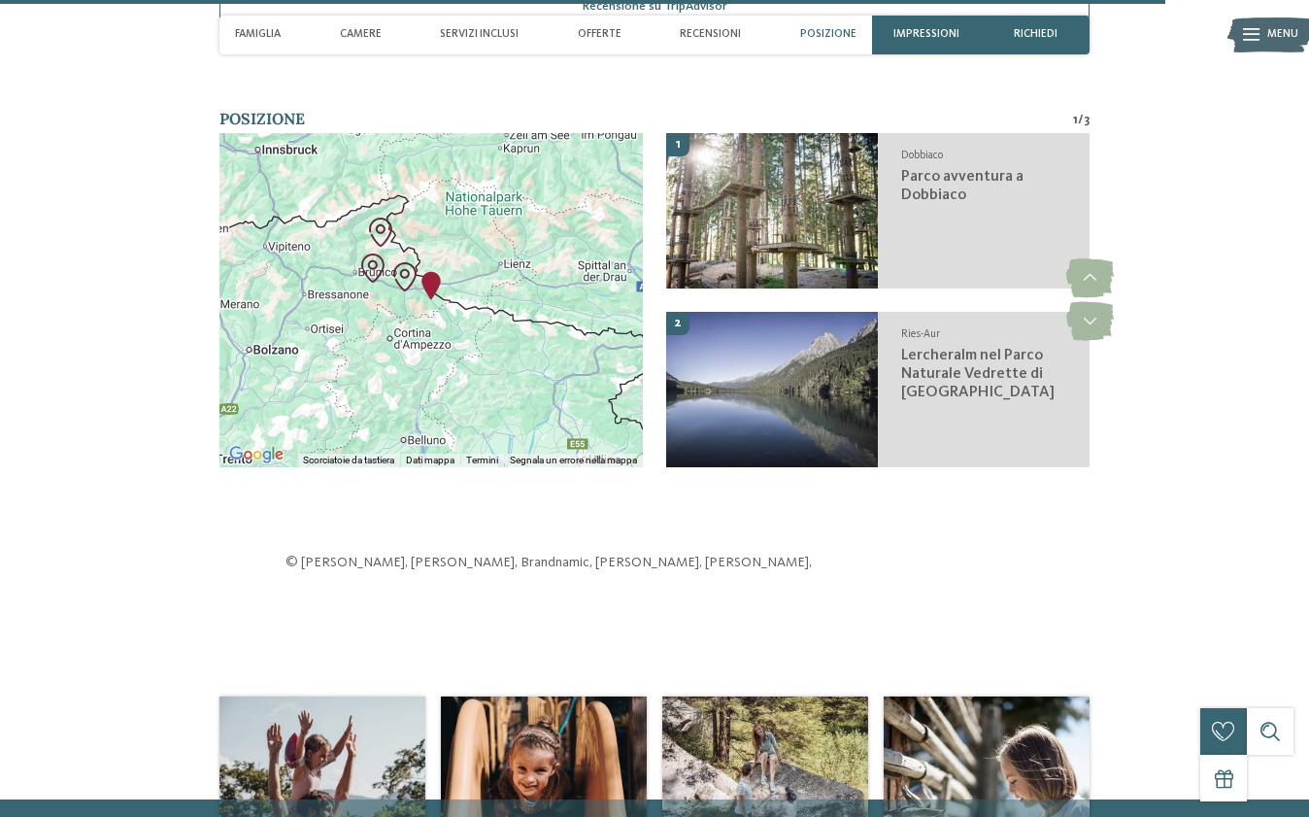
scroll to position [4269, 0]
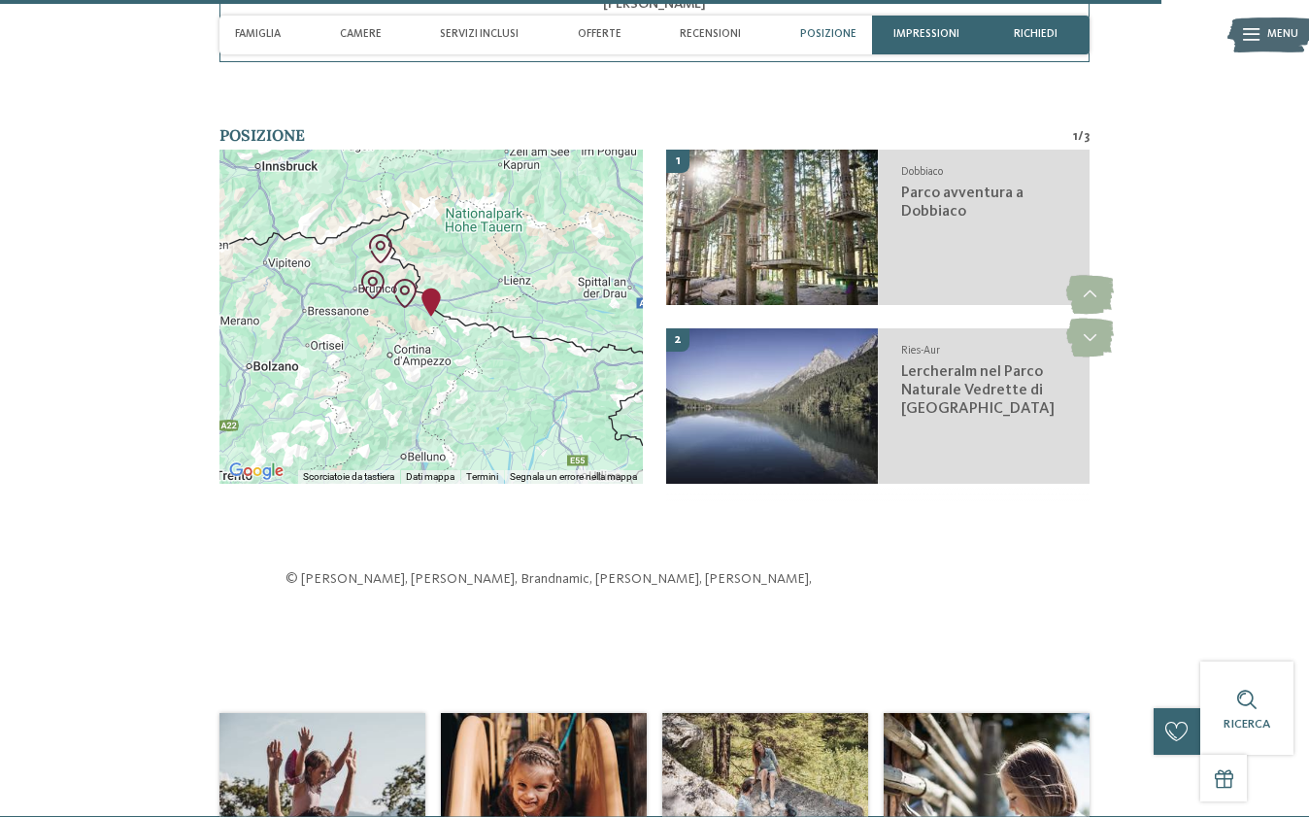
click at [433, 268] on div at bounding box center [431, 317] width 423 height 334
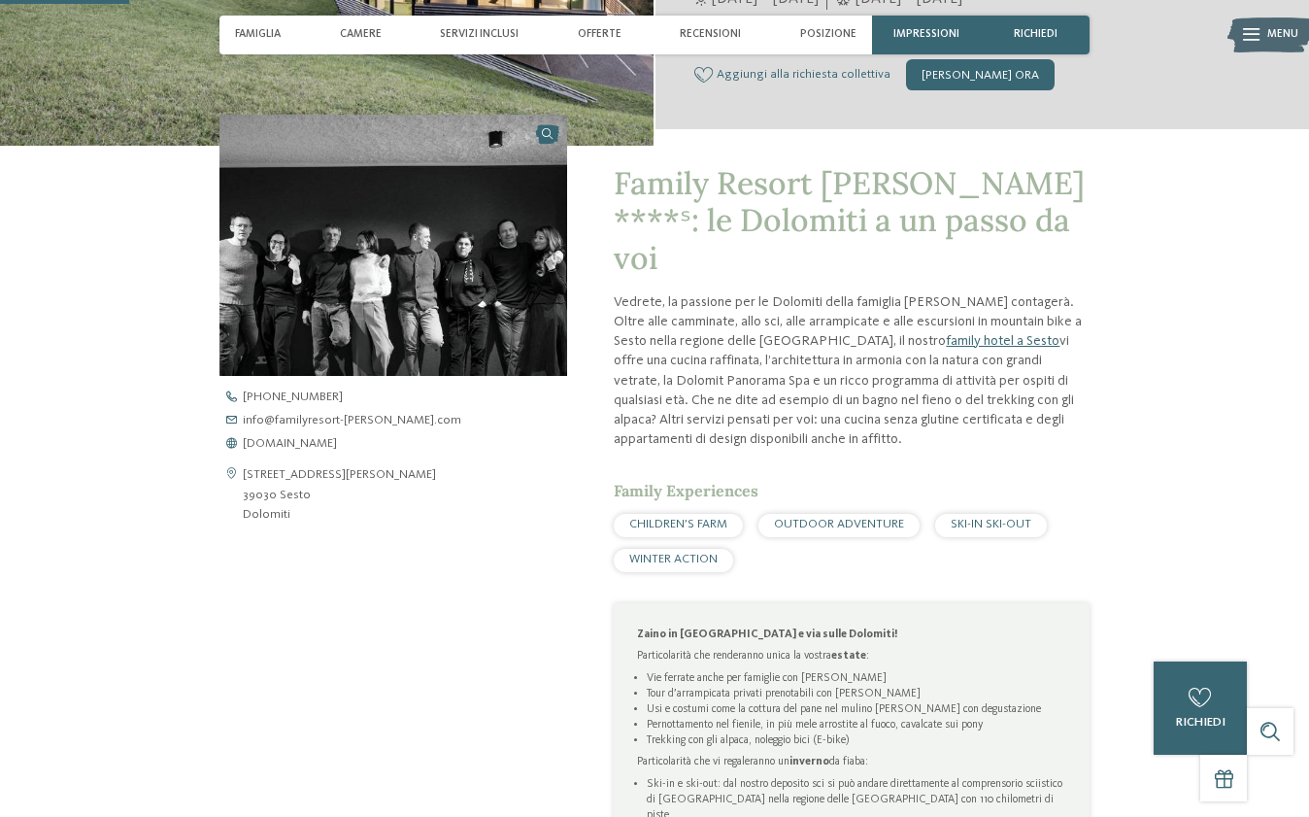
scroll to position [466, 0]
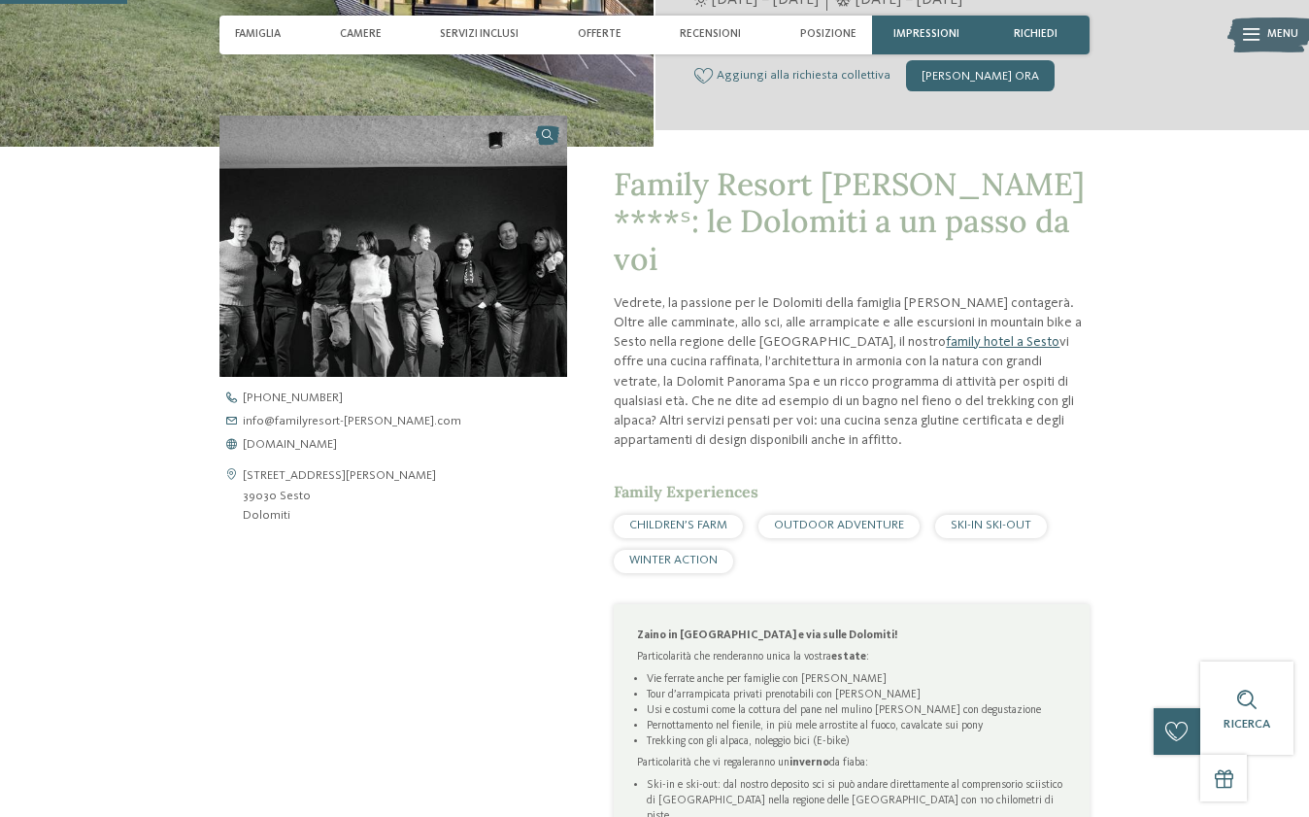
click at [946, 335] on link "family hotel a Sesto" at bounding box center [1003, 342] width 114 height 14
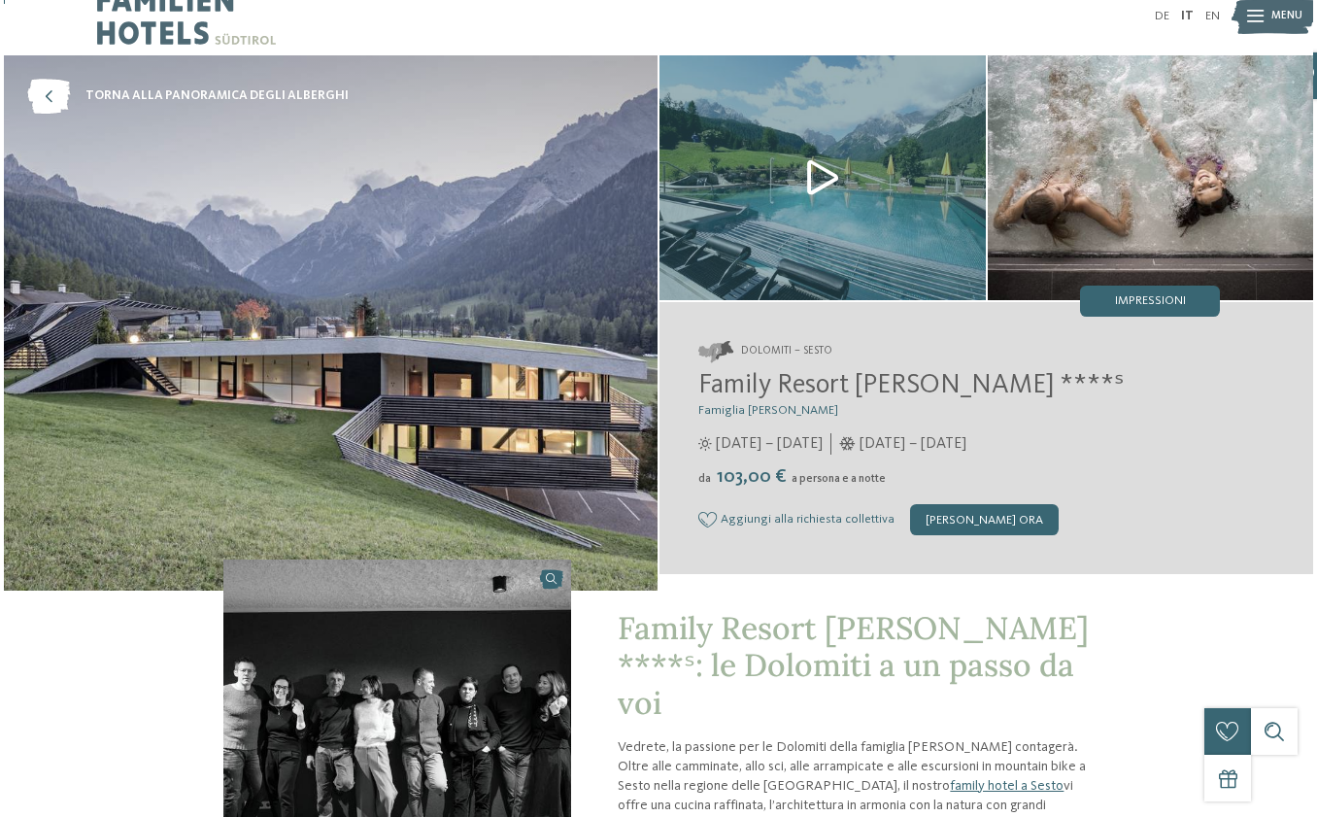
scroll to position [35, 0]
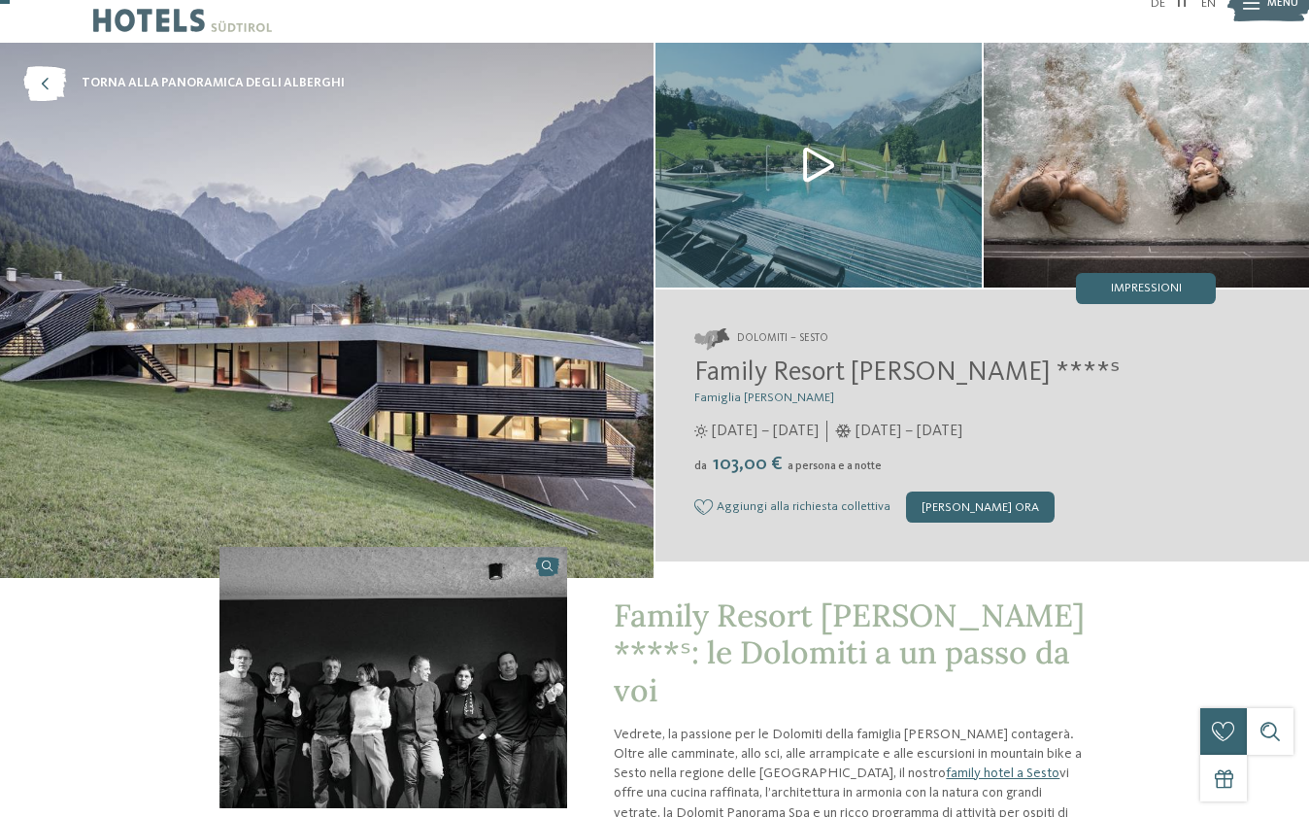
click at [805, 170] on img at bounding box center [819, 165] width 326 height 245
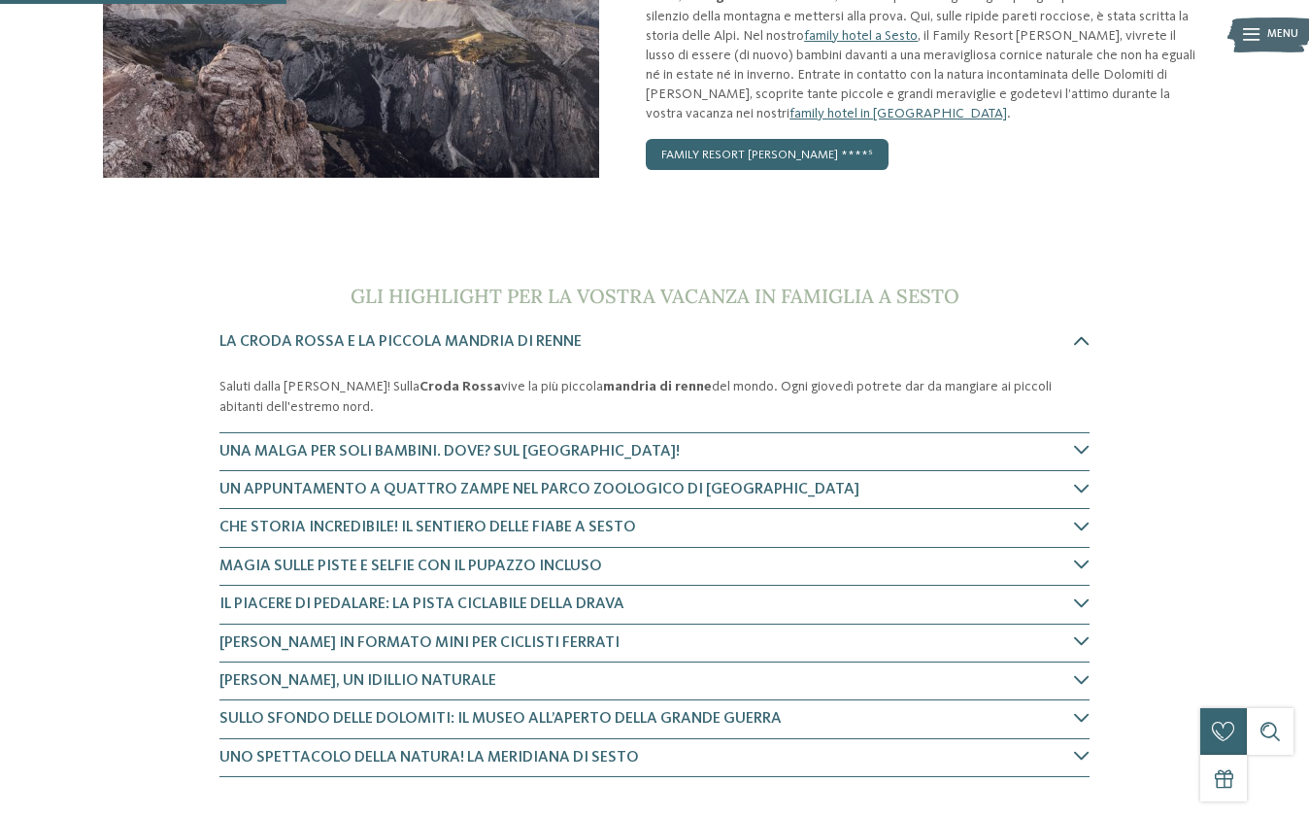
scroll to position [385, 0]
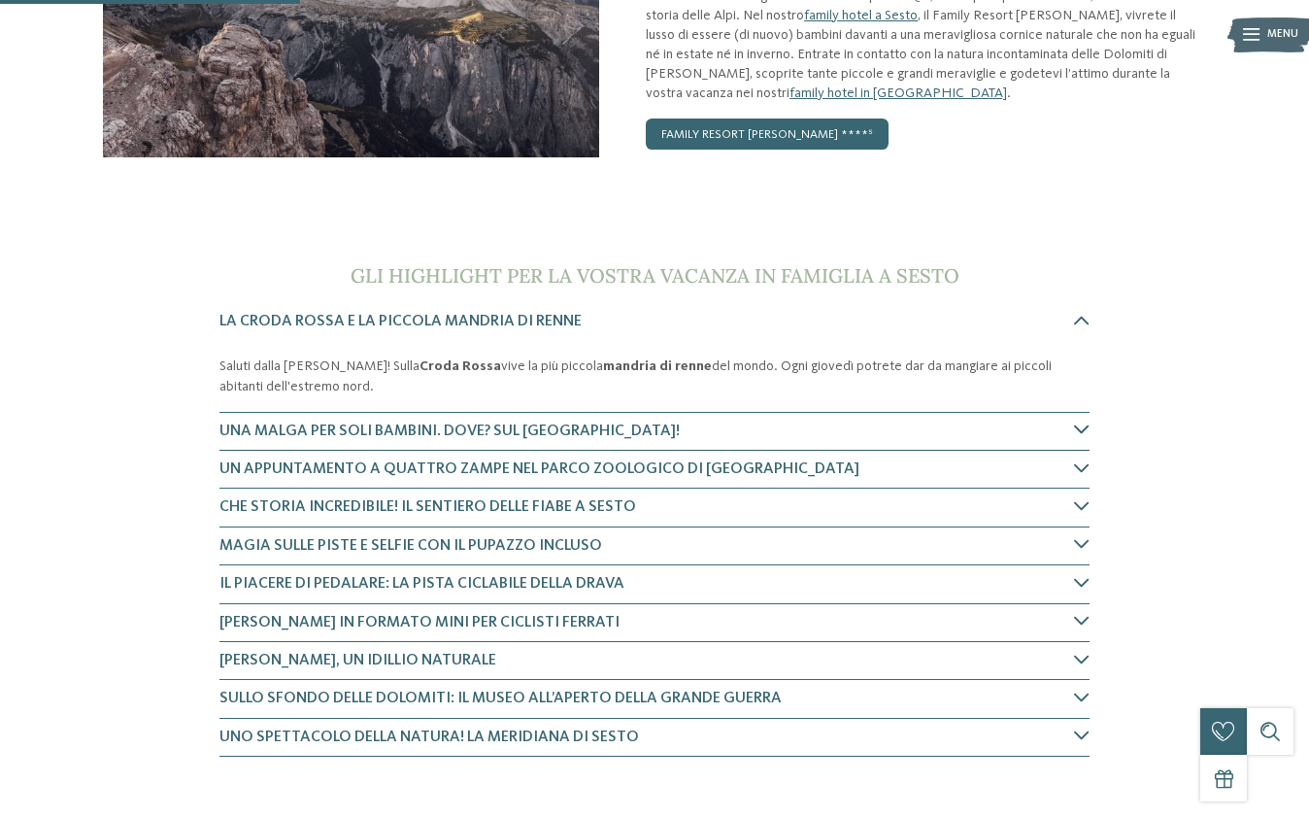
click at [1085, 429] on icon at bounding box center [1082, 430] width 16 height 16
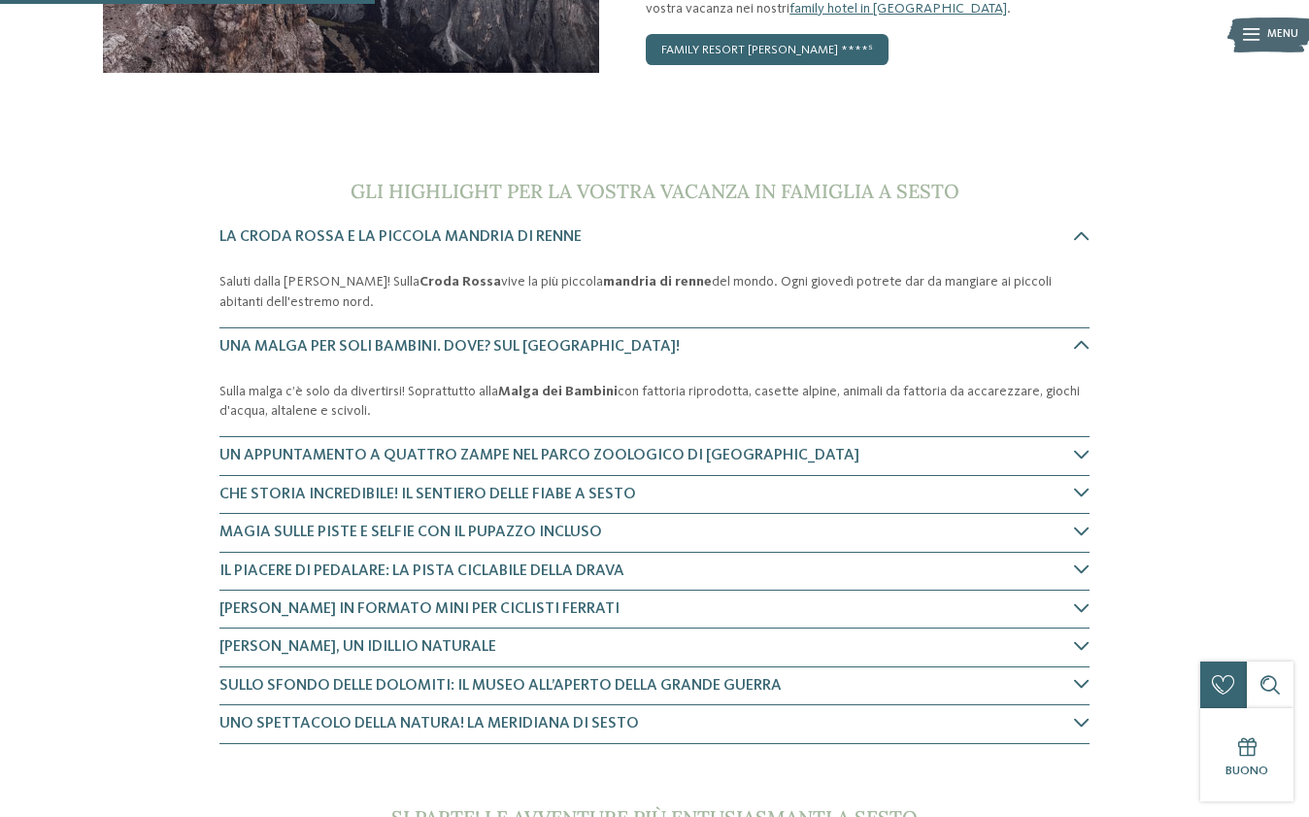
scroll to position [407, 0]
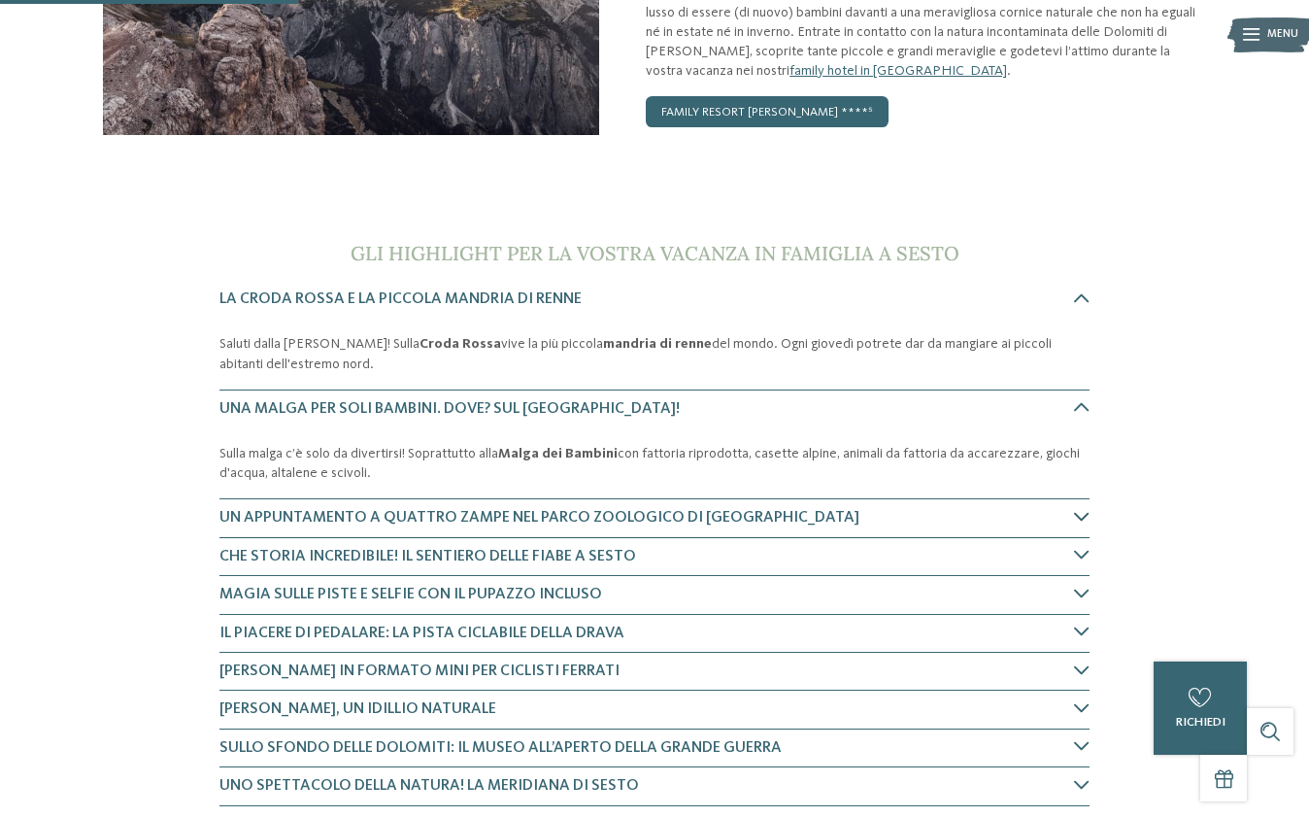
click at [1078, 518] on icon at bounding box center [1082, 517] width 16 height 16
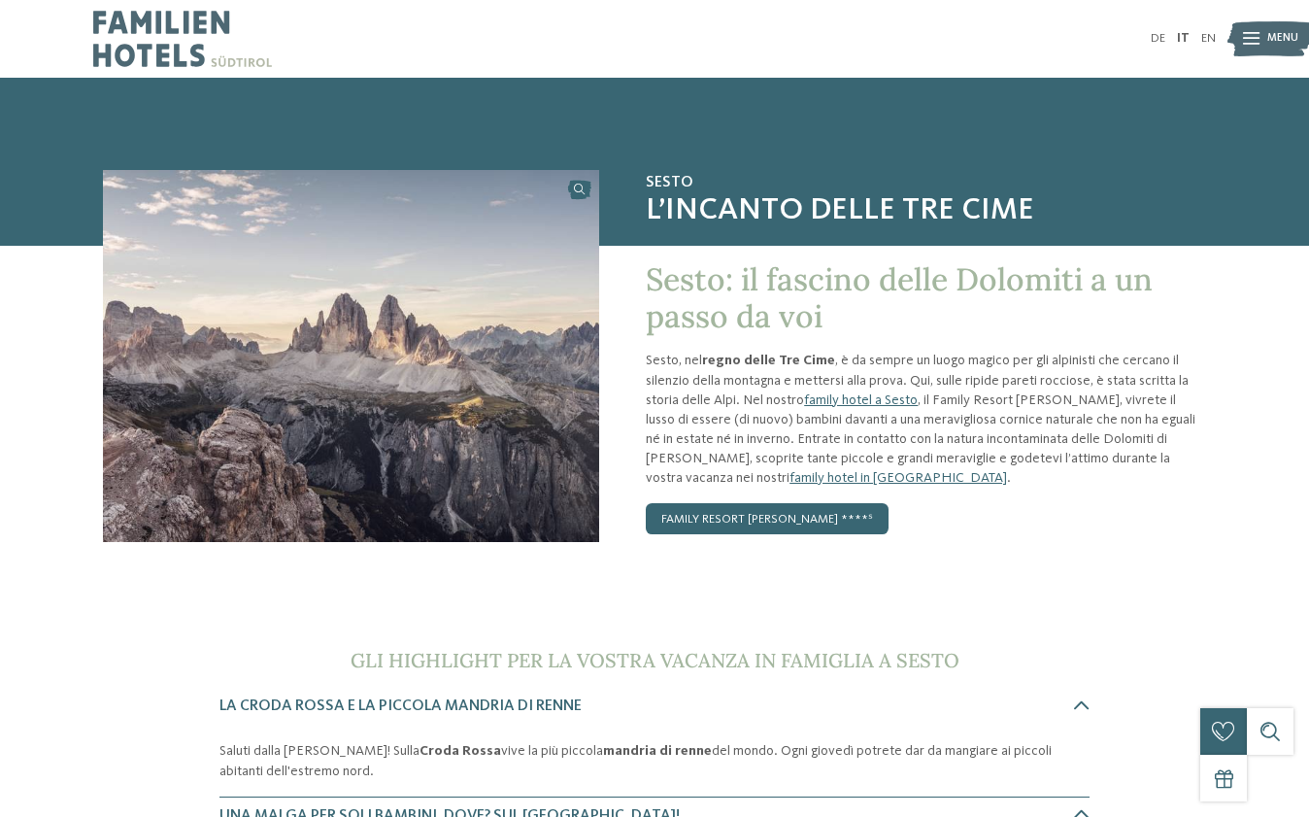
scroll to position [0, 0]
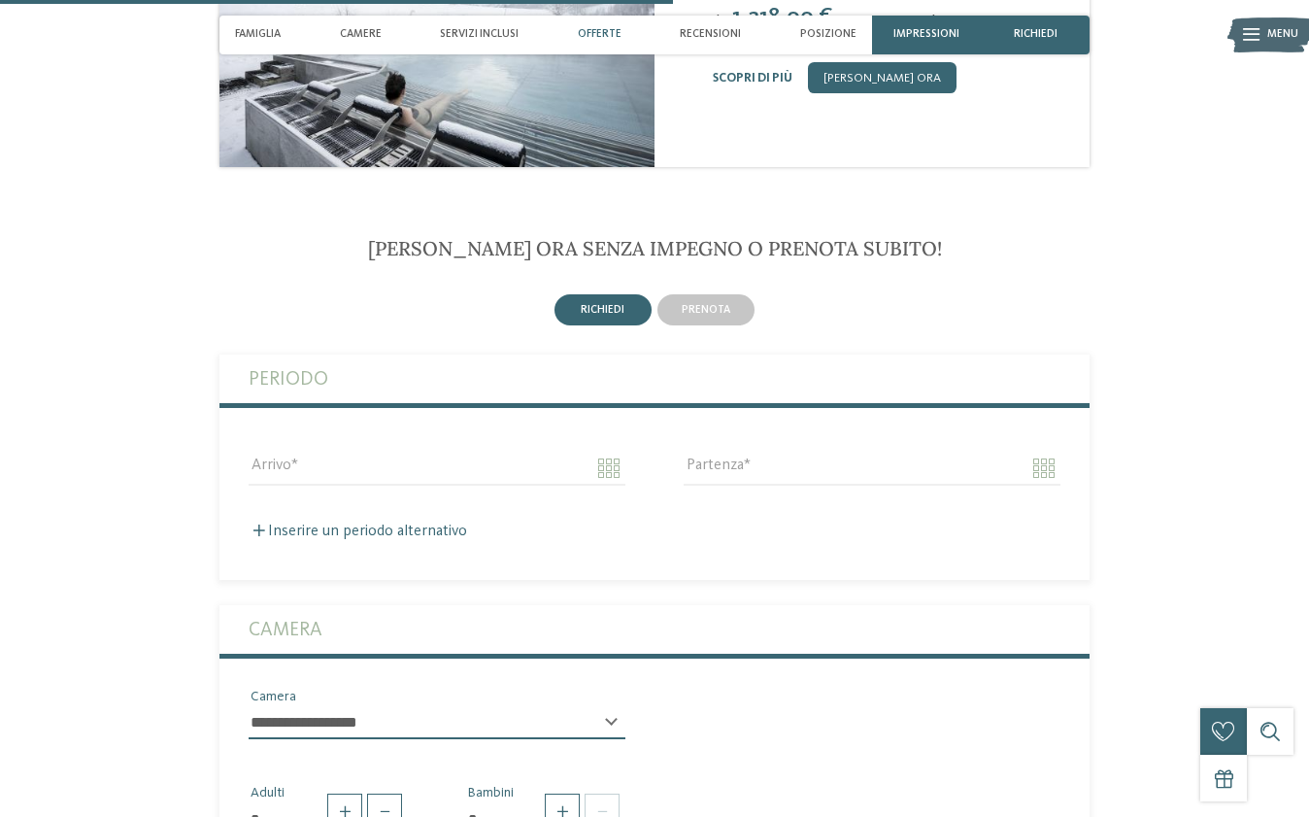
scroll to position [2453, 0]
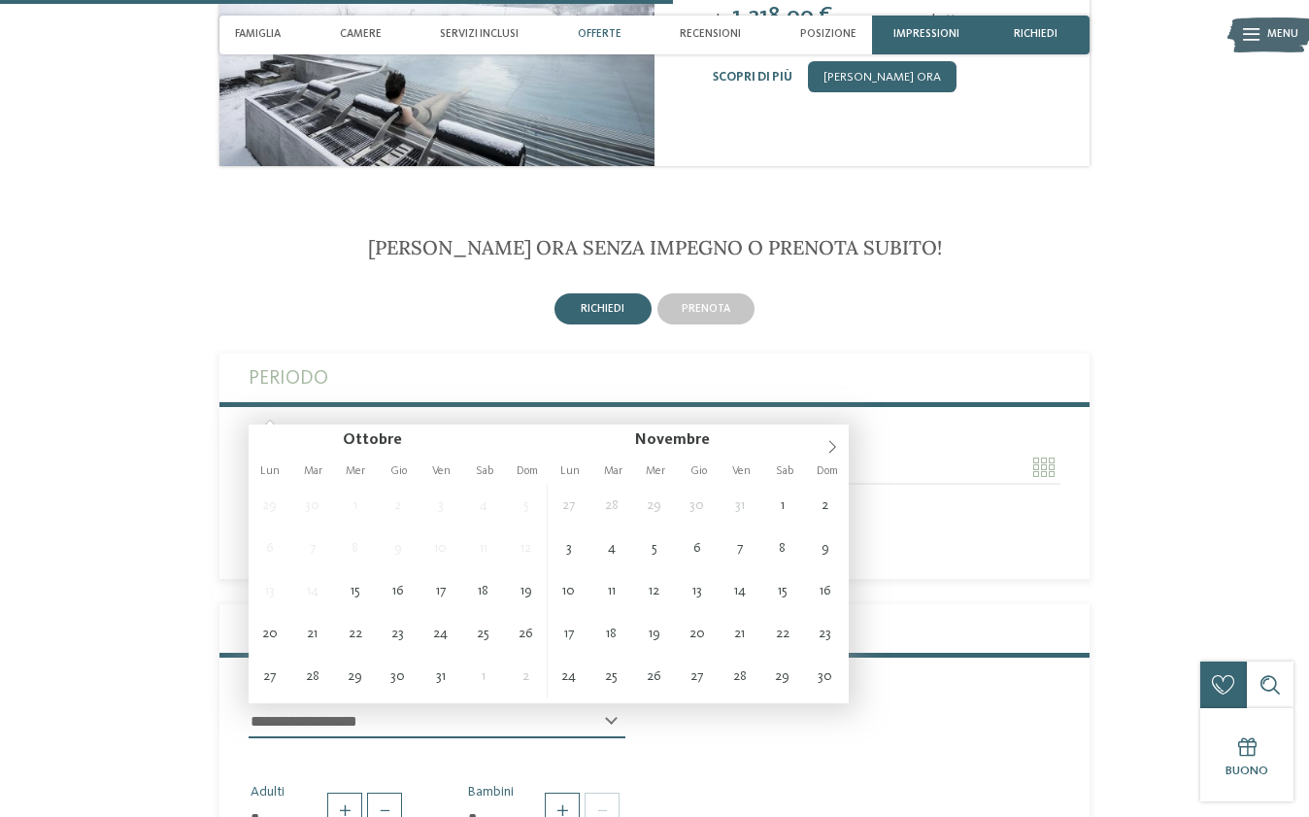
click at [604, 451] on input "Arrivo" at bounding box center [437, 467] width 377 height 33
click at [833, 448] on icon at bounding box center [833, 447] width 14 height 14
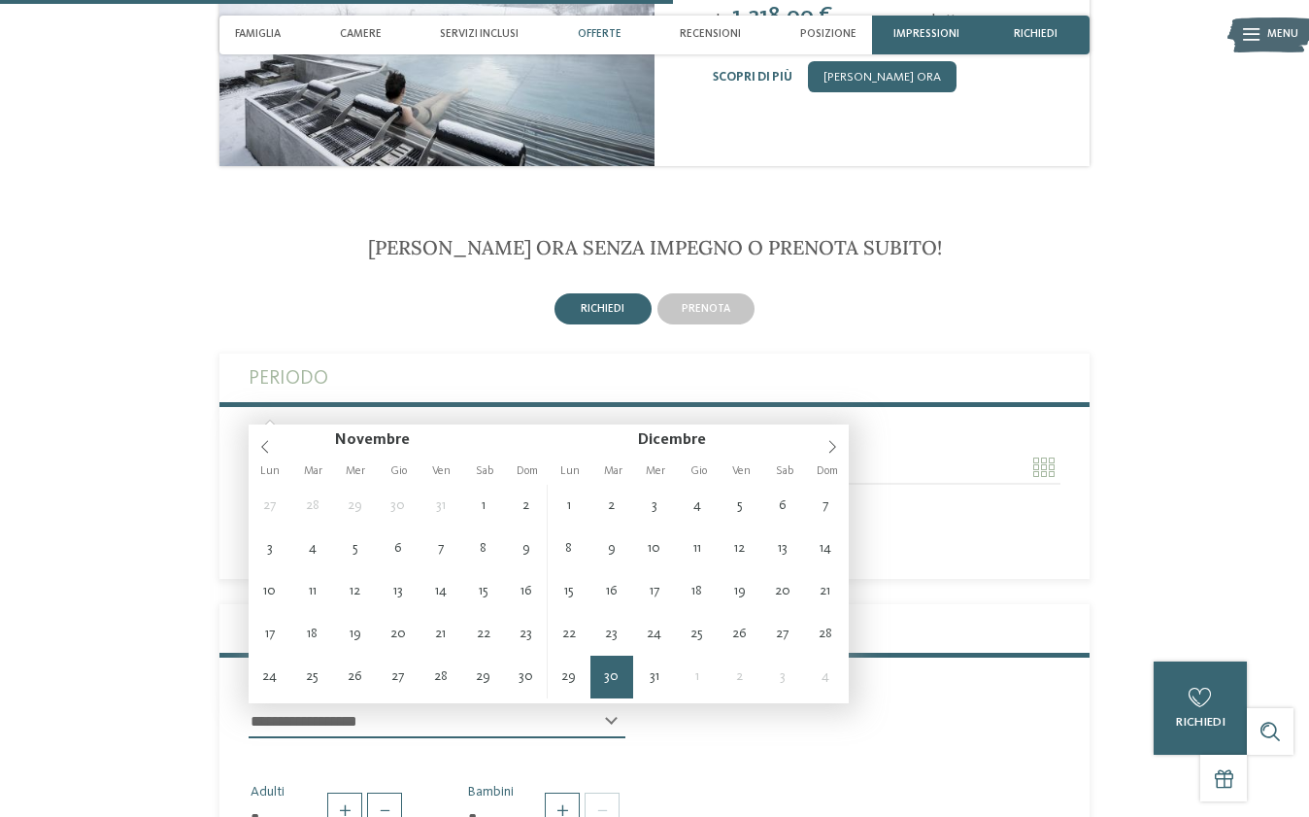
type input "**********"
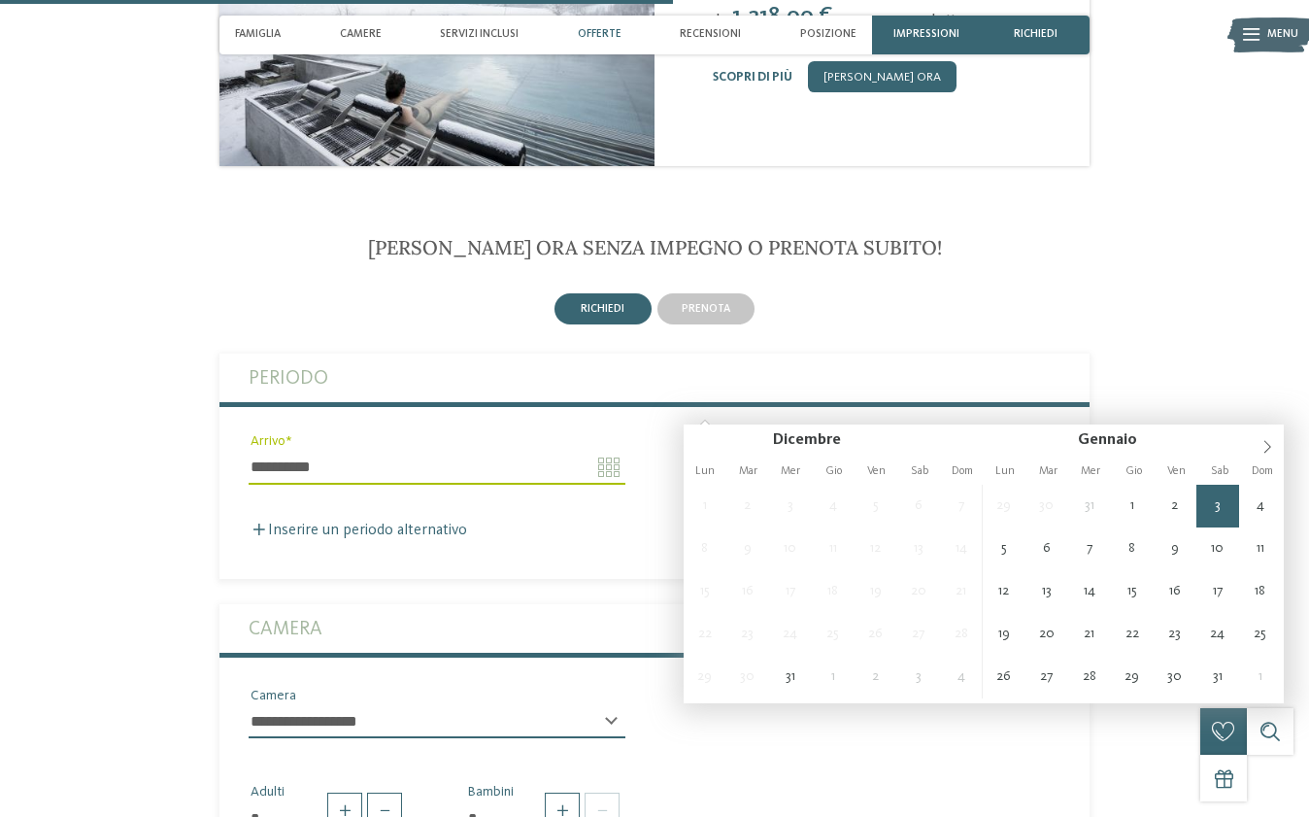
type input "**********"
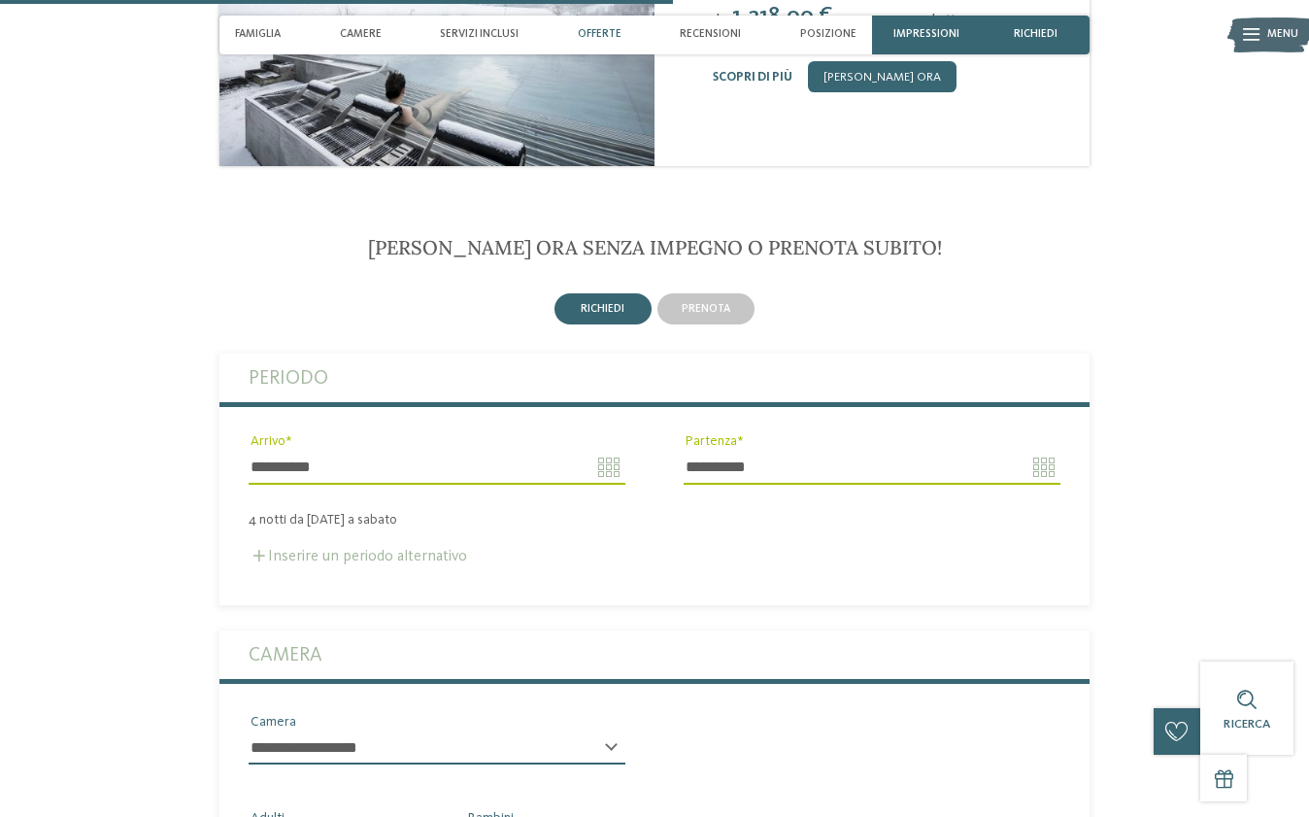
click at [253, 550] on span at bounding box center [259, 556] width 12 height 12
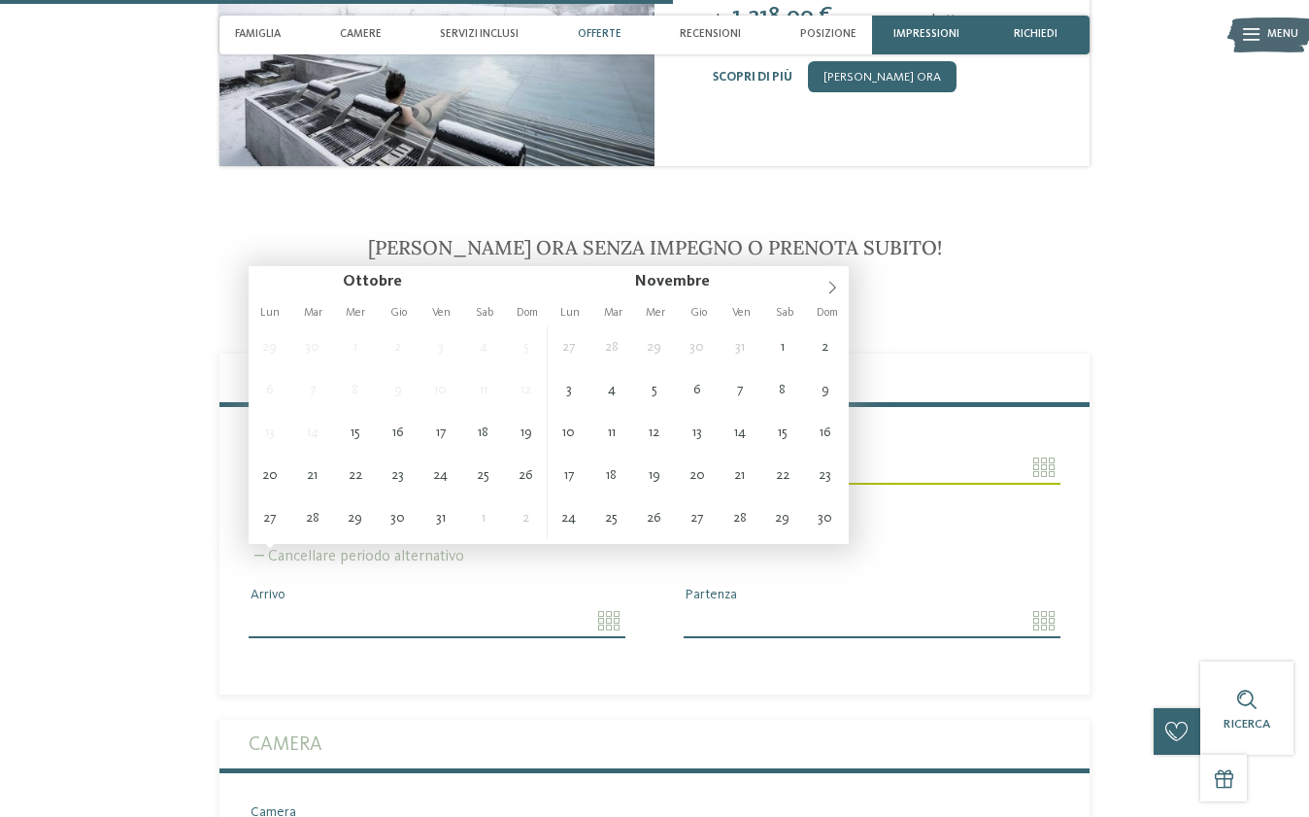
click at [608, 604] on input "Arrivo" at bounding box center [437, 620] width 377 height 33
type input "**********"
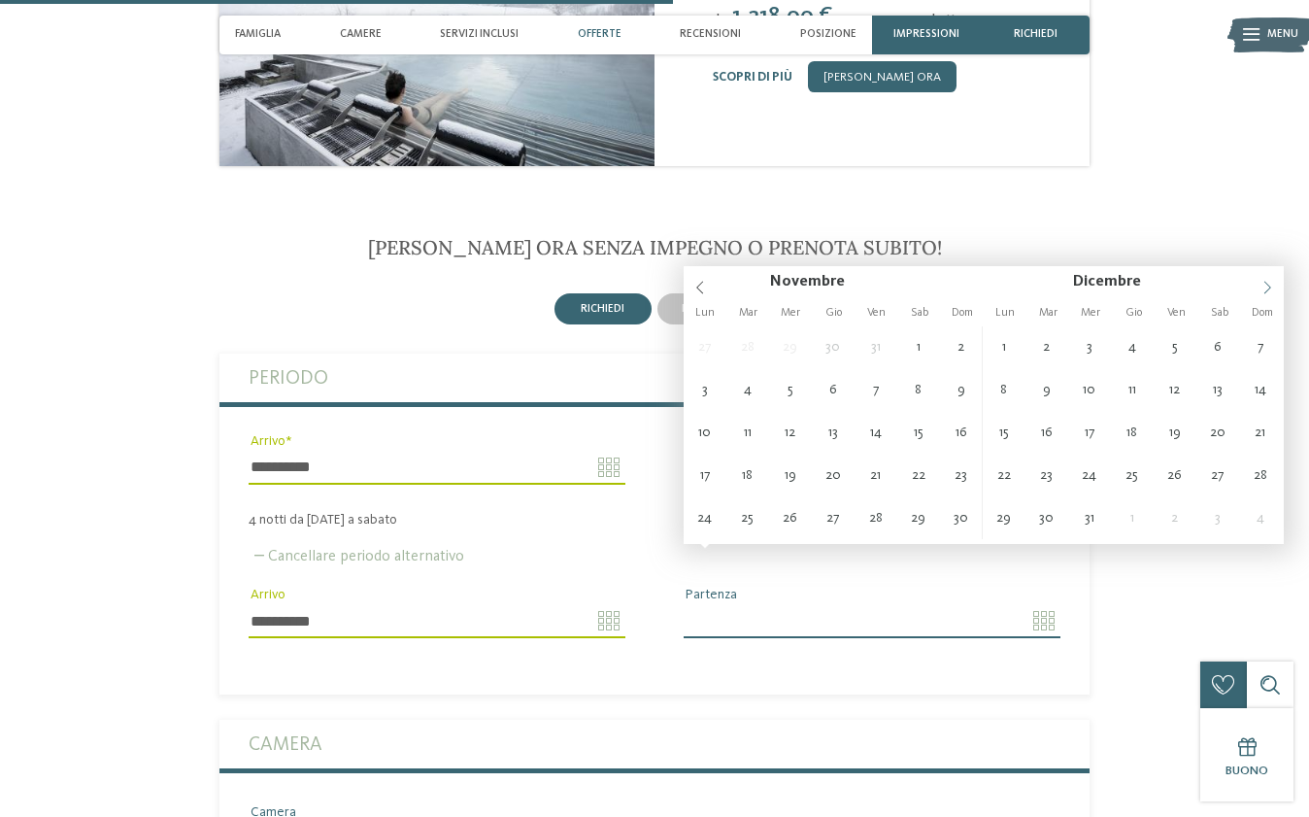
click at [1269, 291] on icon at bounding box center [1268, 288] width 14 height 14
type input "****"
click at [1269, 291] on icon at bounding box center [1268, 288] width 14 height 14
click at [409, 604] on input "**********" at bounding box center [437, 620] width 377 height 33
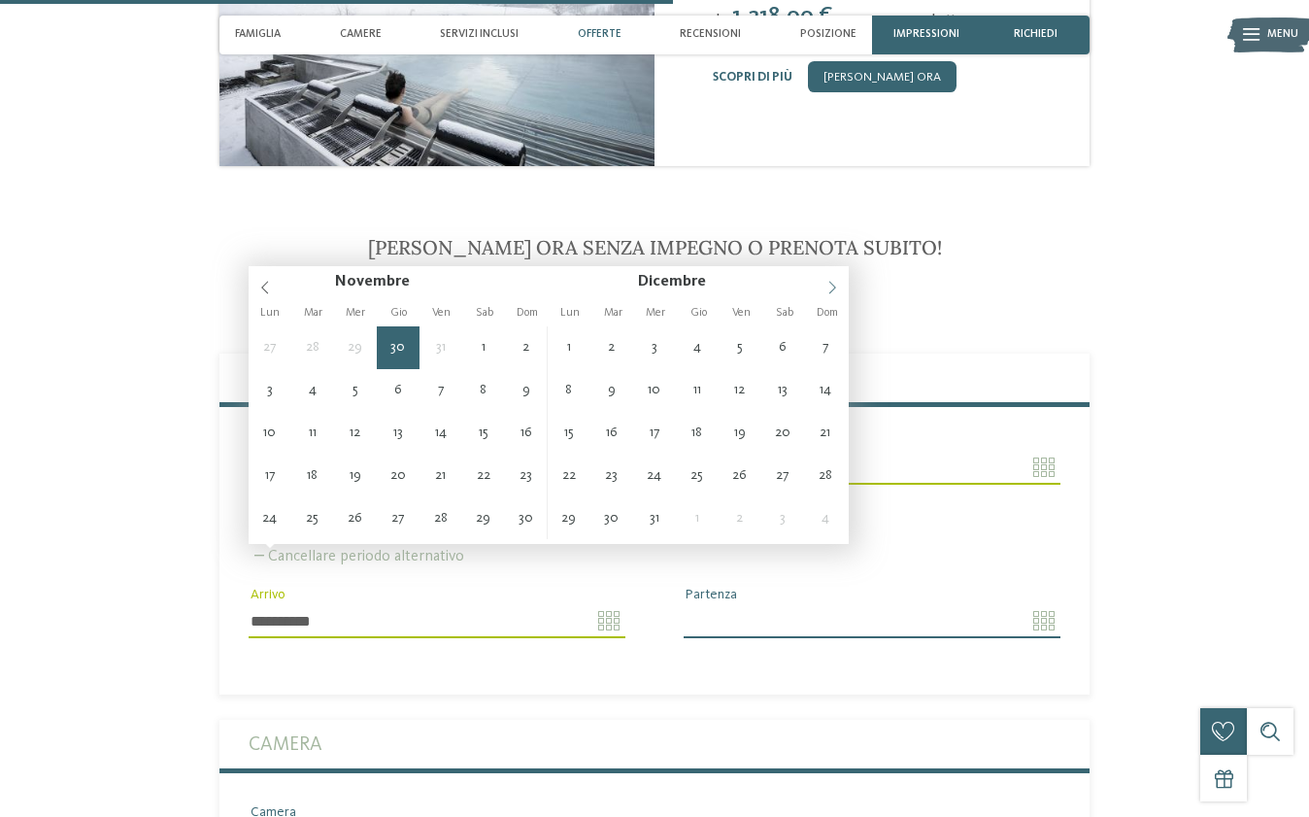
click at [832, 283] on icon at bounding box center [833, 288] width 14 height 14
type input "****"
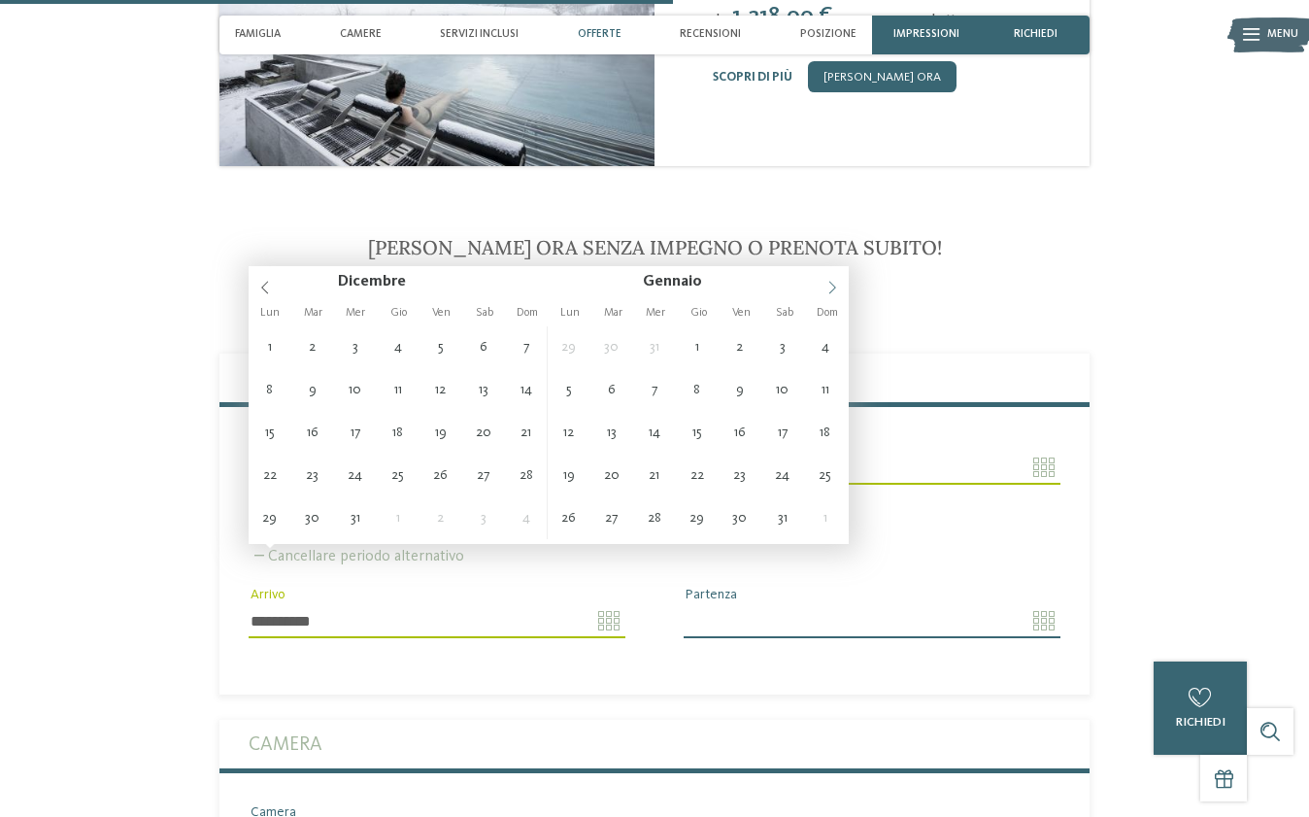
click at [832, 283] on icon at bounding box center [833, 288] width 14 height 14
type input "**********"
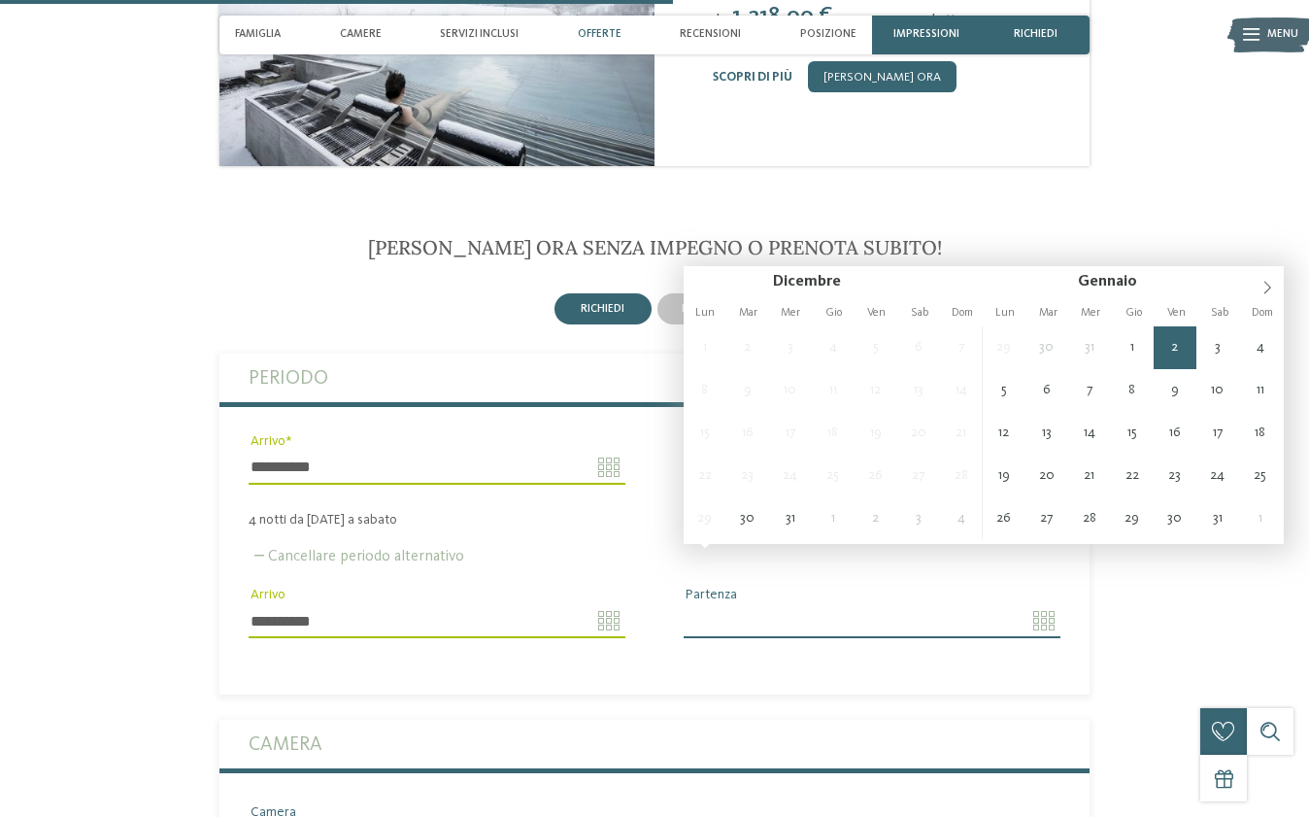
type input "**********"
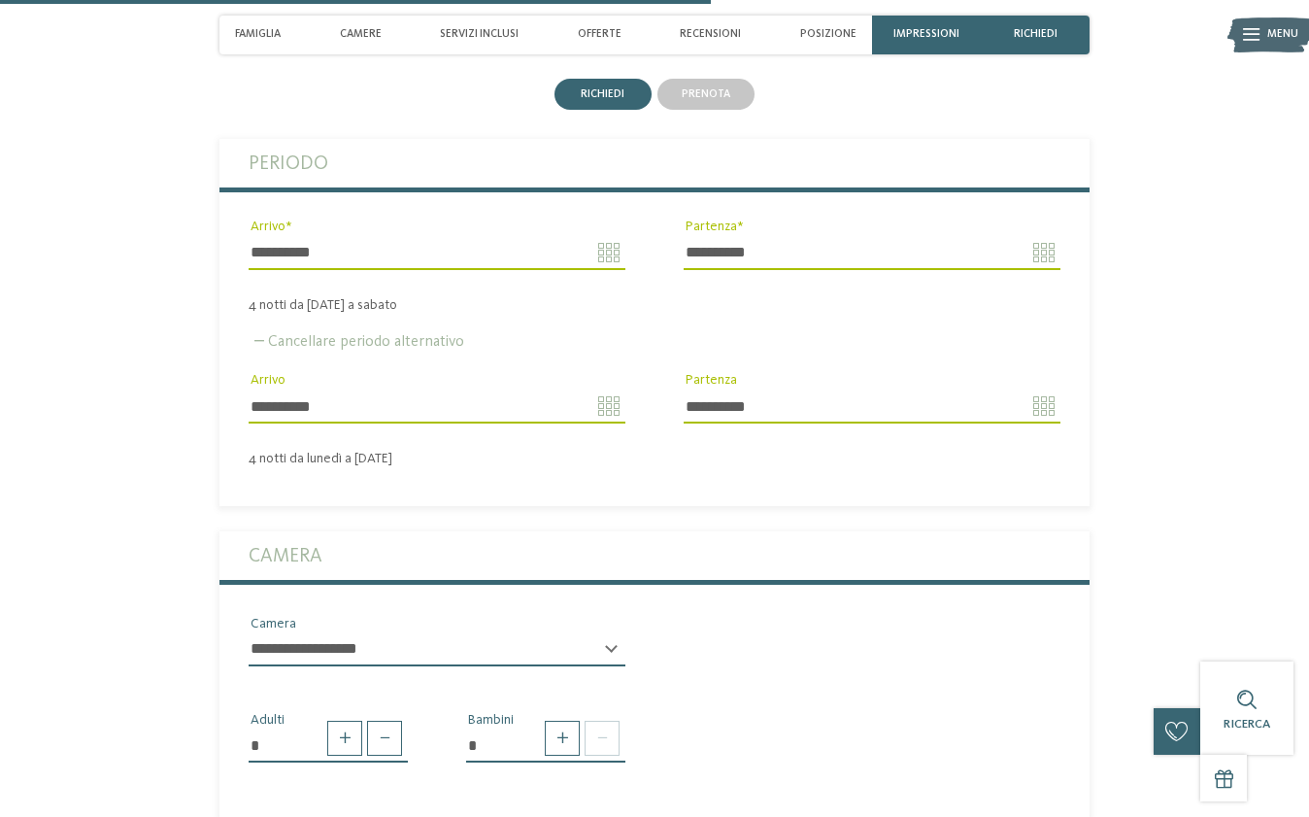
scroll to position [2671, 0]
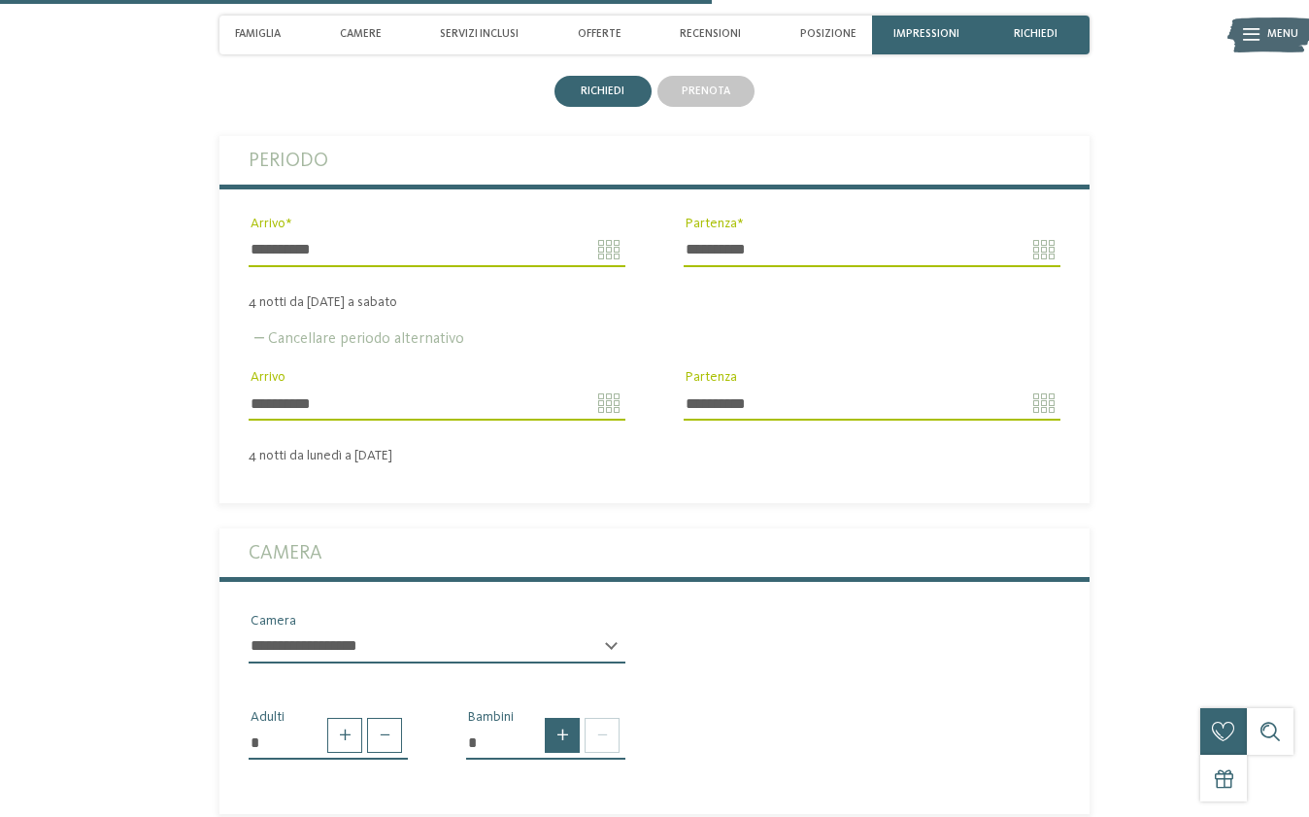
click at [560, 718] on span at bounding box center [562, 735] width 35 height 35
type input "*"
click at [613, 794] on div "* * * * * * * * * * * ** ** ** ** ** ** ** ** Età bambino" at bounding box center [545, 818] width 159 height 49
click at [464, 740] on div "* Bambino * * * * * * * * * * * ** ** ** ** ** ** ** ** Età bambino" at bounding box center [546, 775] width 218 height 136
select select "*"
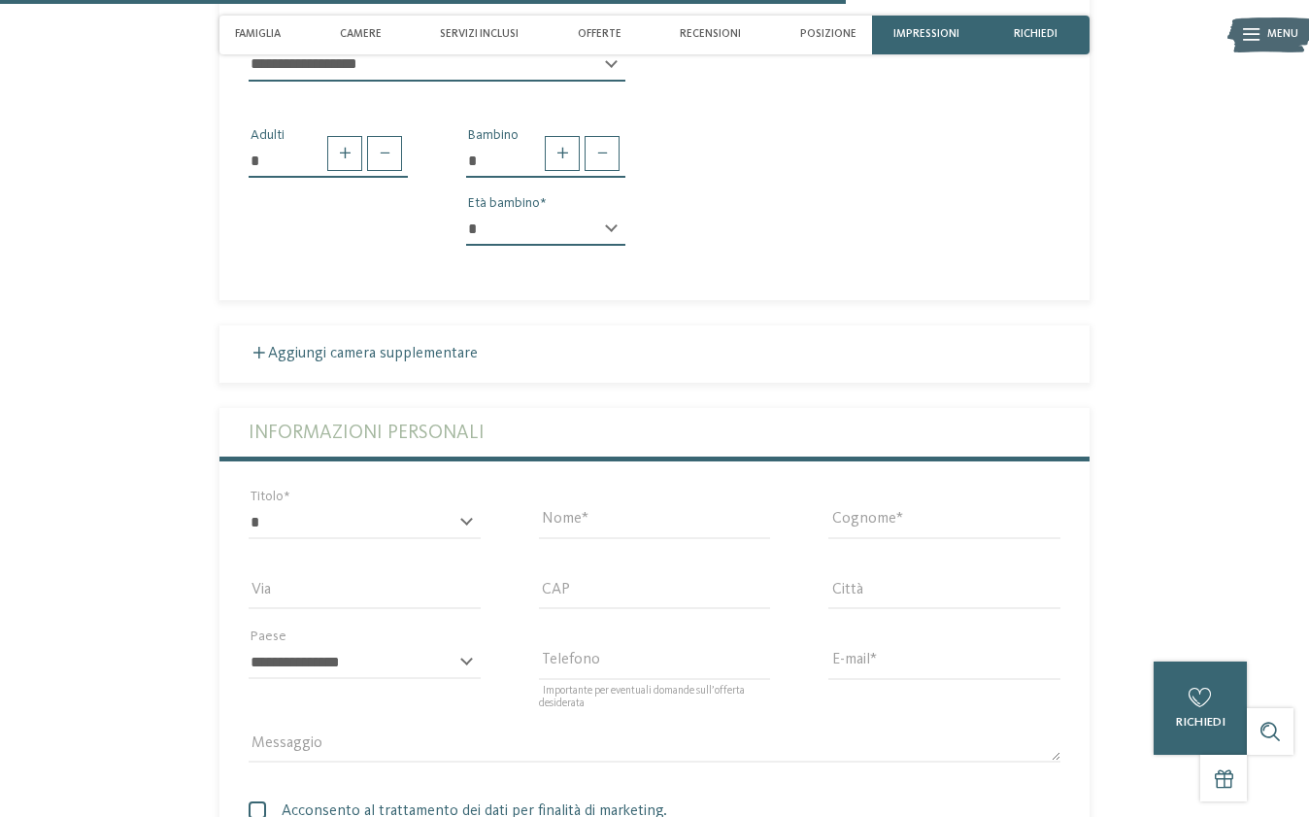
scroll to position [3269, 0]
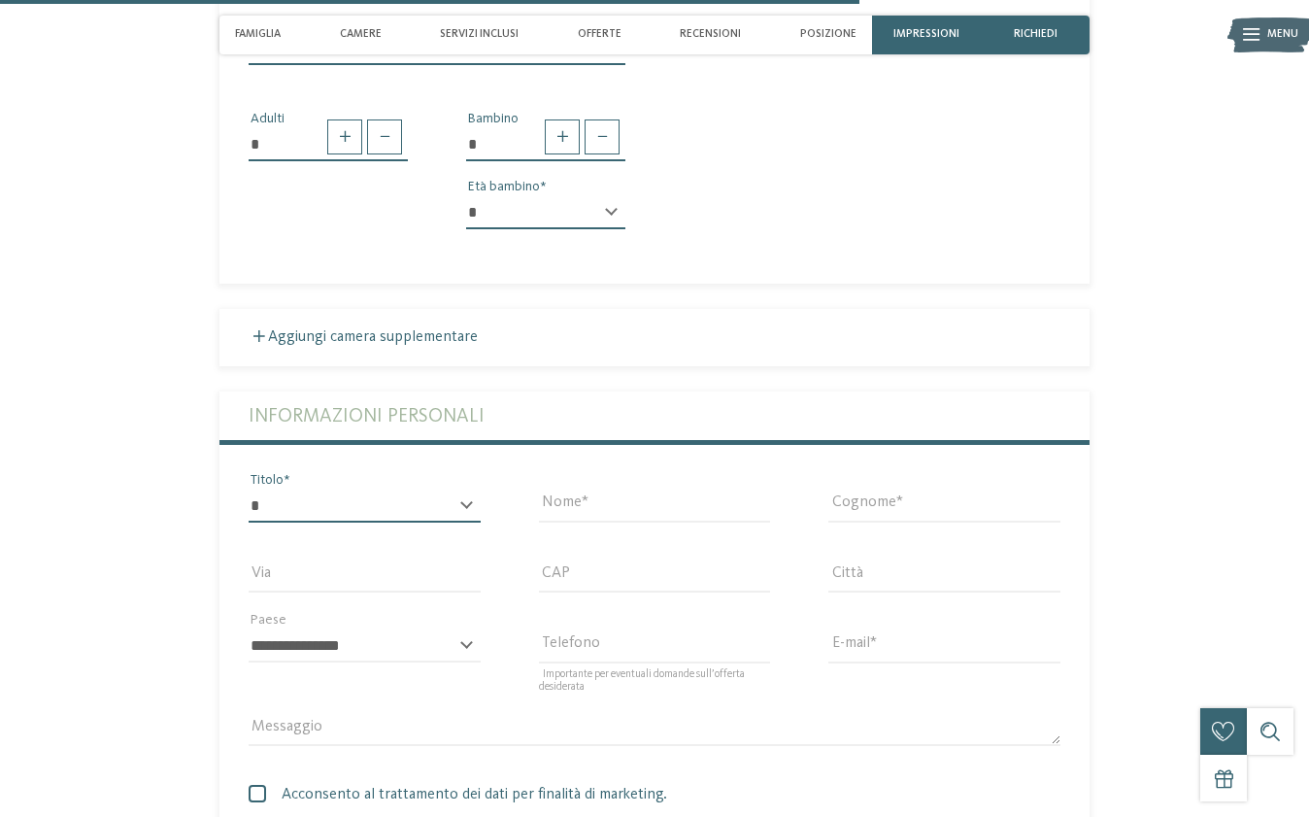
select select "*"
type input "*****"
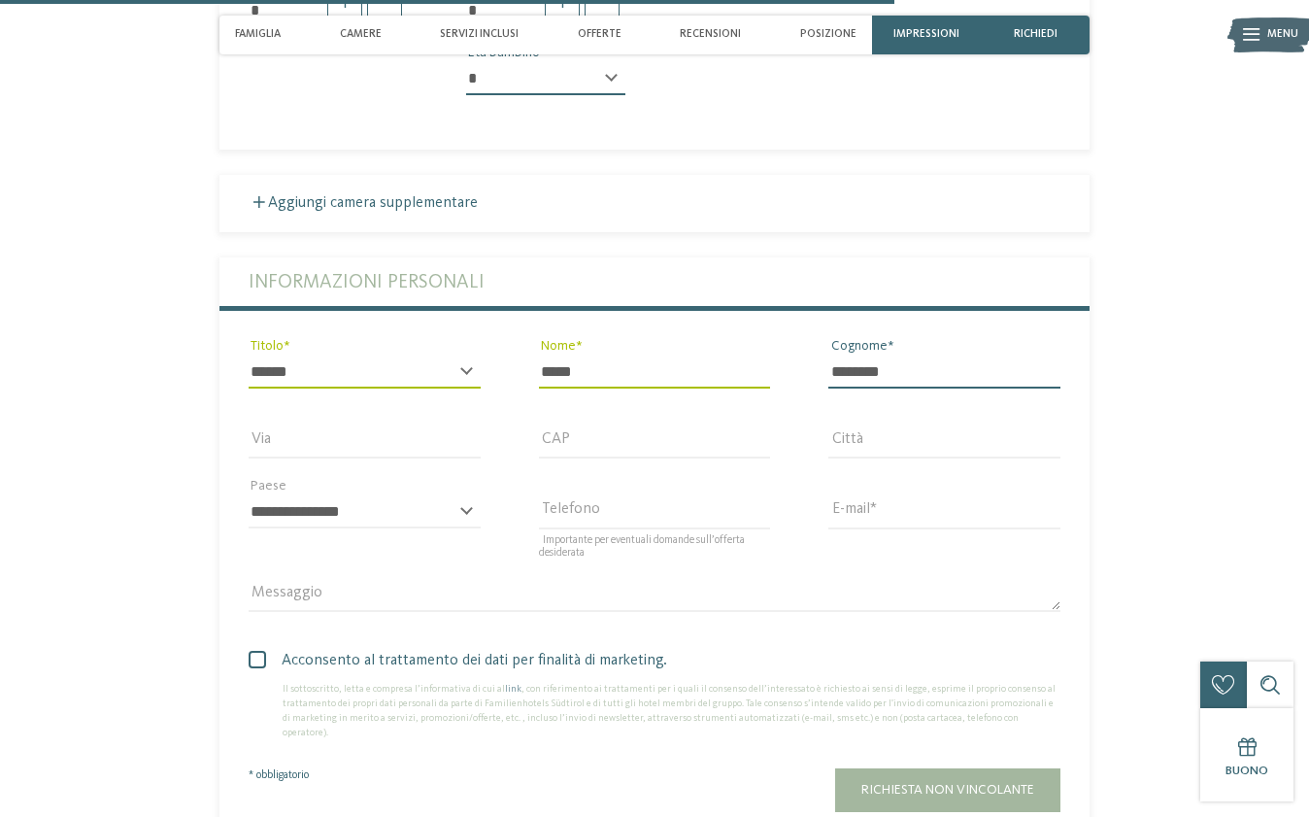
scroll to position [3405, 0]
type input "********"
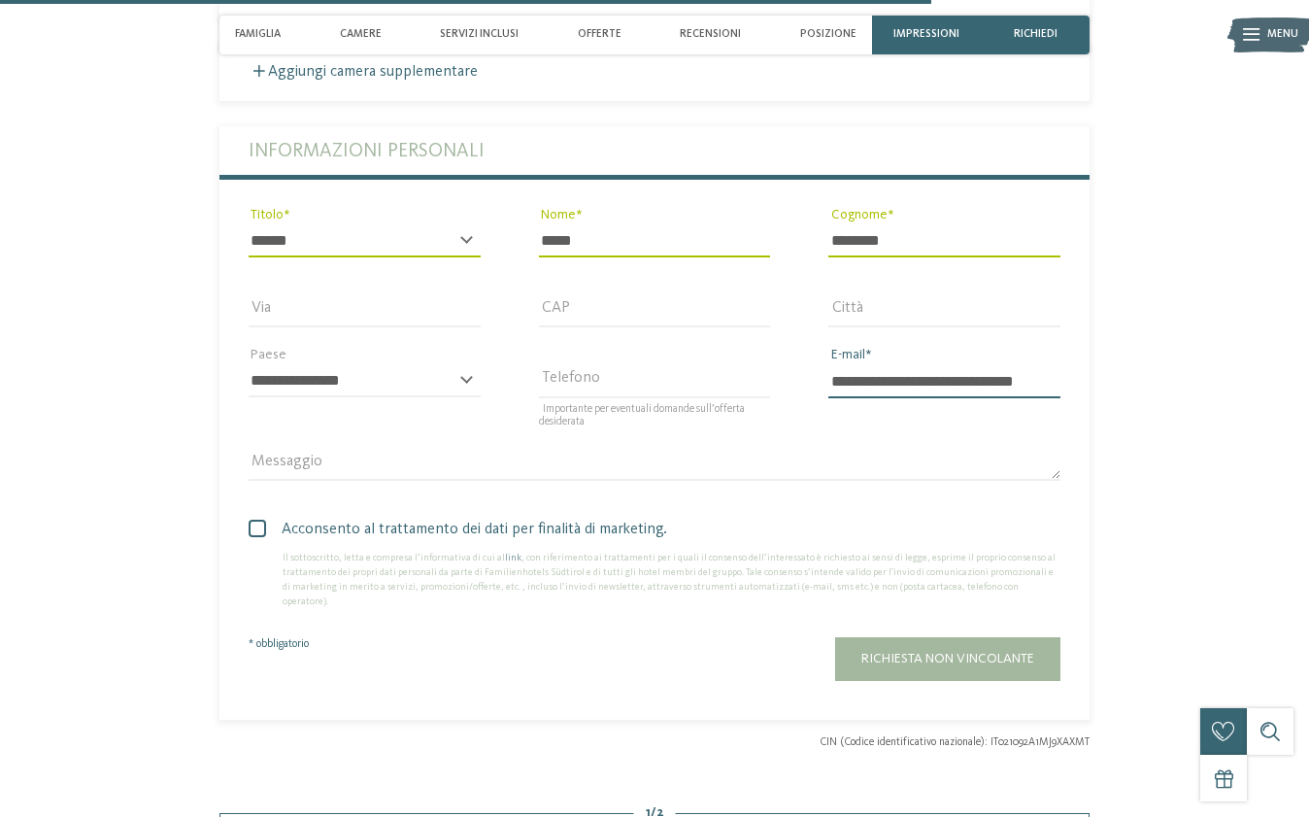
scroll to position [3543, 0]
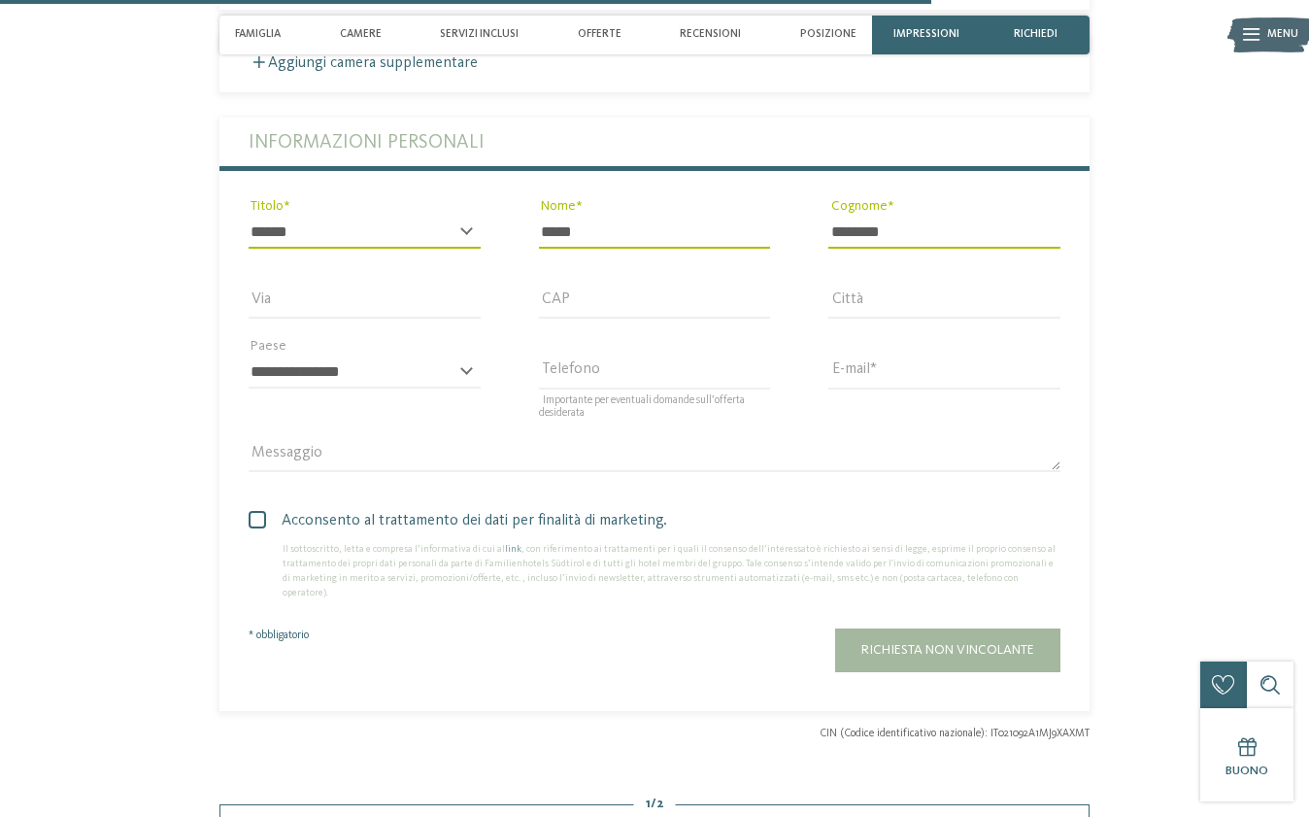
click at [254, 511] on span at bounding box center [257, 519] width 17 height 17
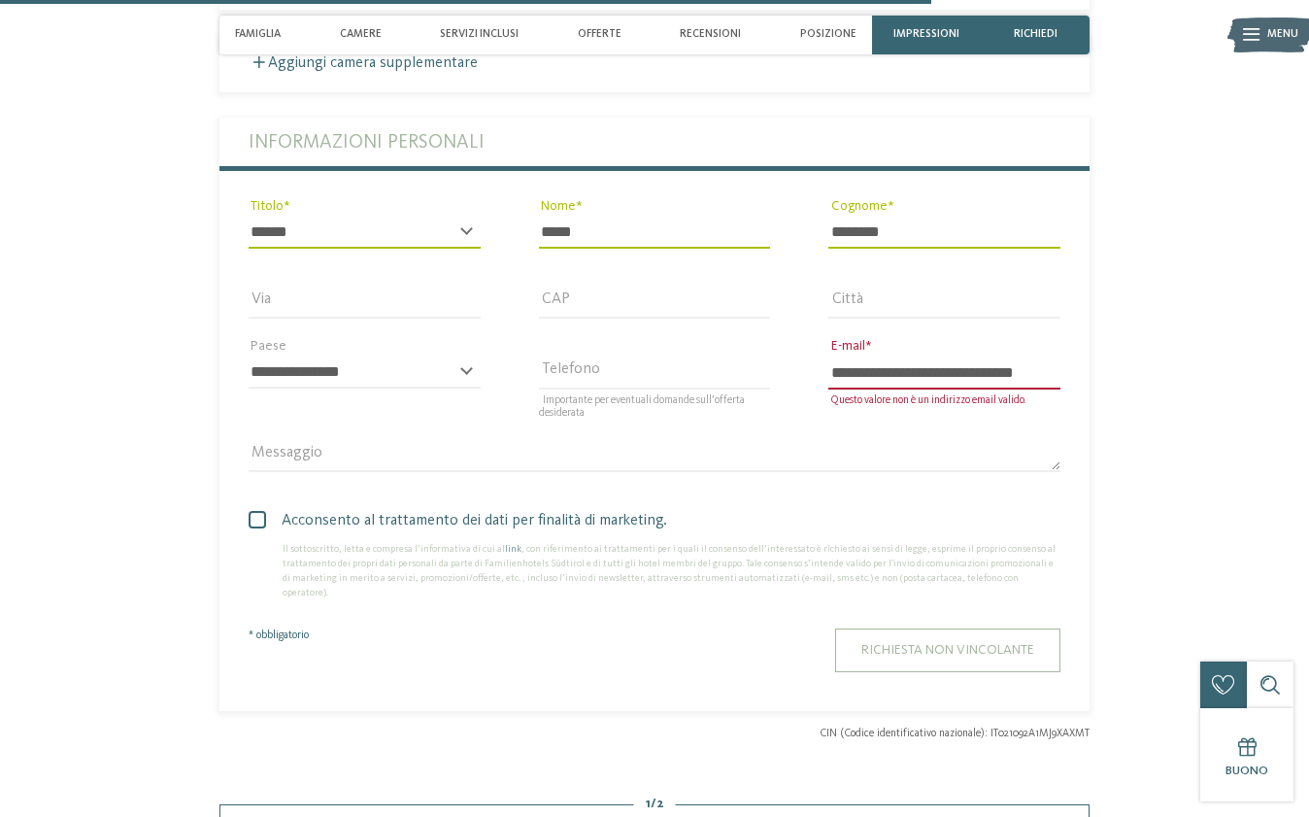
click at [901, 643] on span "Richiesta non vincolante" at bounding box center [947, 650] width 173 height 14
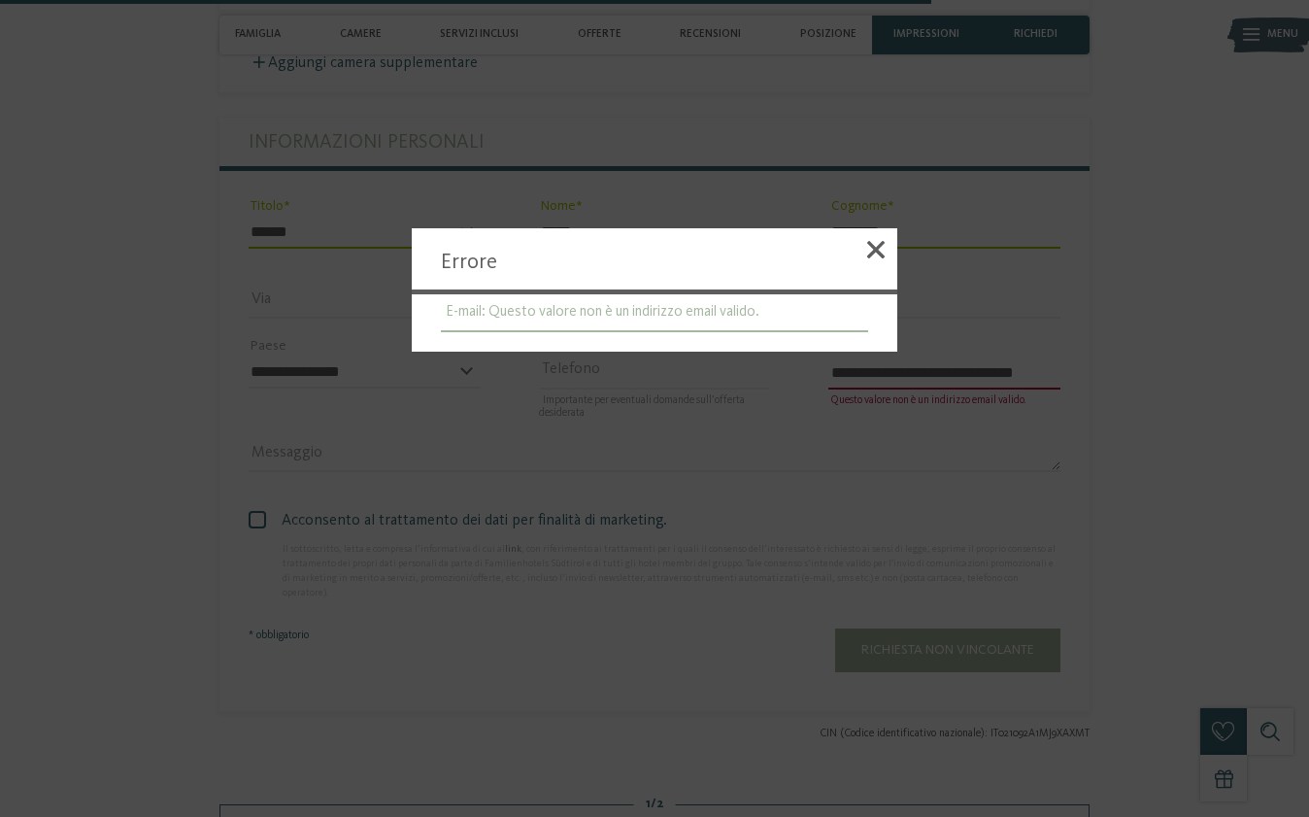
click at [643, 328] on li "E-mail: Questo valore non è un indirizzo email valido." at bounding box center [654, 313] width 427 height 38
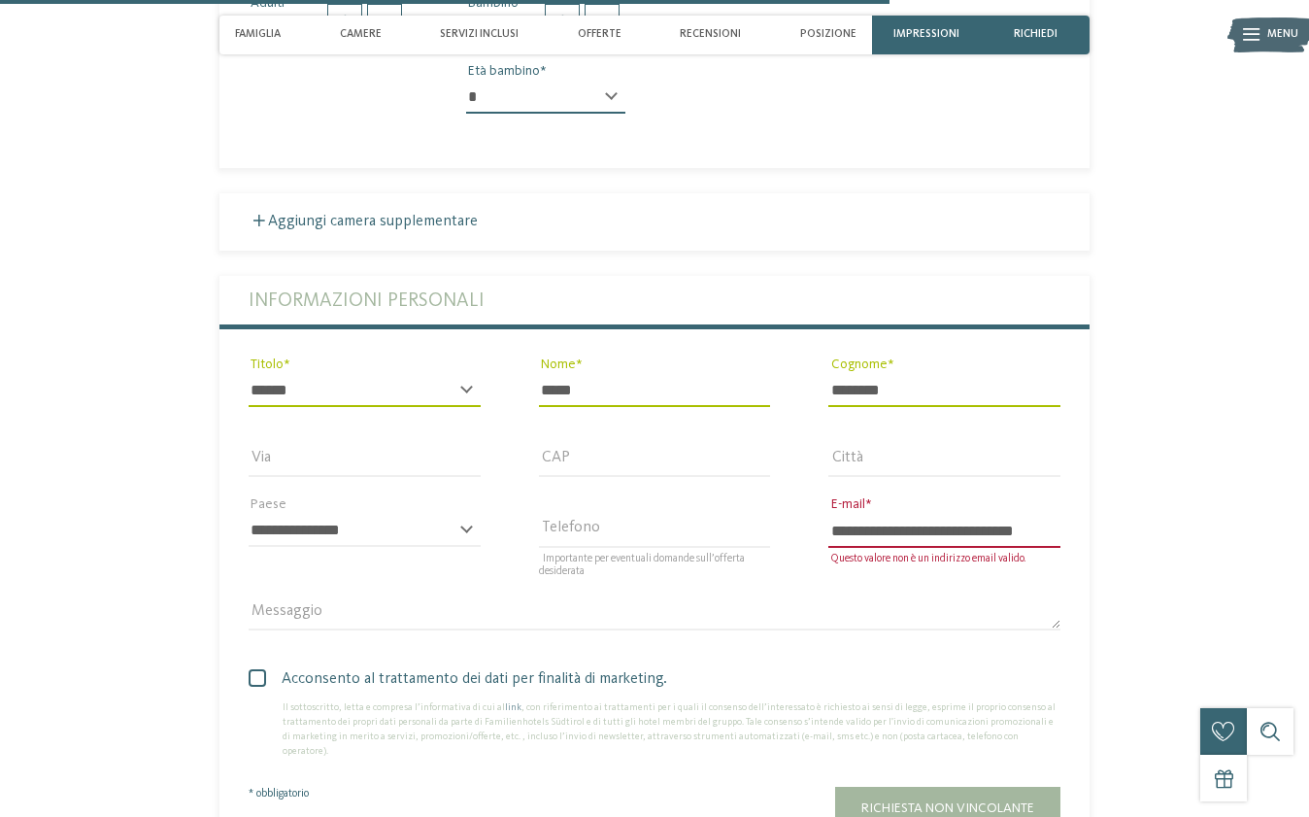
scroll to position [3381, 0]
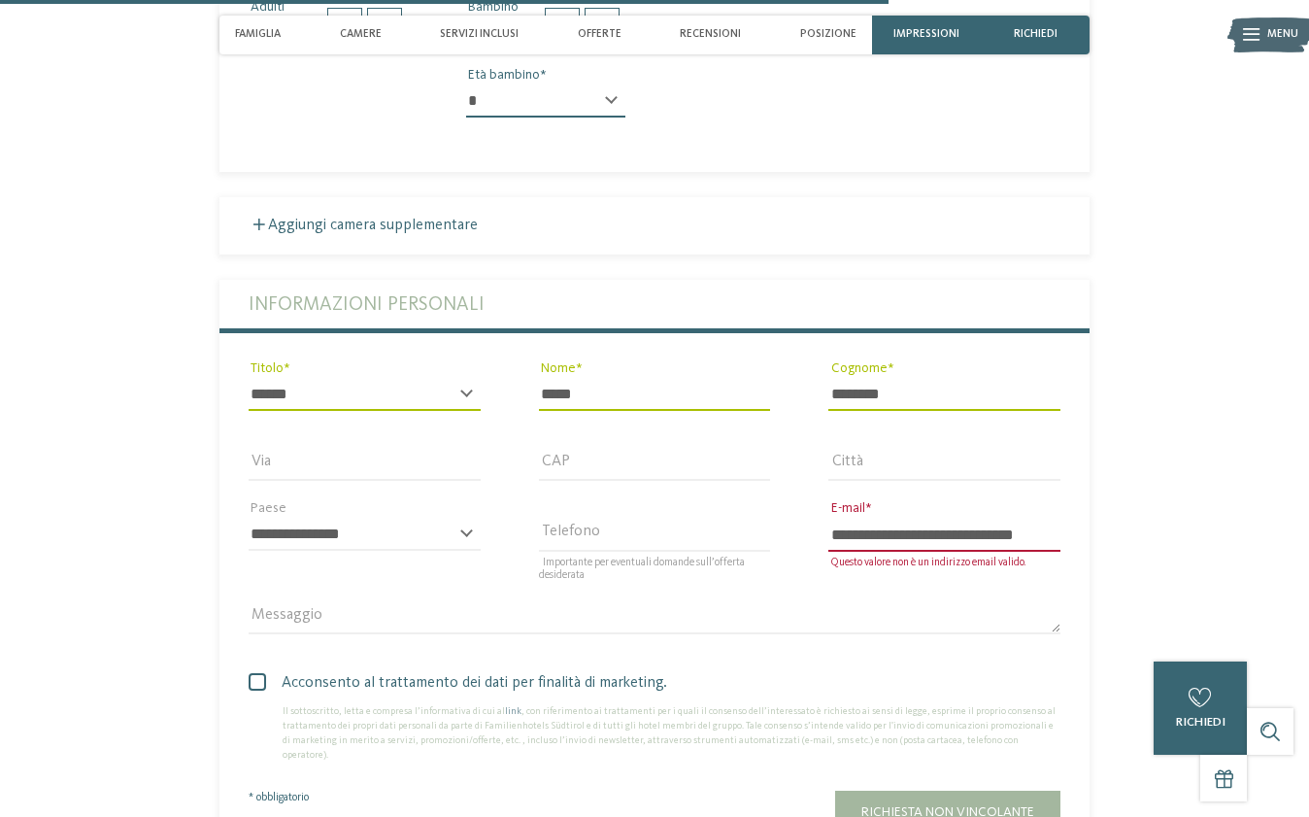
type input "**********"
click at [797, 652] on div "Acconsento al trattamento dei dati per finalità di marketing. Il sottoscritto, …" at bounding box center [655, 712] width 870 height 120
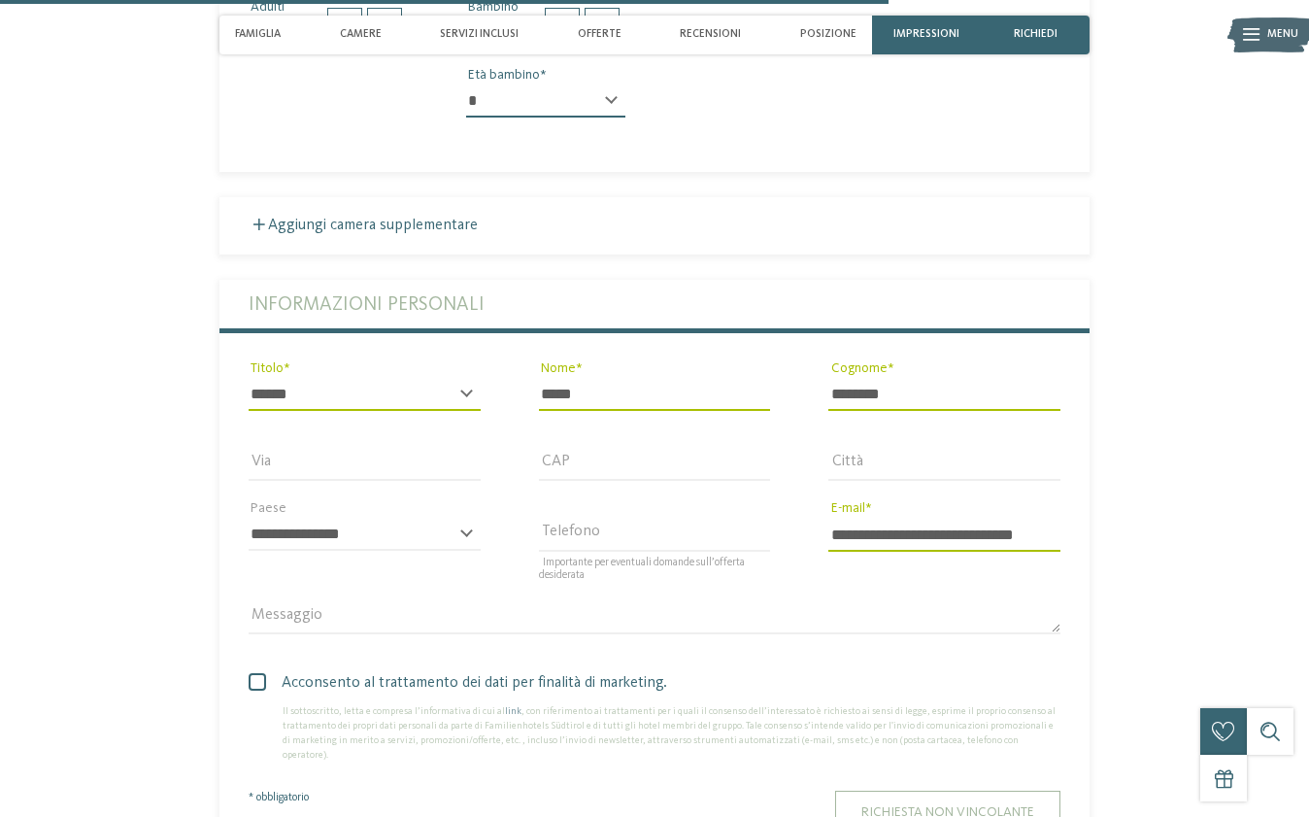
click at [899, 805] on span "Richiesta non vincolante" at bounding box center [947, 812] width 173 height 14
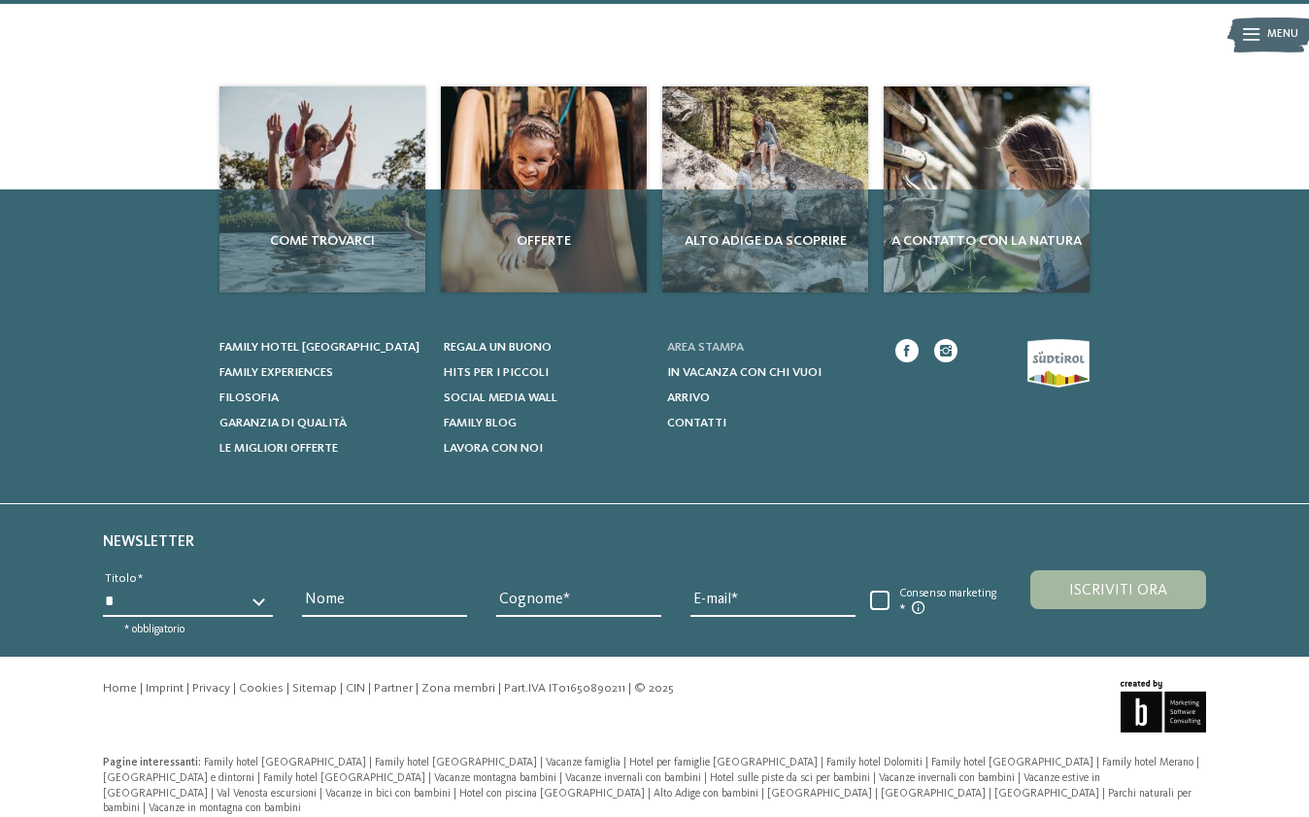
scroll to position [302, 0]
